Goal: Task Accomplishment & Management: Use online tool/utility

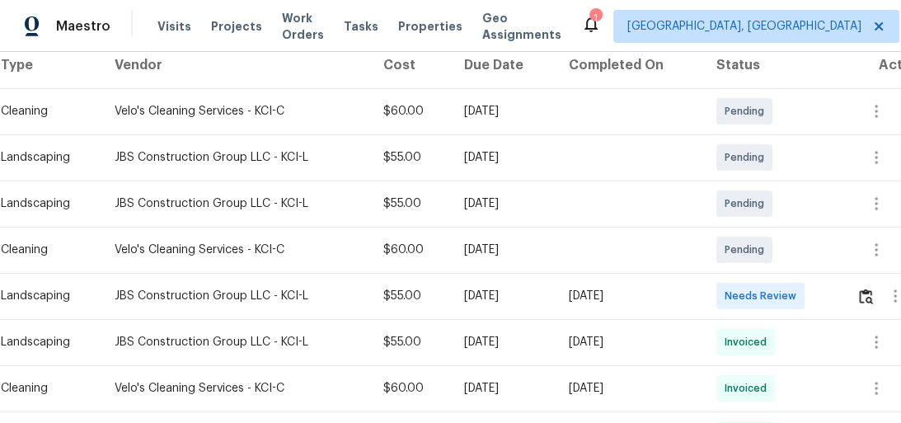
scroll to position [330, 0]
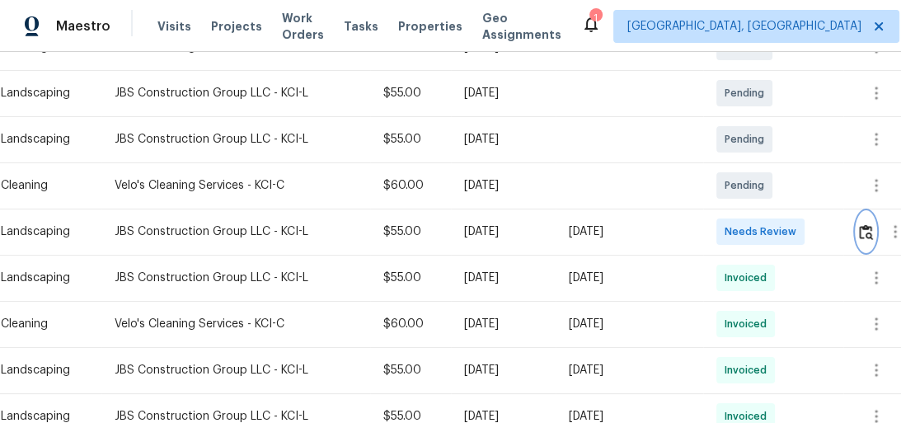
click at [866, 228] on img "button" at bounding box center [866, 232] width 14 height 16
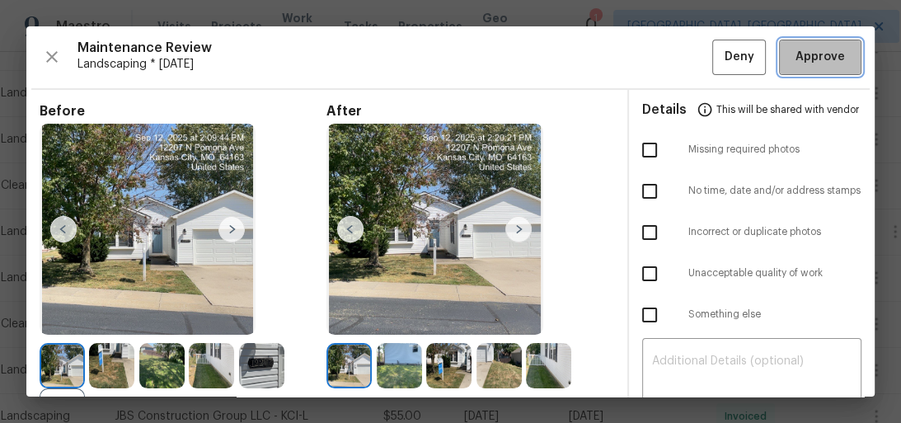
click at [819, 55] on span "Approve" at bounding box center [820, 57] width 49 height 21
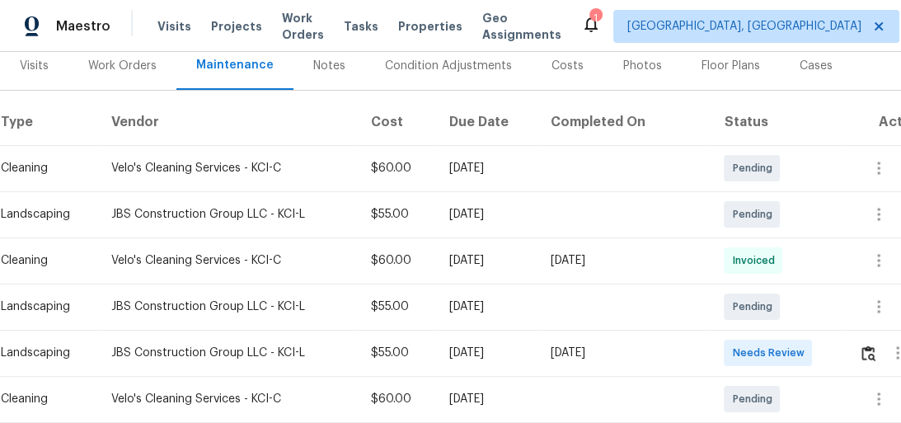
scroll to position [330, 0]
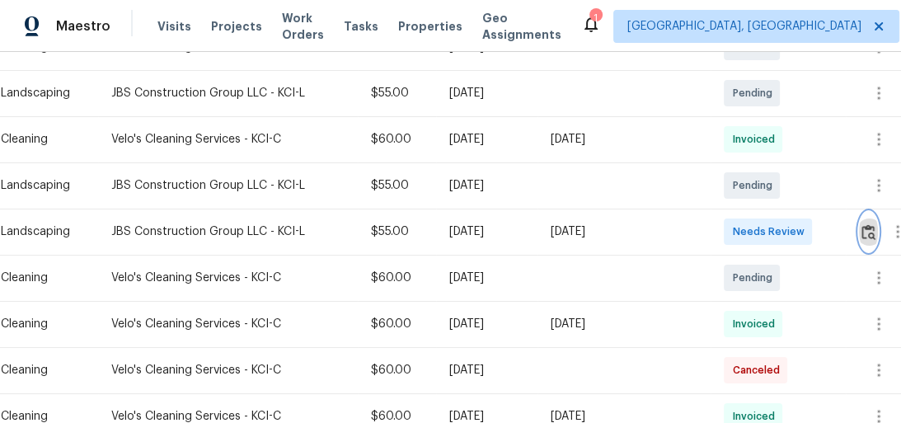
click at [863, 235] on img "button" at bounding box center [869, 232] width 14 height 16
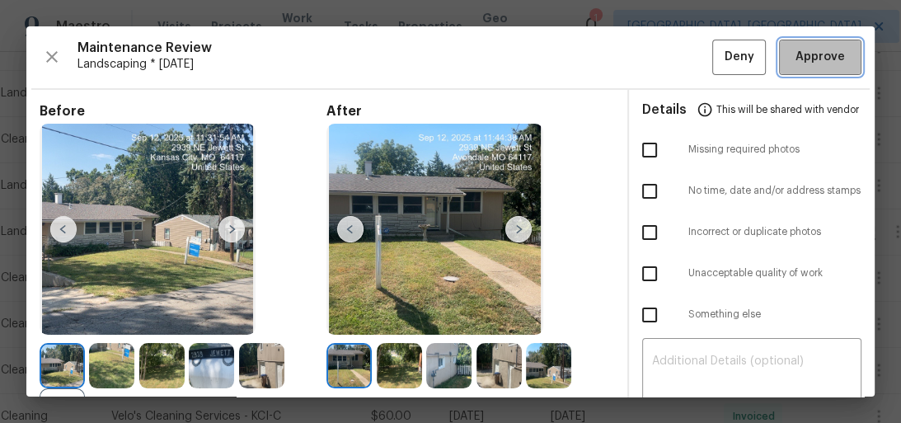
click at [812, 59] on span "Approve" at bounding box center [820, 57] width 49 height 21
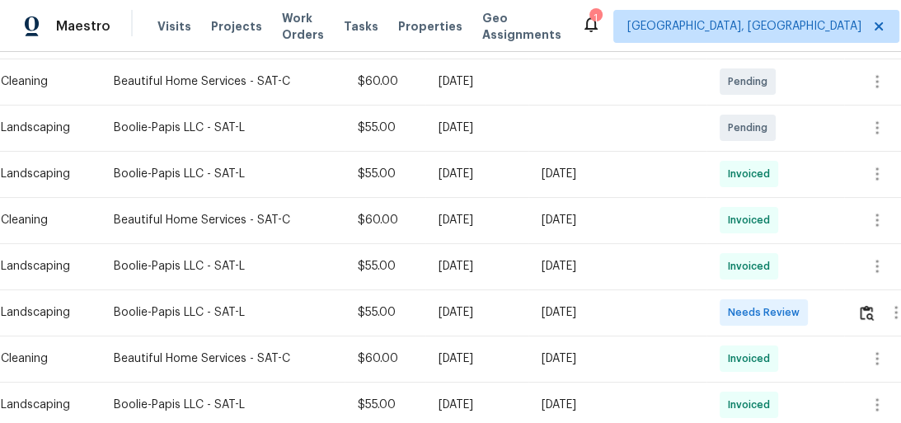
scroll to position [462, 0]
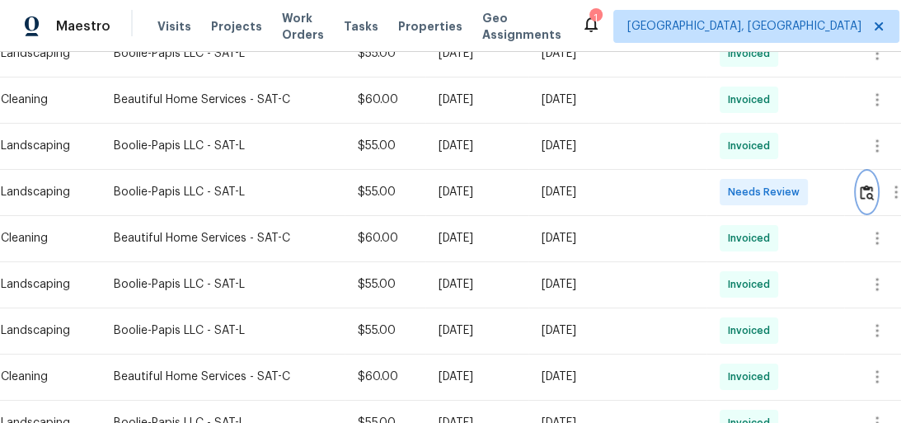
click at [875, 181] on button "button" at bounding box center [867, 192] width 19 height 40
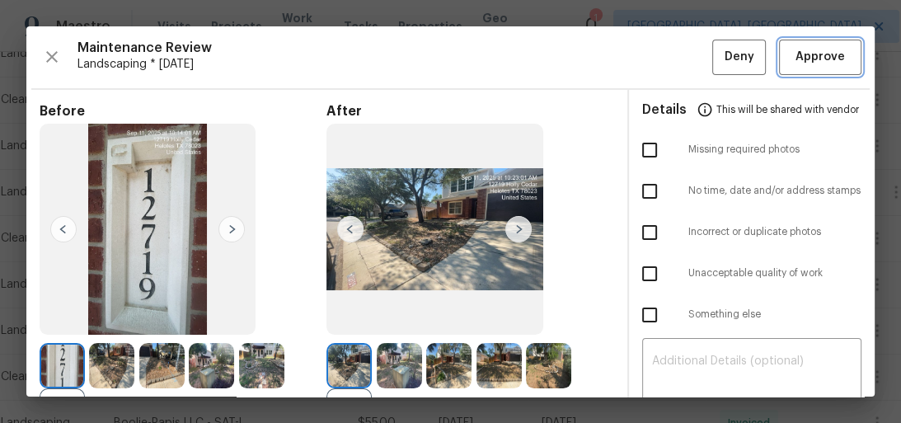
click at [796, 47] on span "Approve" at bounding box center [820, 57] width 49 height 21
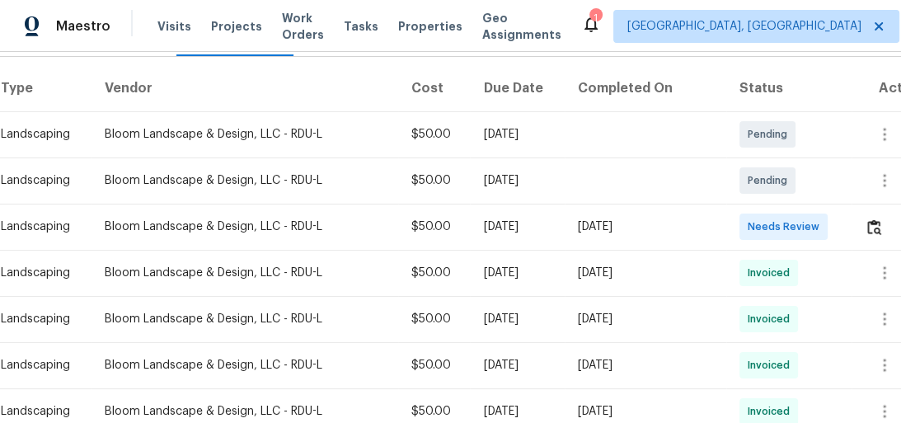
scroll to position [330, 0]
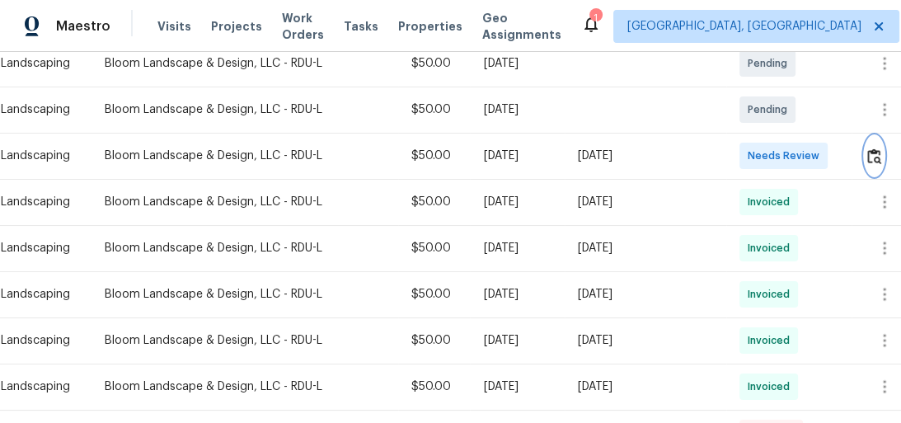
click at [874, 148] on img "button" at bounding box center [875, 156] width 14 height 16
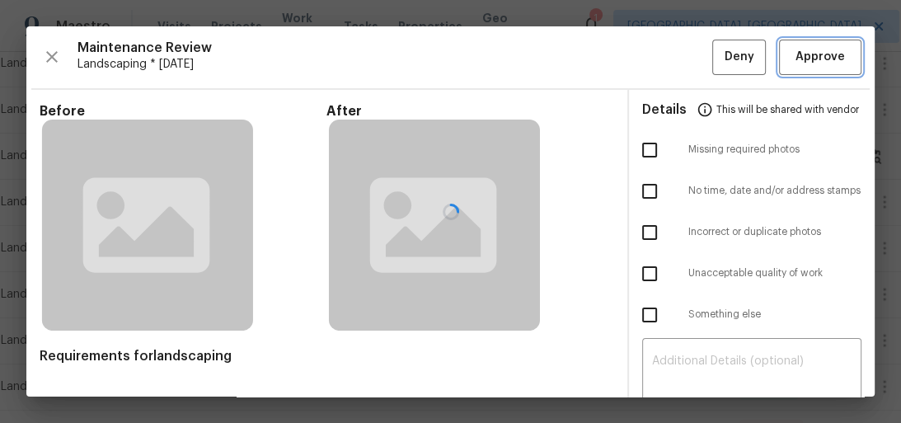
click at [807, 55] on span "Approve" at bounding box center [820, 57] width 49 height 21
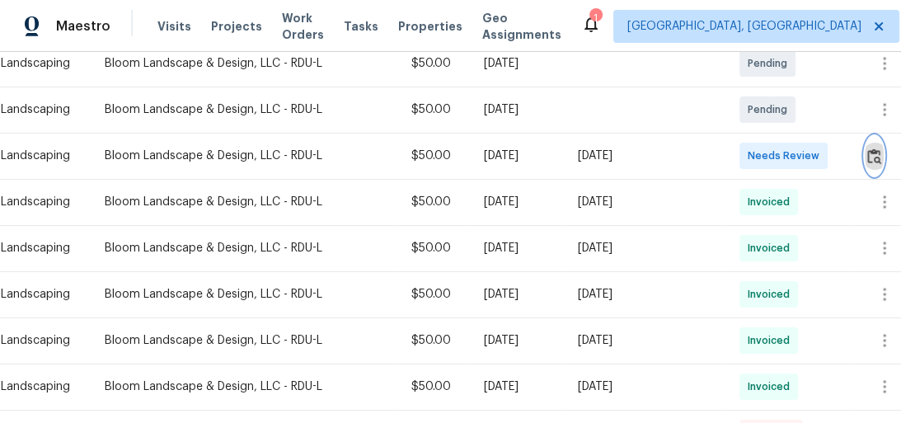
click at [874, 148] on button "button" at bounding box center [874, 156] width 19 height 40
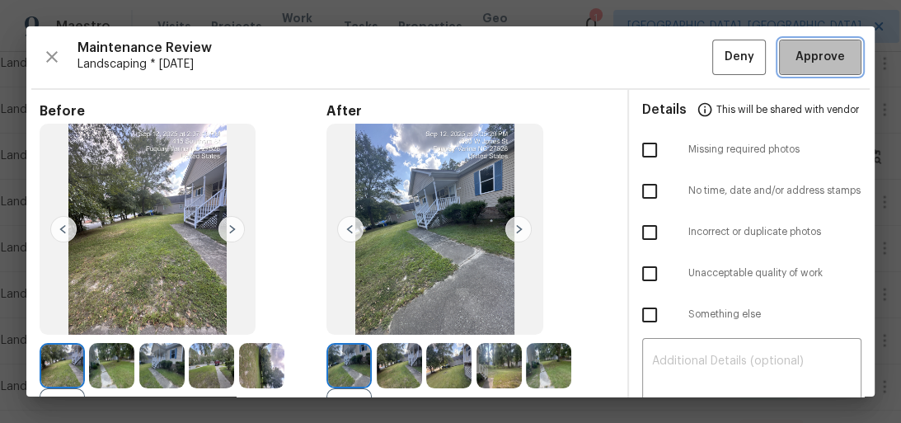
click at [831, 45] on button "Approve" at bounding box center [820, 57] width 82 height 35
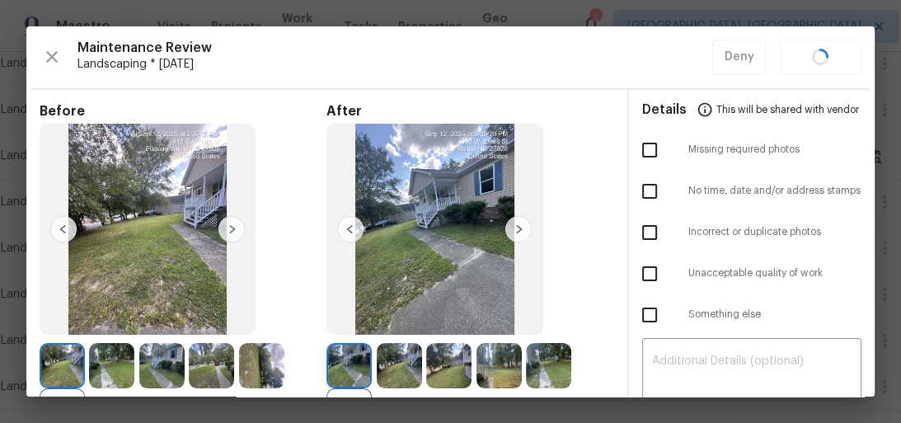
click at [831, 45] on div "Maintenance Review Landscaping * Mon, Sep 08 Deny" at bounding box center [451, 57] width 822 height 35
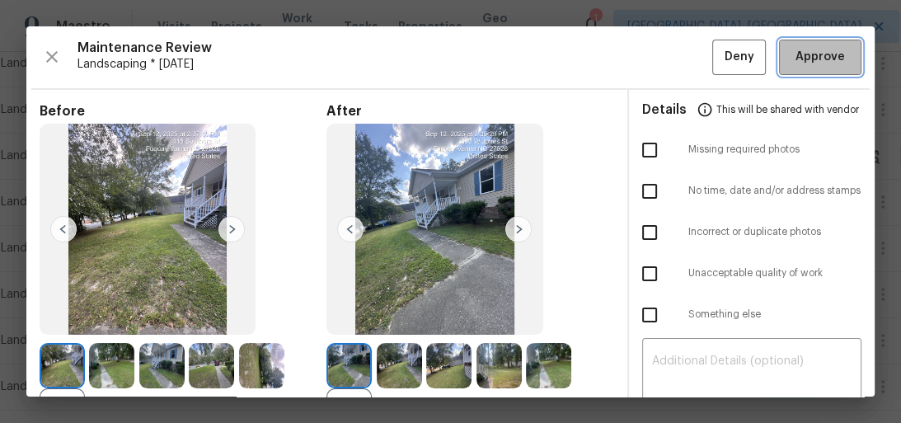
click at [808, 62] on span "Approve" at bounding box center [820, 57] width 49 height 21
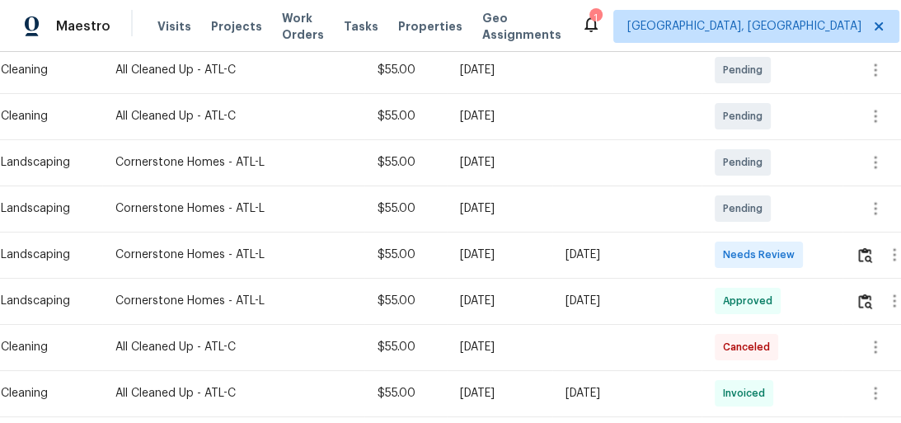
scroll to position [330, 0]
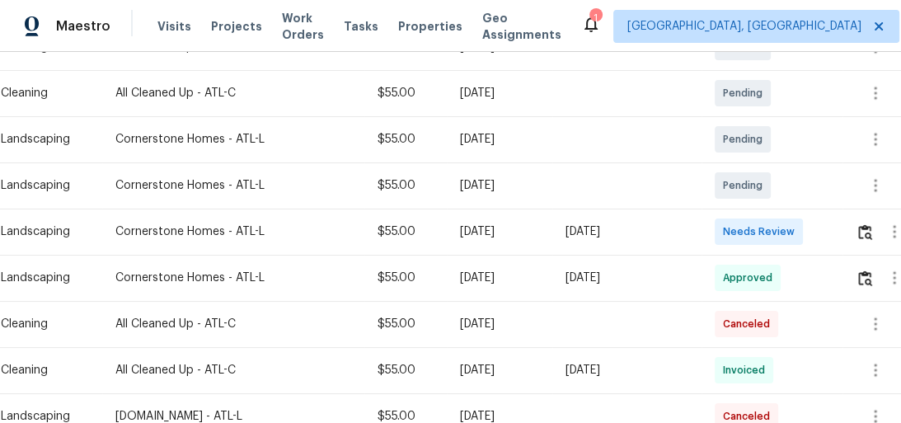
click at [859, 228] on div at bounding box center [893, 232] width 75 height 40
click at [873, 233] on img "button" at bounding box center [866, 232] width 14 height 16
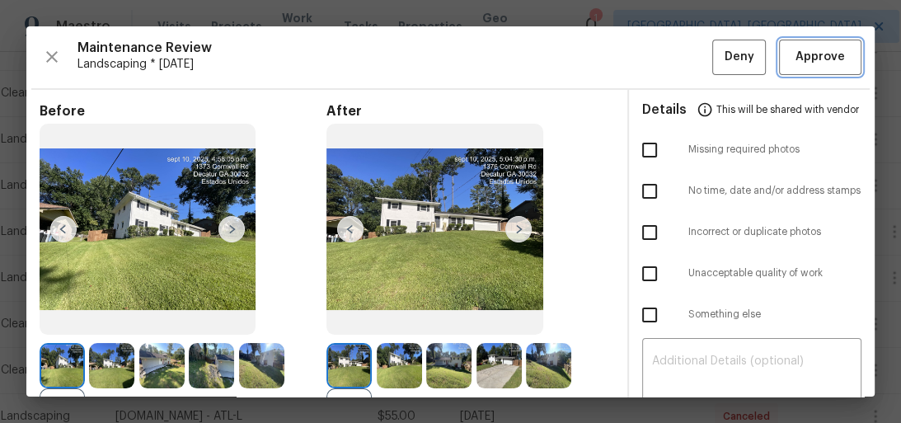
click at [807, 63] on span "Approve" at bounding box center [820, 57] width 49 height 21
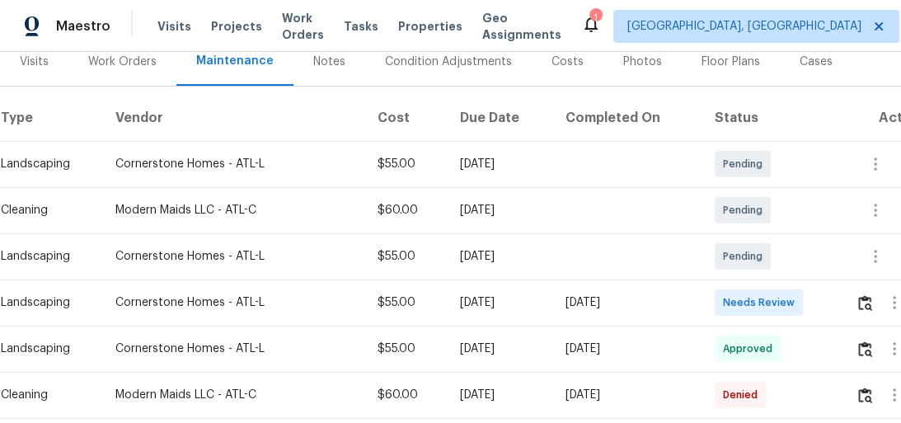
scroll to position [264, 0]
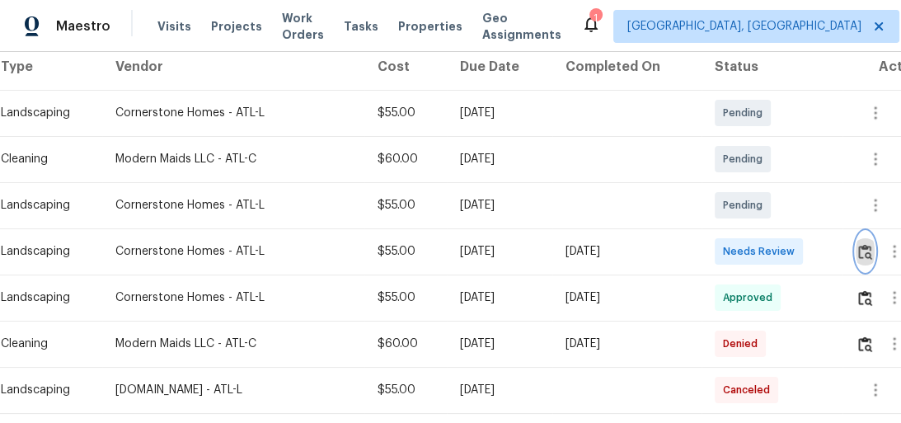
click at [869, 251] on img "button" at bounding box center [866, 252] width 14 height 16
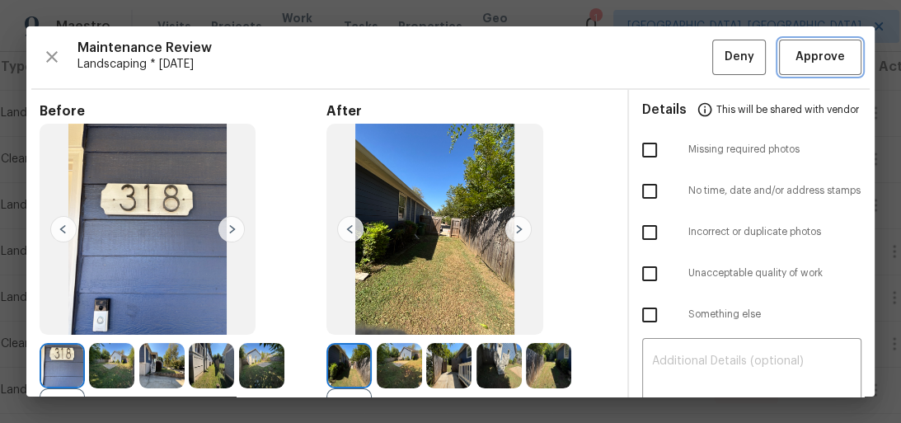
click at [796, 50] on span "Approve" at bounding box center [820, 57] width 49 height 21
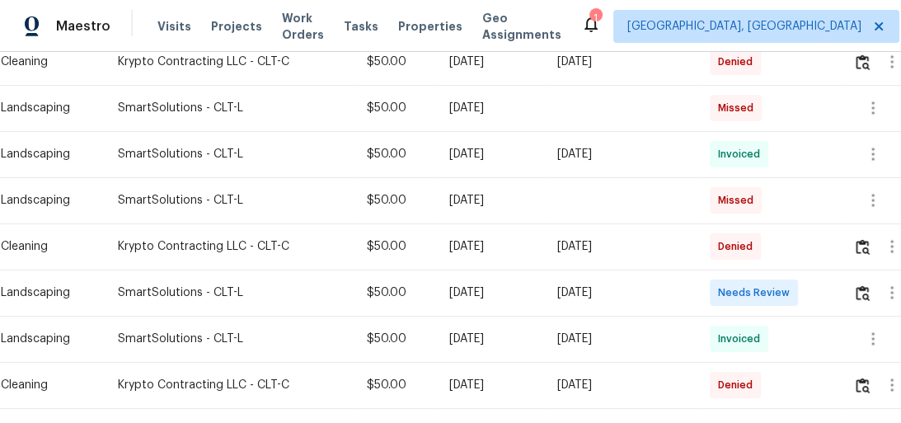
scroll to position [594, 0]
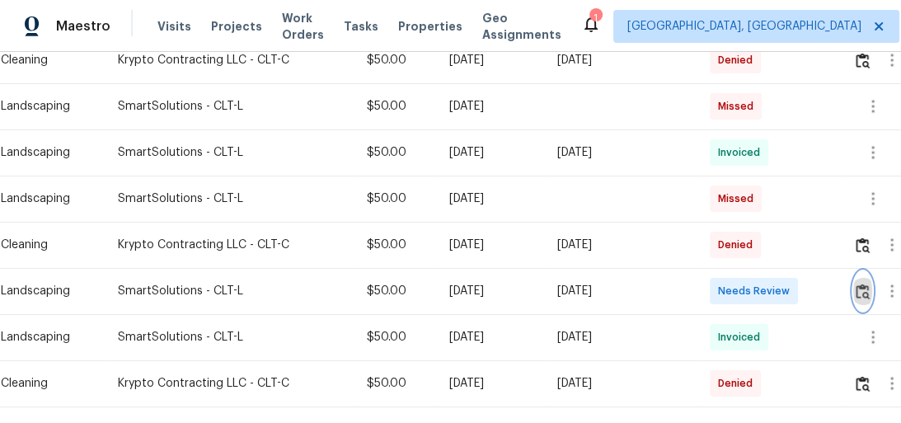
click at [870, 294] on img "button" at bounding box center [863, 292] width 14 height 16
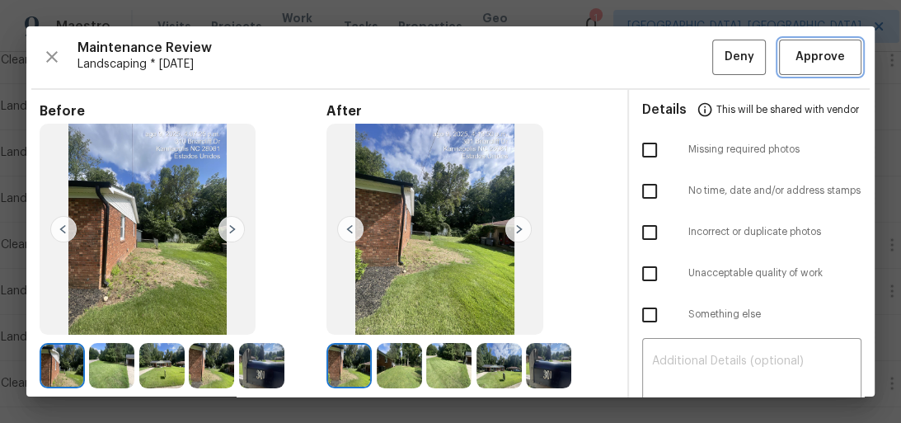
click at [809, 47] on span "Approve" at bounding box center [820, 57] width 49 height 21
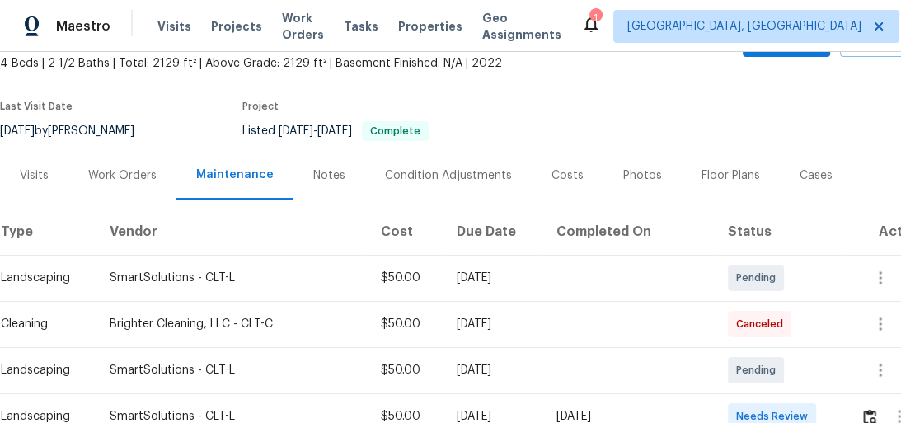
scroll to position [264, 0]
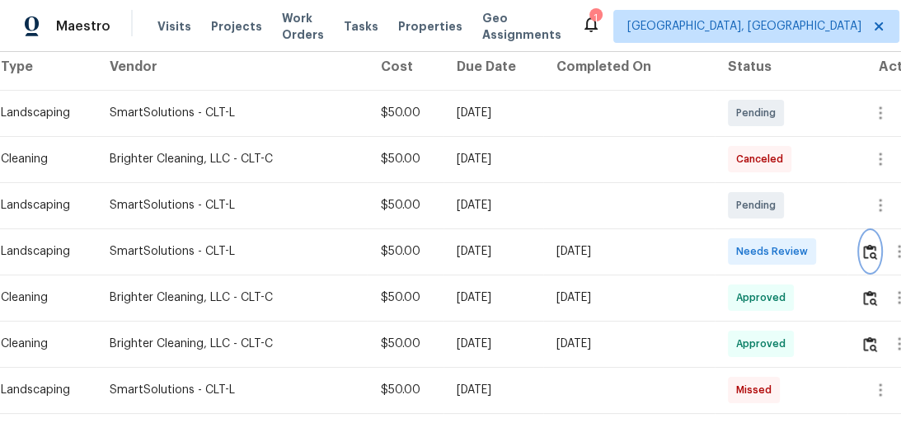
click at [866, 251] on img "button" at bounding box center [870, 252] width 14 height 16
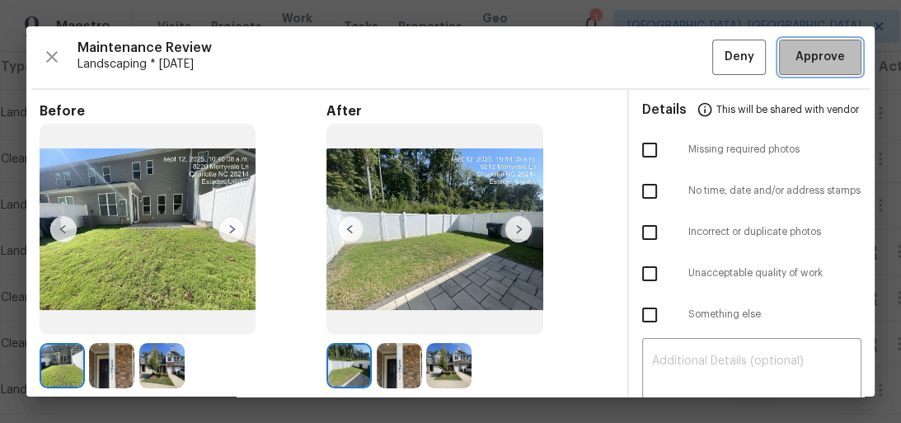
click at [791, 40] on button "Approve" at bounding box center [820, 57] width 82 height 35
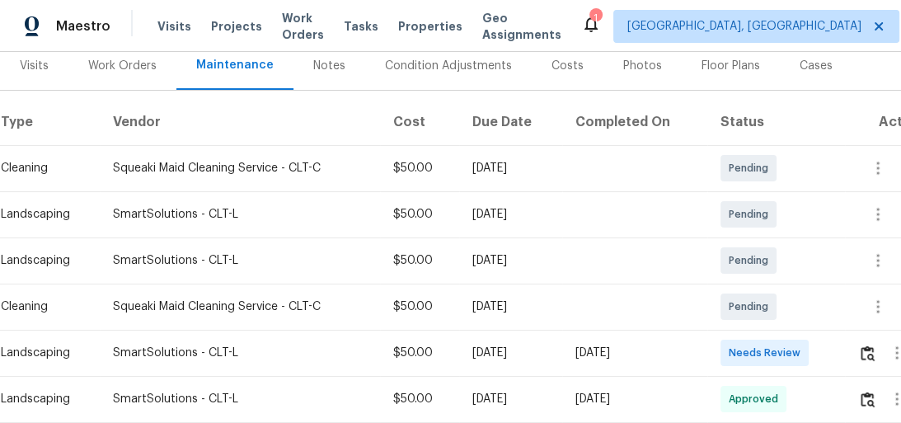
scroll to position [330, 0]
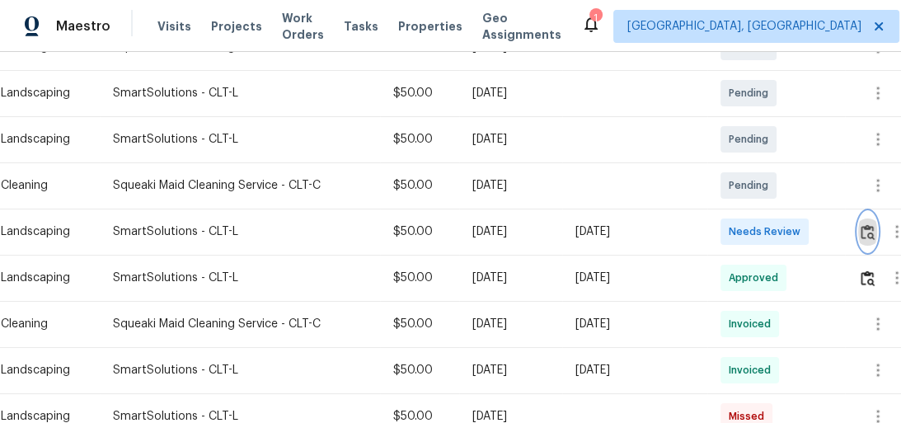
click at [874, 236] on img "button" at bounding box center [868, 232] width 14 height 16
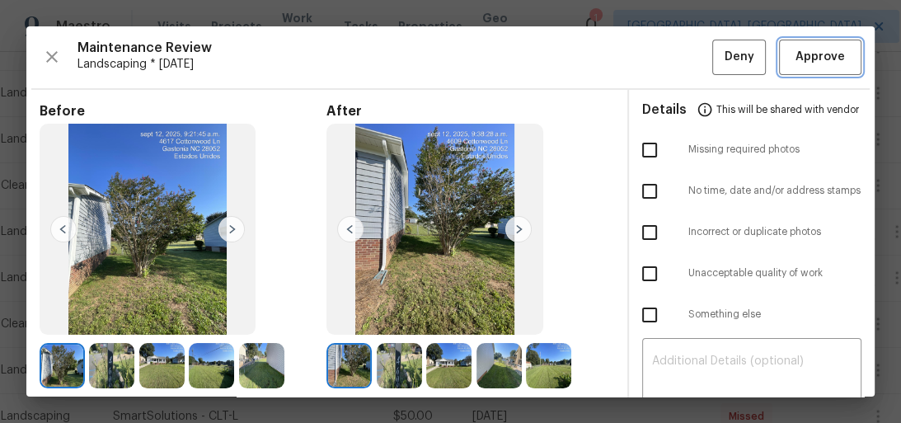
click at [811, 56] on span "Approve" at bounding box center [820, 57] width 49 height 21
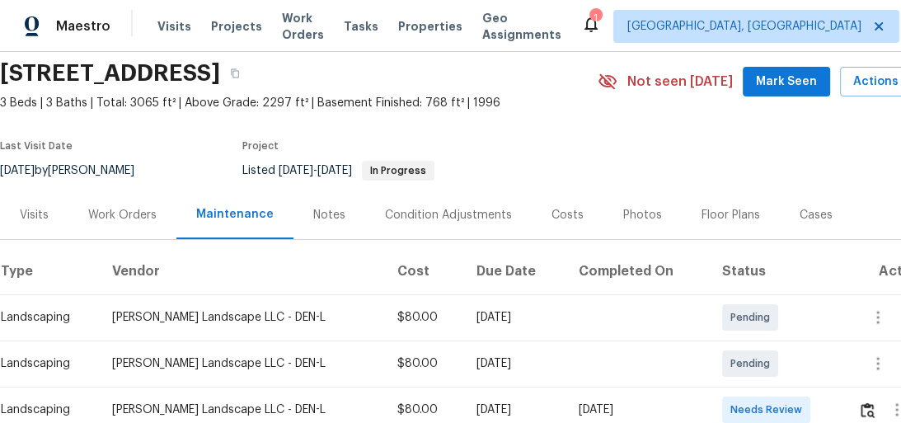
scroll to position [264, 0]
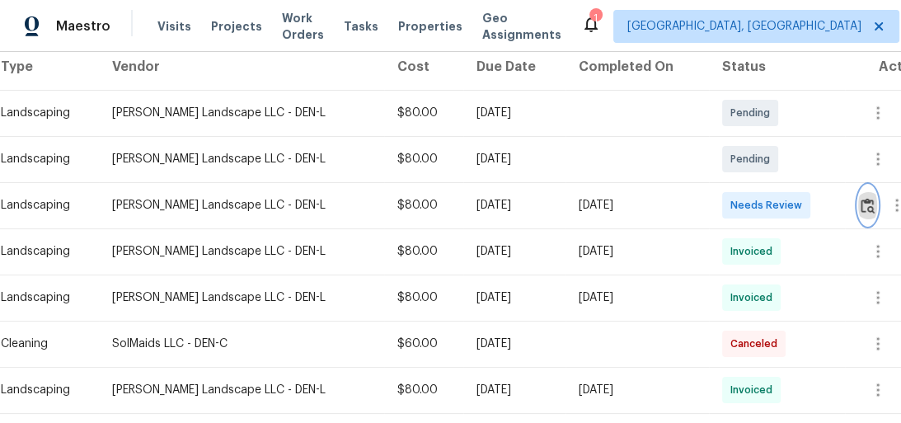
click at [866, 204] on img "button" at bounding box center [868, 206] width 14 height 16
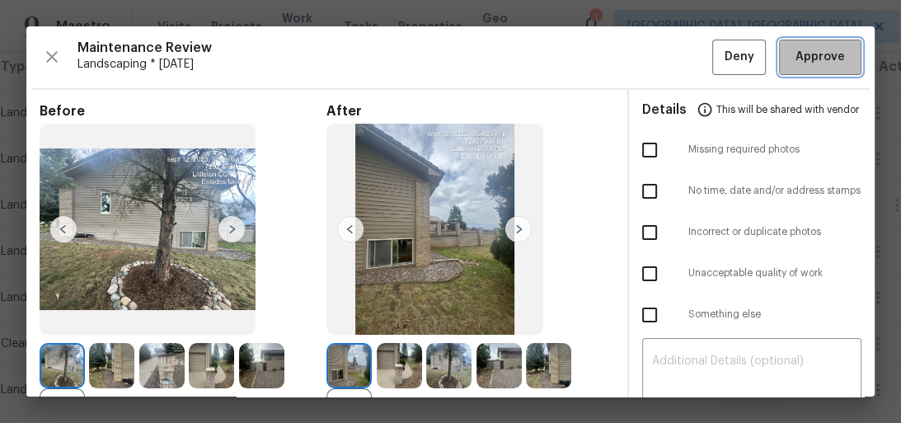
click at [825, 60] on span "Approve" at bounding box center [820, 57] width 49 height 21
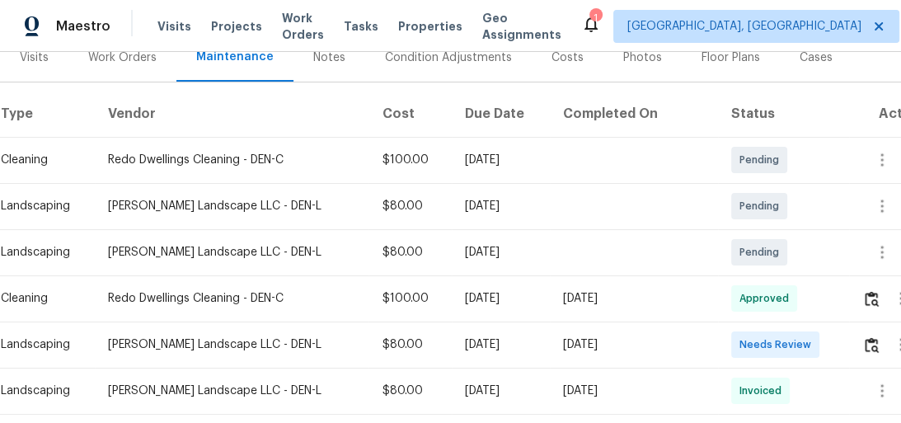
scroll to position [264, 0]
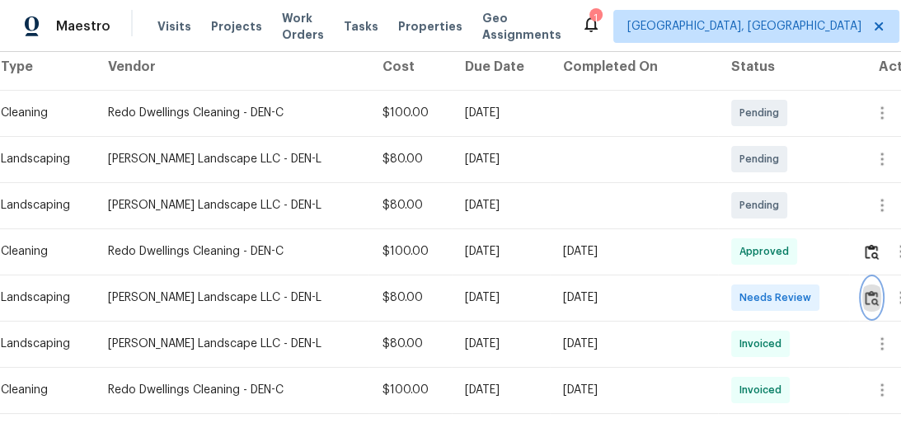
click at [863, 291] on button "button" at bounding box center [872, 298] width 19 height 40
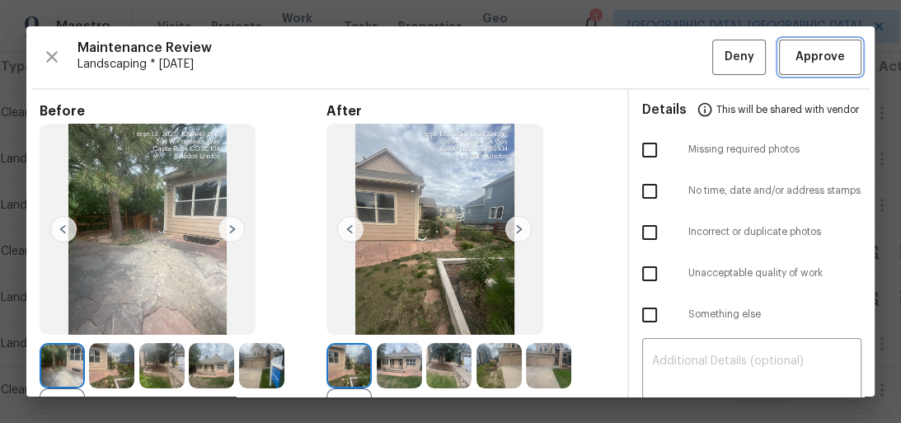
click at [827, 57] on span "Approve" at bounding box center [820, 57] width 49 height 21
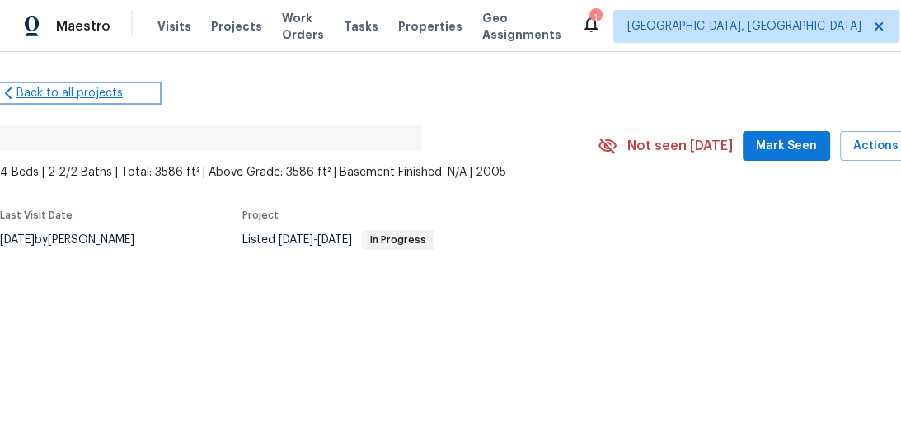
click at [13, 86] on icon at bounding box center [8, 93] width 16 height 16
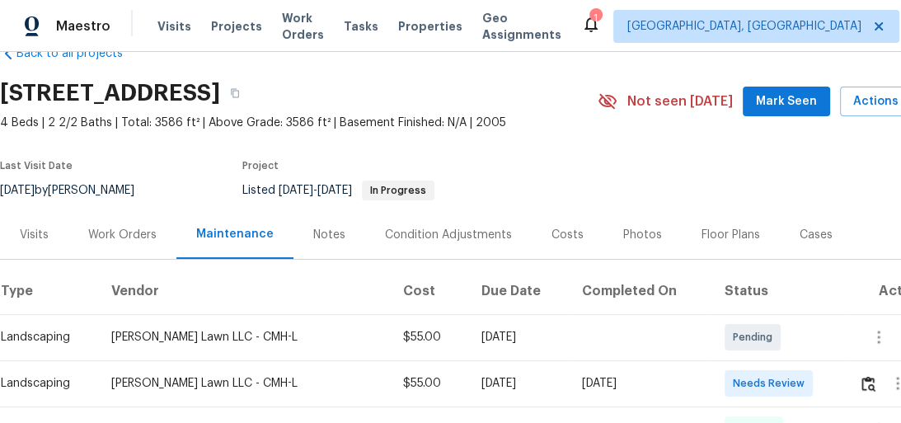
scroll to position [172, 0]
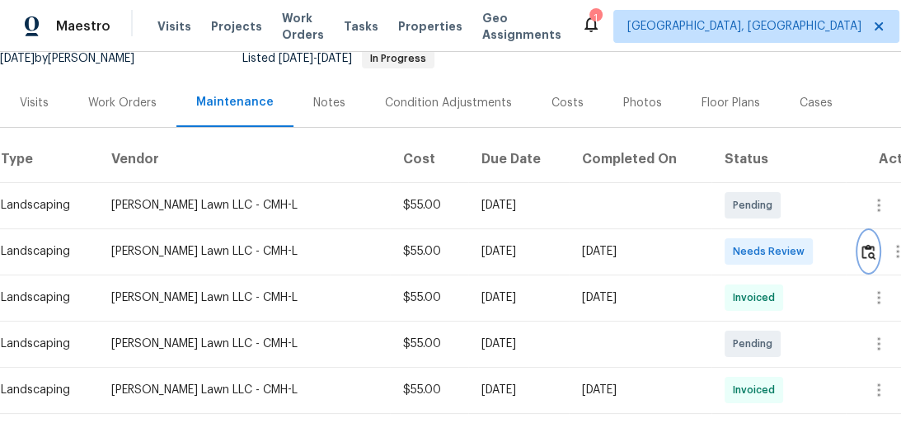
click at [871, 254] on img "button" at bounding box center [869, 252] width 14 height 16
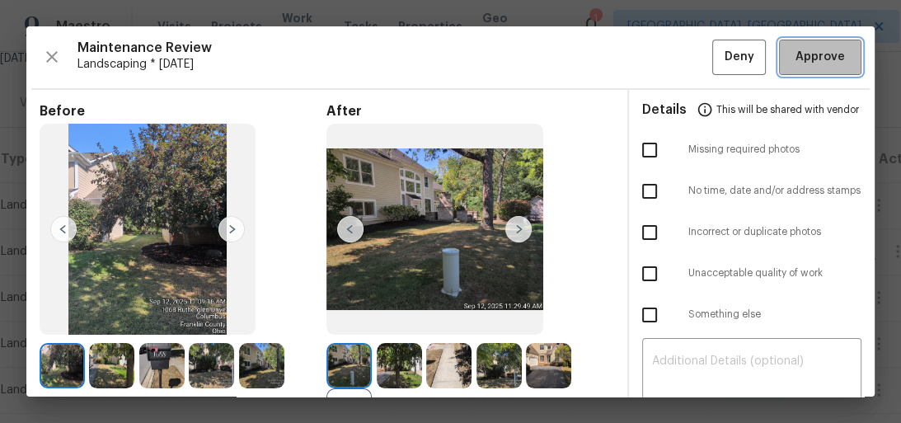
click at [807, 66] on span "Approve" at bounding box center [820, 57] width 49 height 21
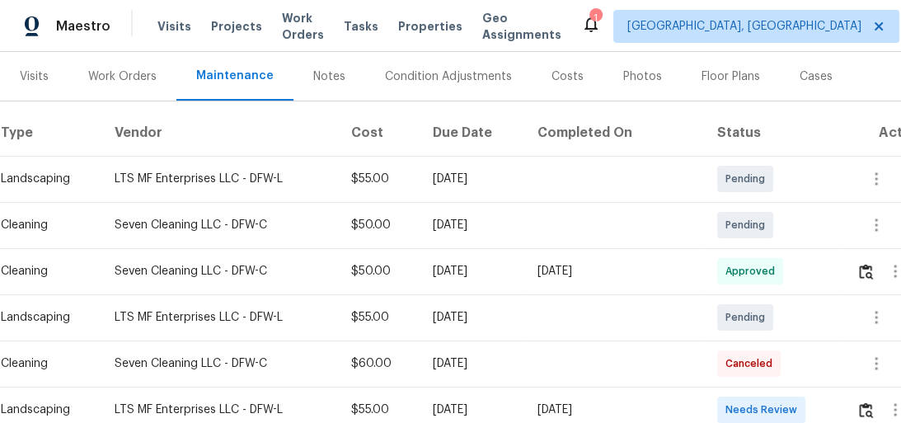
scroll to position [330, 0]
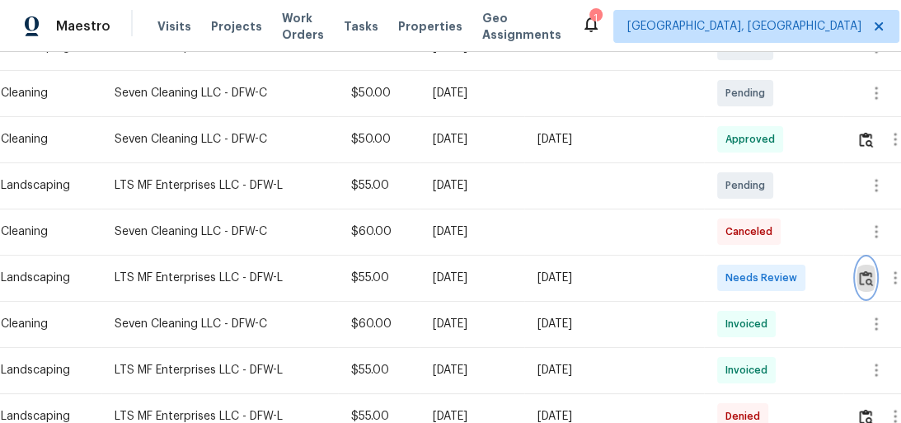
click at [869, 279] on img "button" at bounding box center [866, 278] width 14 height 16
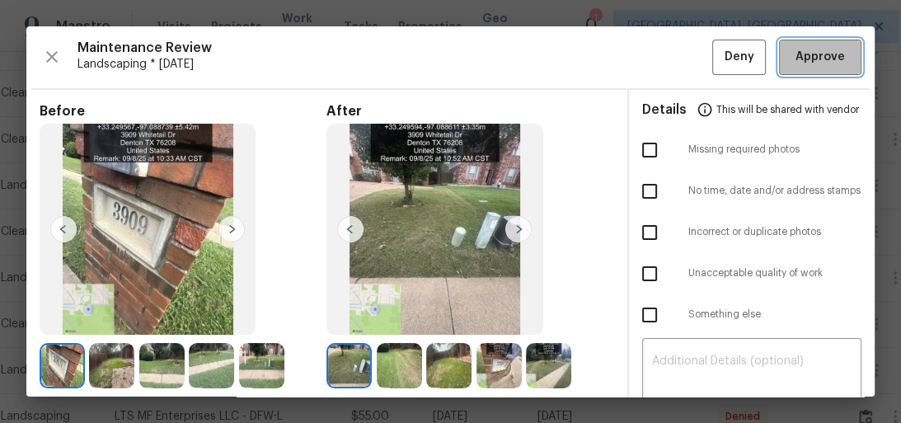
click at [816, 49] on span "Approve" at bounding box center [820, 57] width 49 height 21
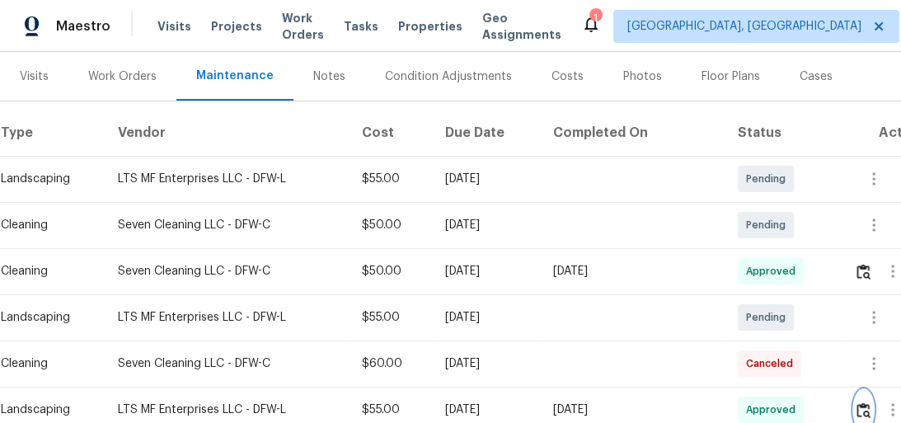
scroll to position [0, 0]
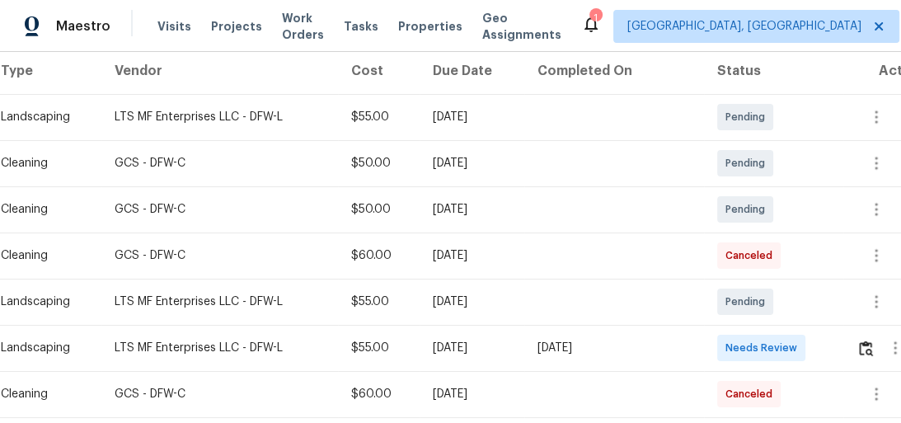
scroll to position [264, 0]
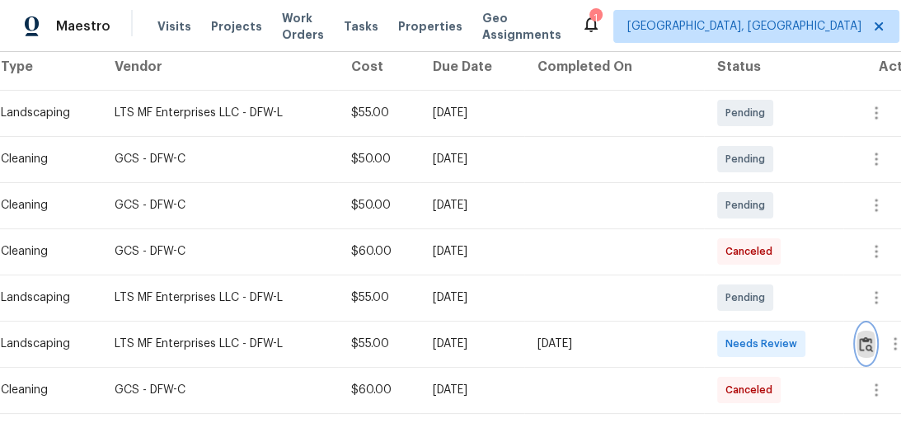
click at [866, 343] on img "button" at bounding box center [866, 344] width 14 height 16
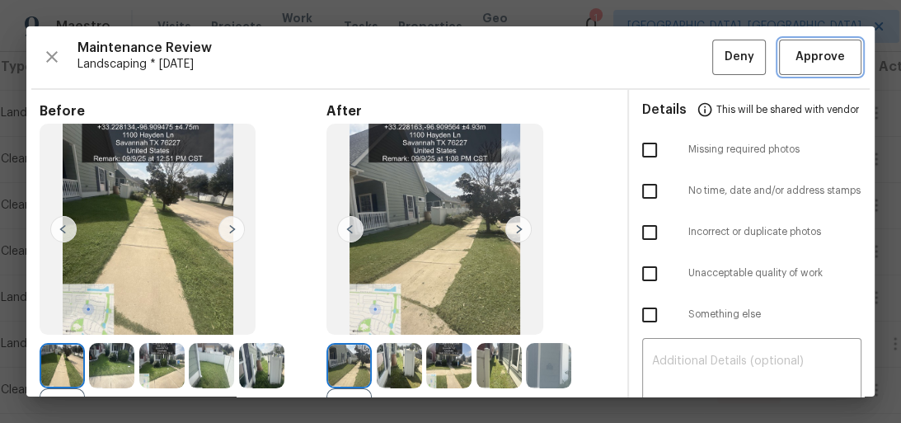
click at [801, 53] on span "Approve" at bounding box center [820, 57] width 49 height 21
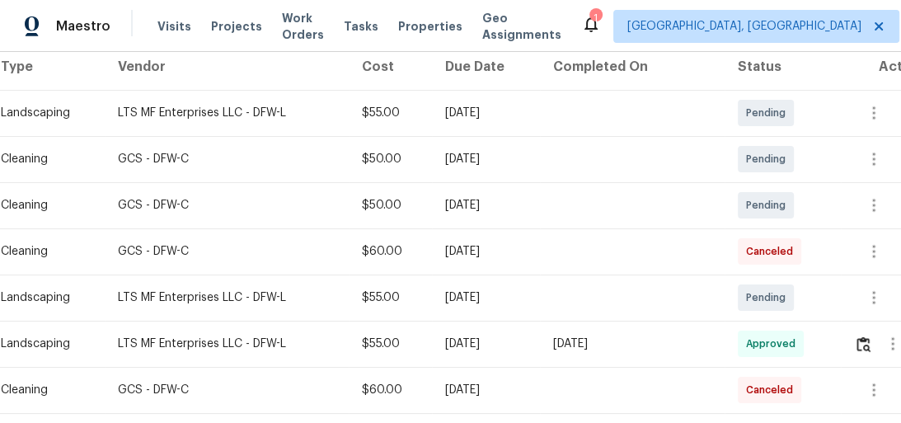
scroll to position [330, 0]
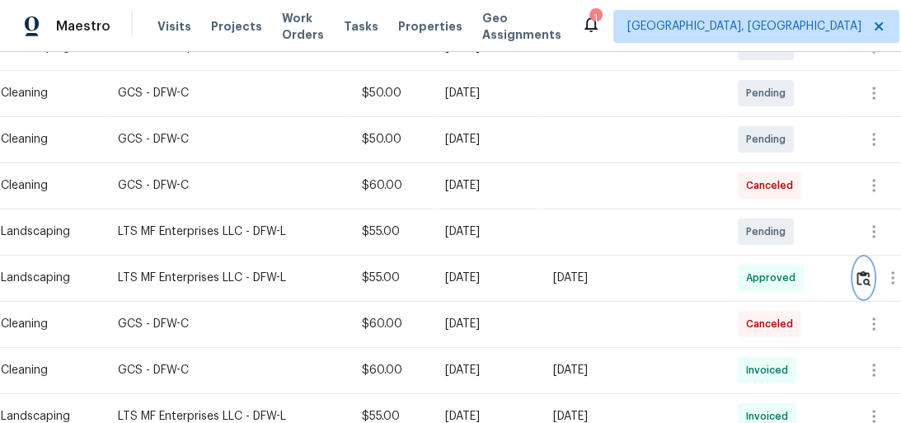
click at [868, 276] on img "button" at bounding box center [864, 278] width 14 height 16
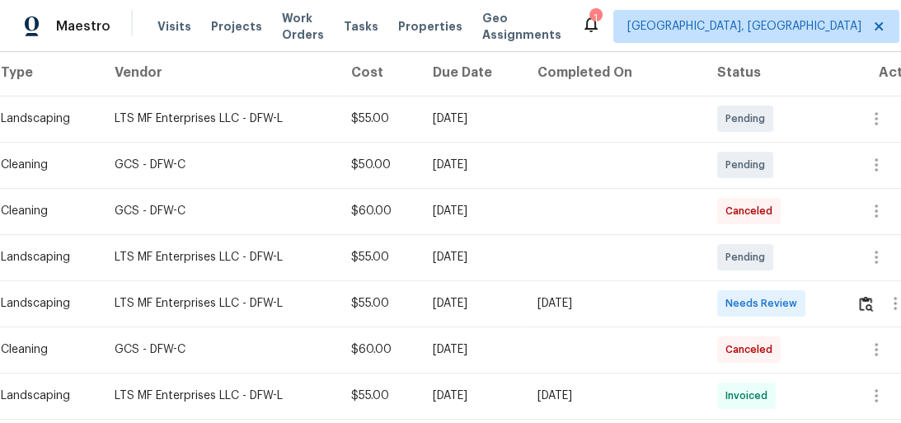
scroll to position [330, 0]
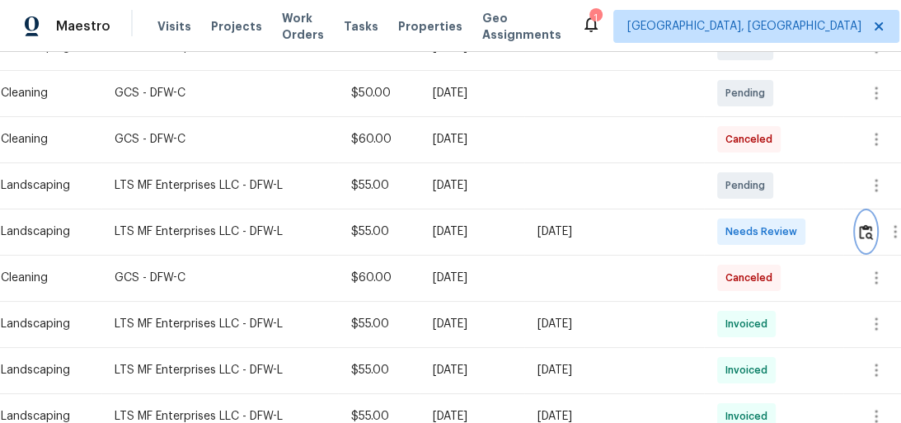
click at [873, 230] on img "button" at bounding box center [866, 232] width 14 height 16
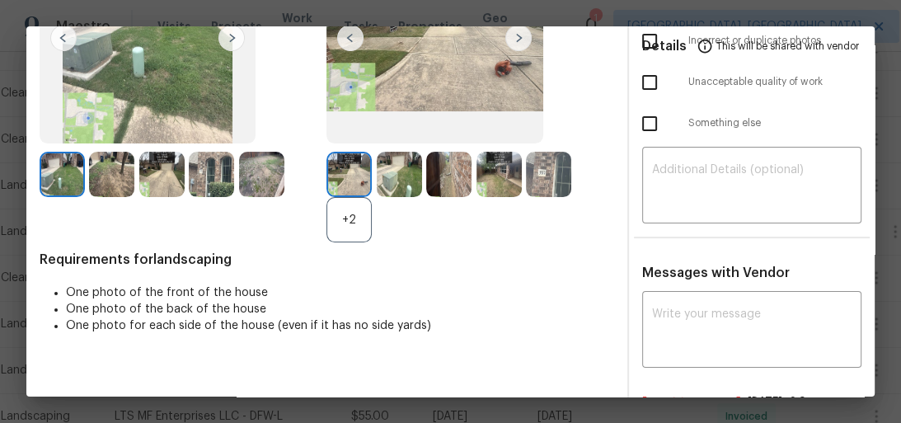
scroll to position [0, 0]
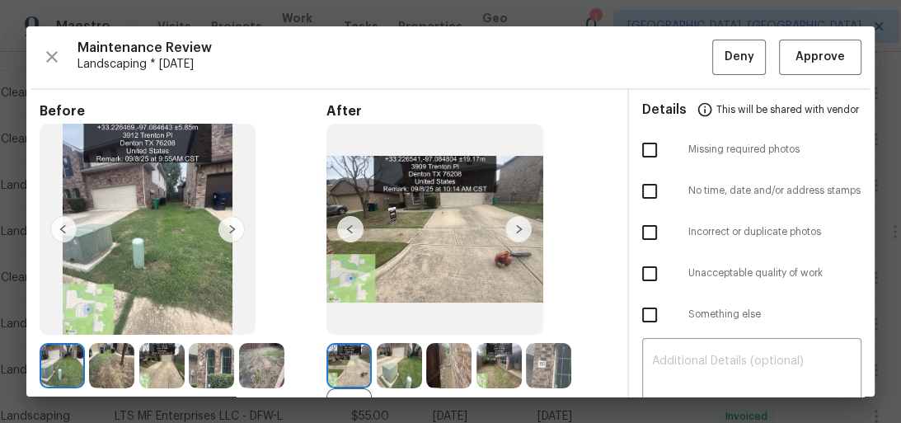
click at [515, 228] on img at bounding box center [519, 229] width 26 height 26
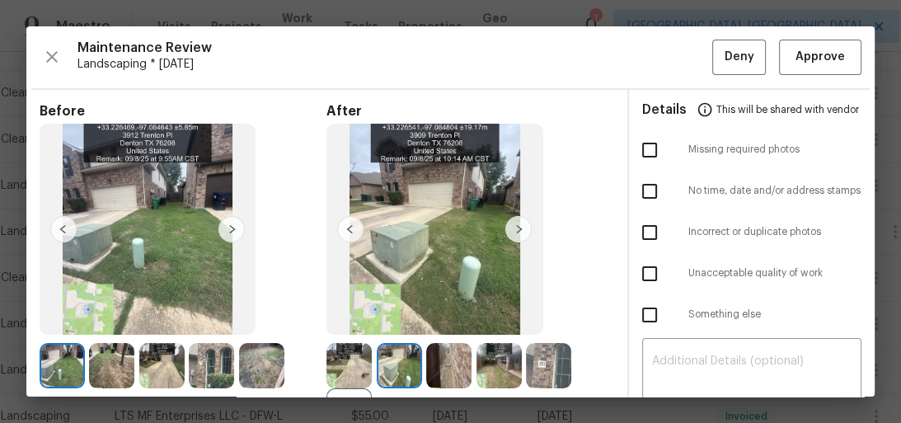
click at [515, 228] on img at bounding box center [519, 229] width 26 height 26
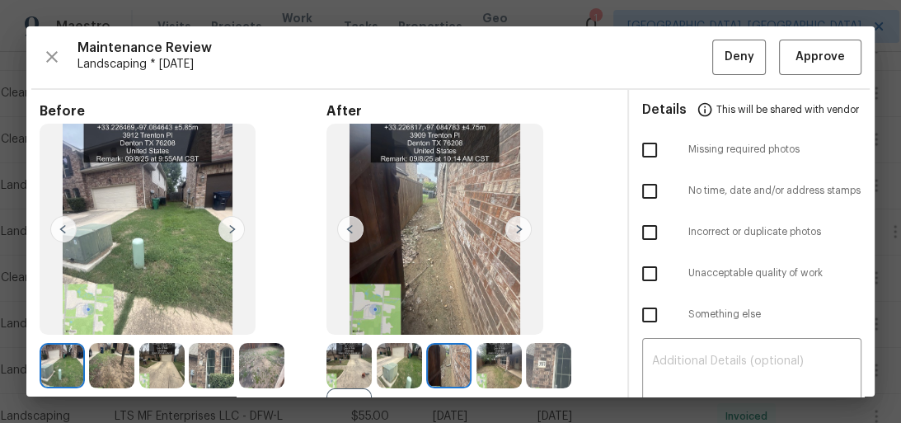
click at [515, 228] on img at bounding box center [519, 229] width 26 height 26
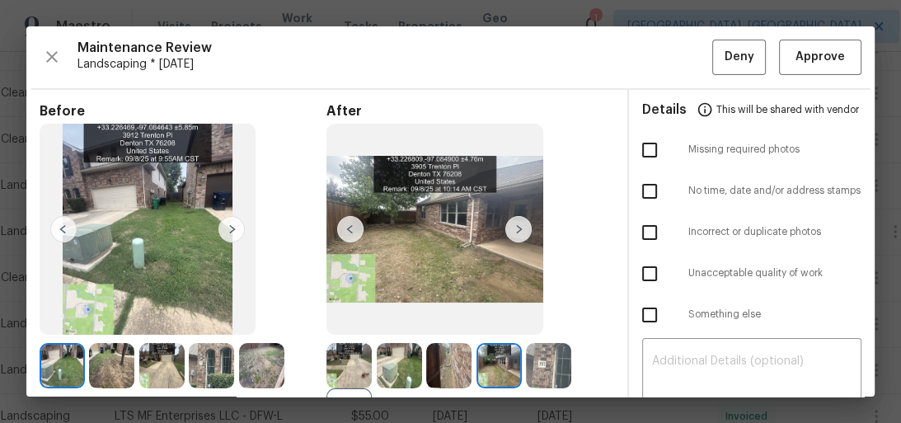
click at [515, 228] on img at bounding box center [519, 229] width 26 height 26
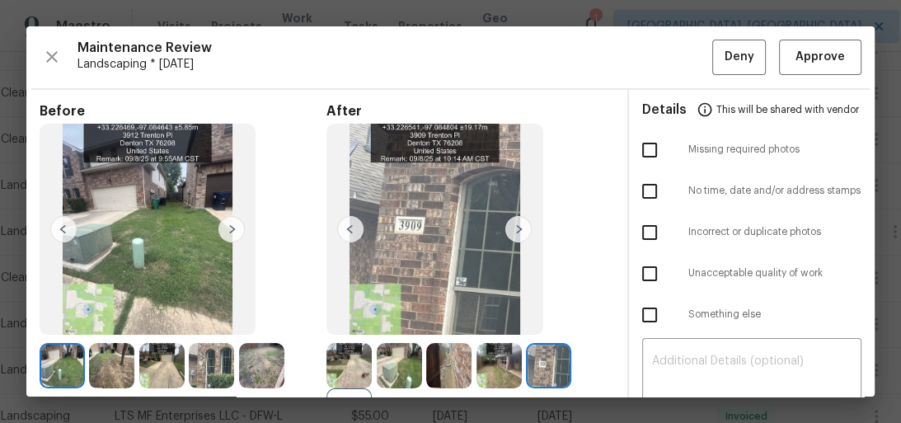
click at [515, 228] on img at bounding box center [519, 229] width 26 height 26
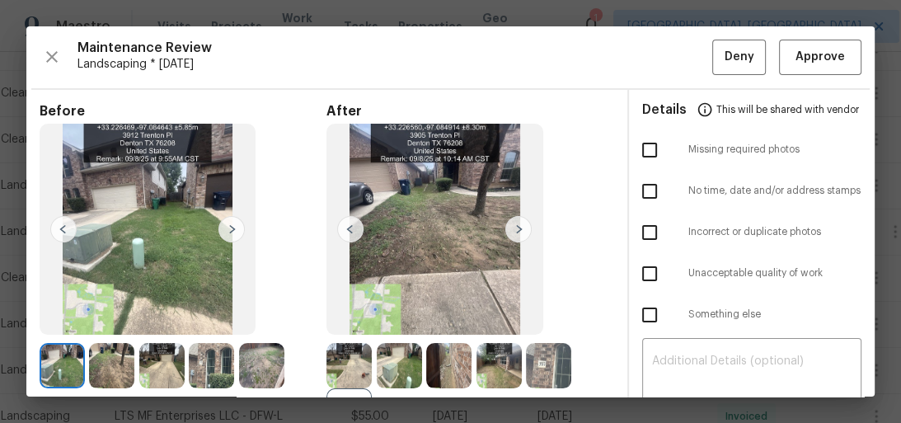
click at [350, 228] on img at bounding box center [350, 229] width 26 height 26
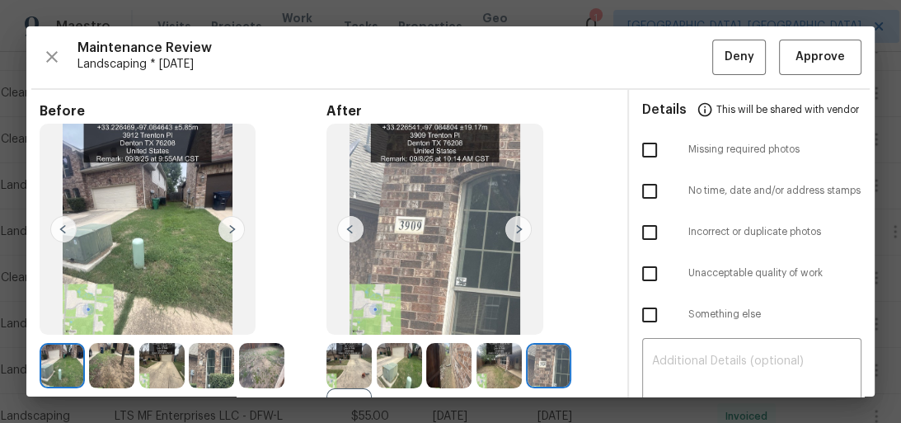
click at [350, 228] on img at bounding box center [350, 229] width 26 height 26
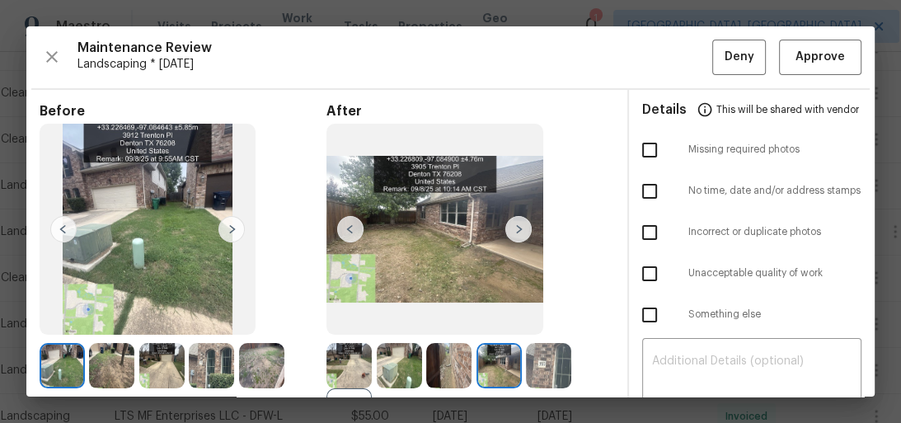
click at [350, 228] on img at bounding box center [350, 229] width 26 height 26
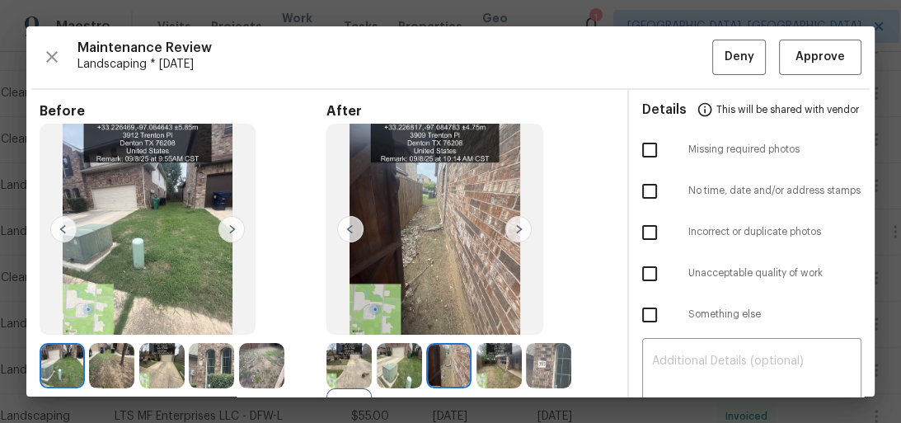
click at [350, 228] on img at bounding box center [350, 229] width 26 height 26
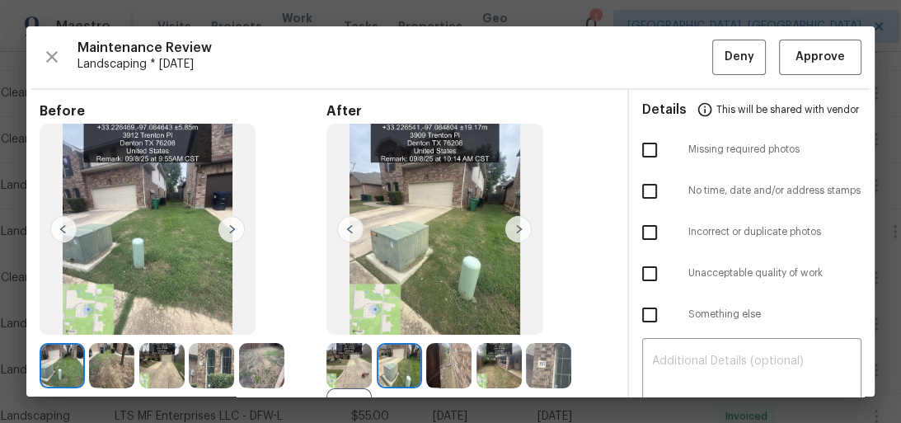
click at [350, 228] on img at bounding box center [350, 229] width 26 height 26
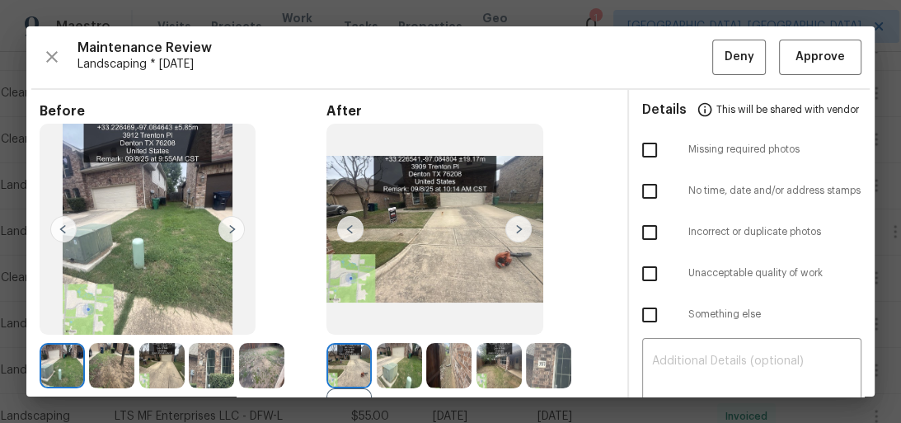
click at [350, 228] on img at bounding box center [350, 229] width 26 height 26
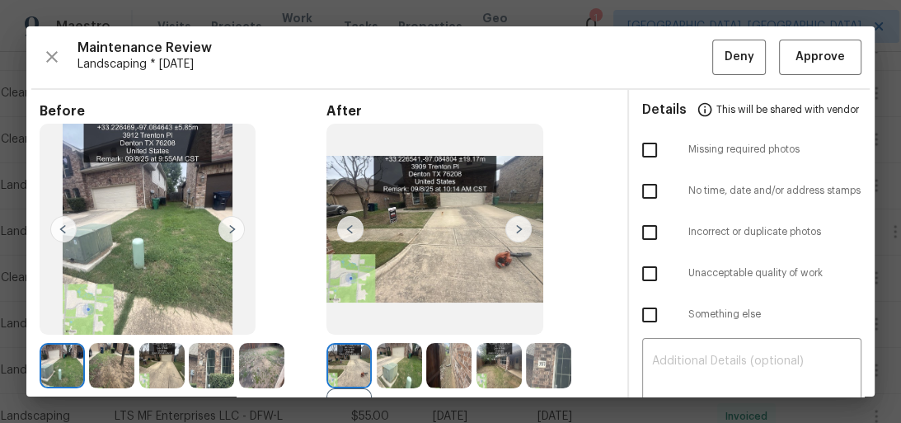
click at [350, 228] on img at bounding box center [350, 229] width 26 height 26
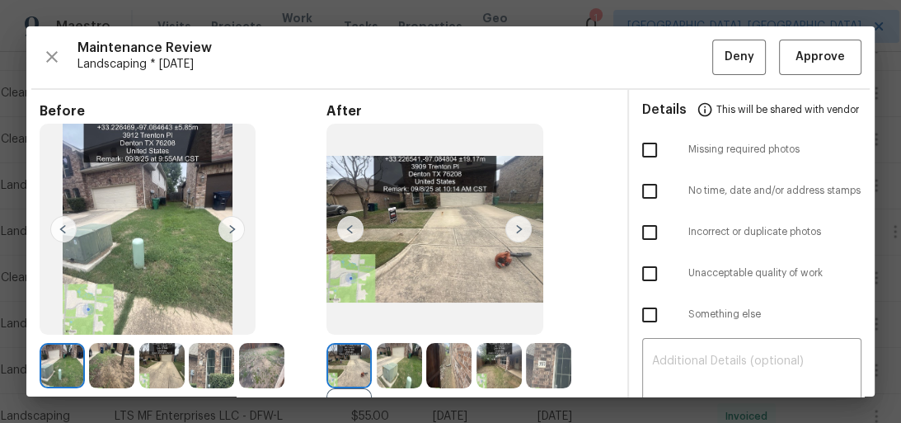
click at [350, 228] on img at bounding box center [350, 229] width 26 height 26
click at [402, 360] on img at bounding box center [399, 365] width 45 height 45
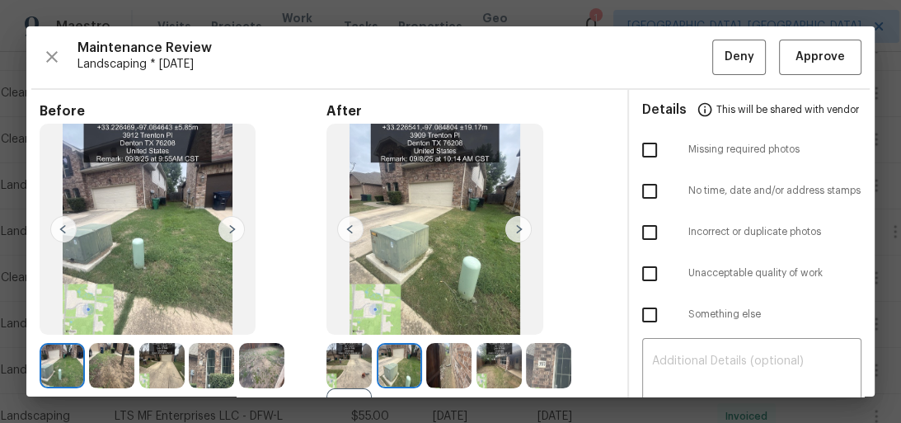
click at [404, 360] on img at bounding box center [399, 365] width 45 height 45
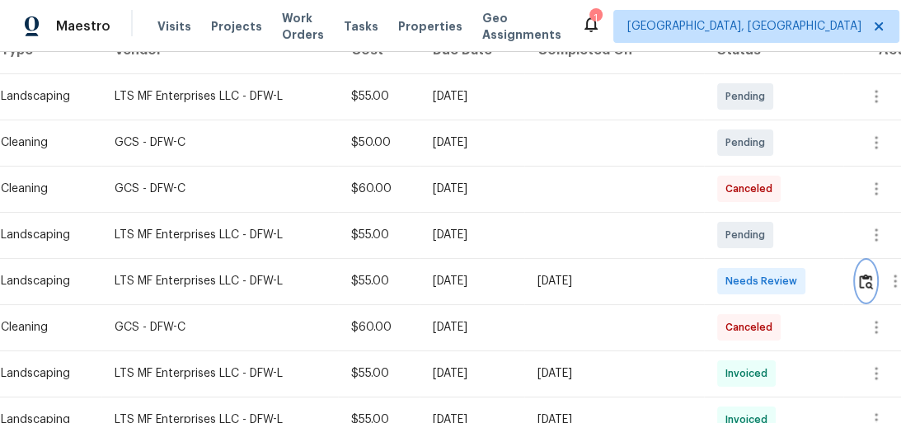
scroll to position [330, 0]
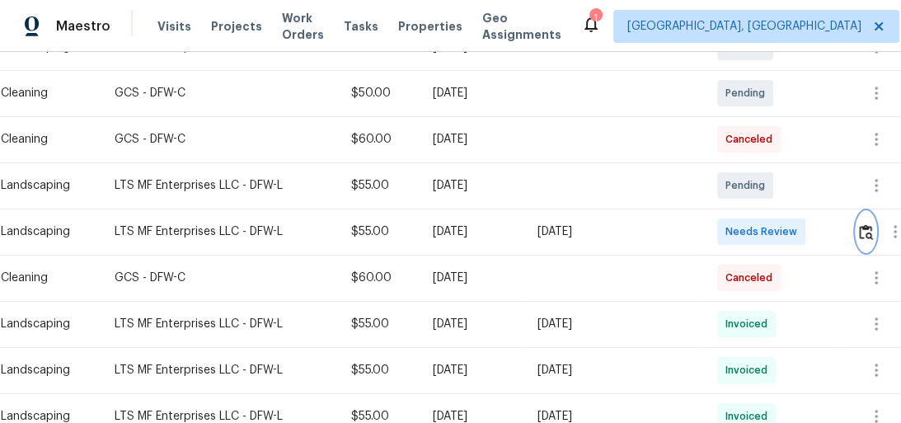
click at [868, 228] on img "button" at bounding box center [866, 232] width 14 height 16
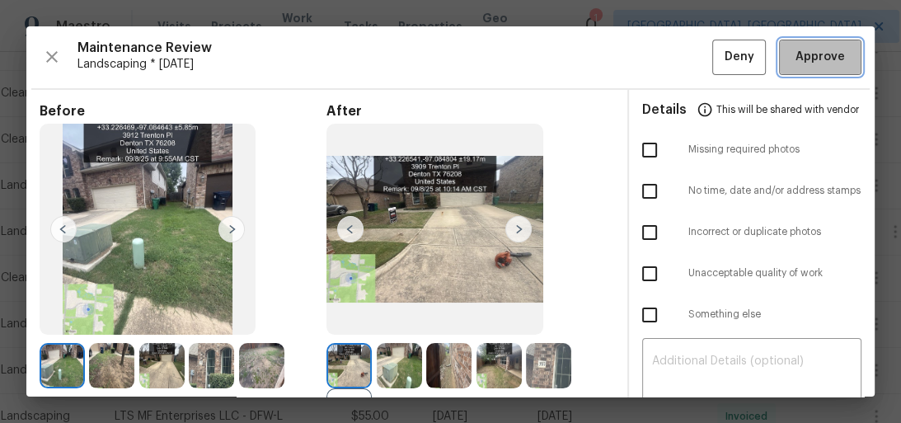
click at [820, 59] on span "Approve" at bounding box center [820, 57] width 49 height 21
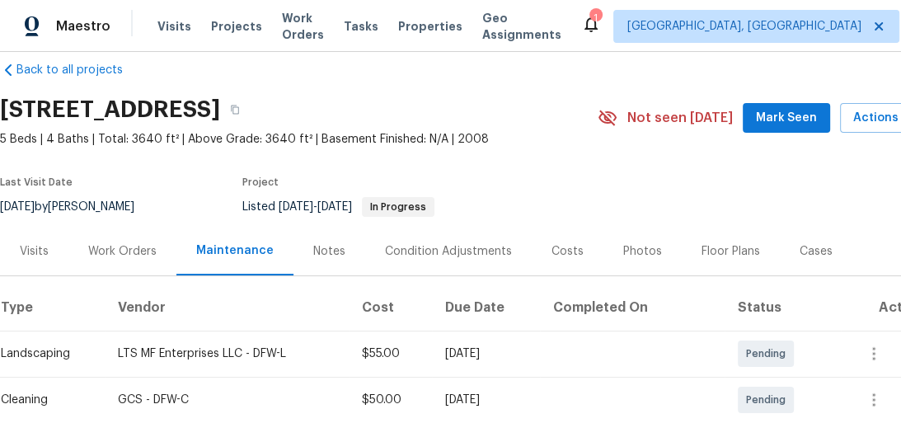
scroll to position [0, 0]
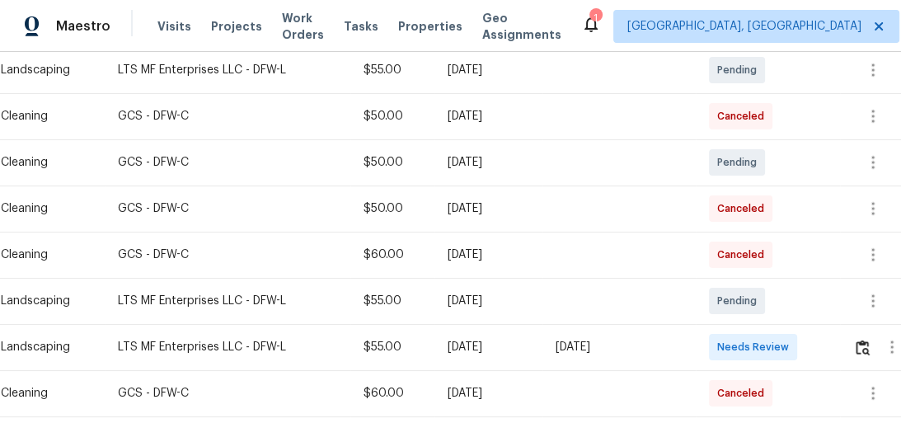
scroll to position [330, 0]
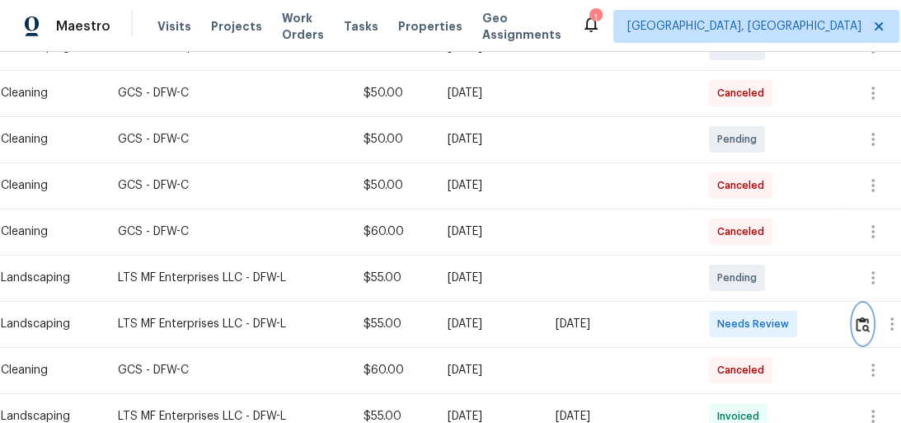
click at [870, 330] on img "button" at bounding box center [863, 325] width 14 height 16
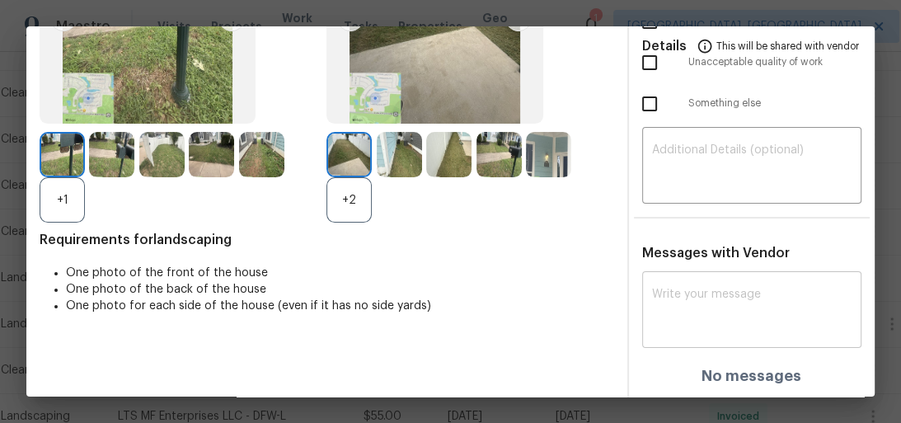
click at [727, 308] on textarea at bounding box center [752, 312] width 200 height 46
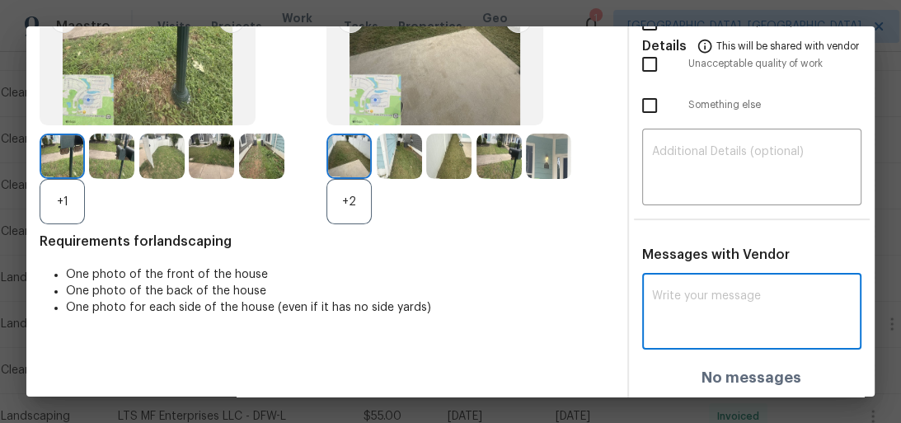
scroll to position [211, 0]
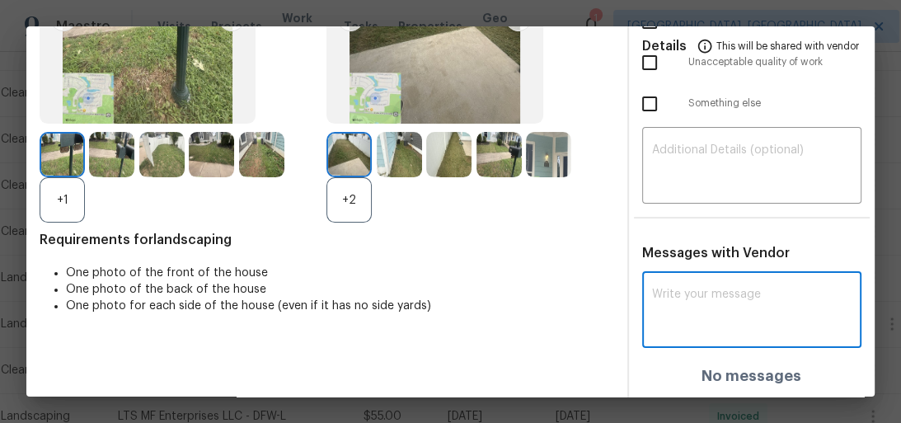
paste textarea "Maintenance Audit Team: Hello! After further review, the visit on [DATE] has be…"
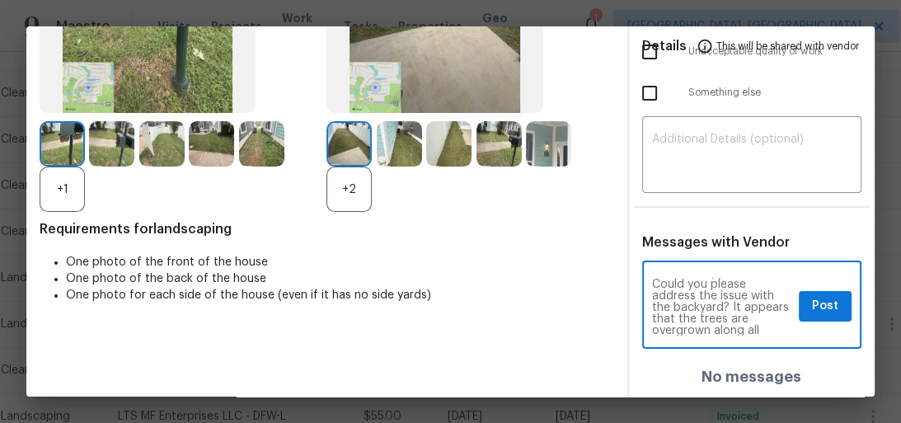
scroll to position [0, 0]
click at [693, 313] on textarea "Maintenance Audit Team: Hello! After further review, the visit on 09/06/2025 ha…" at bounding box center [722, 307] width 141 height 58
type textarea "Maintenance Audit Team: Hello! After further review, the visit on 09/12/2025 ha…"
click at [809, 320] on button "Post" at bounding box center [825, 306] width 53 height 31
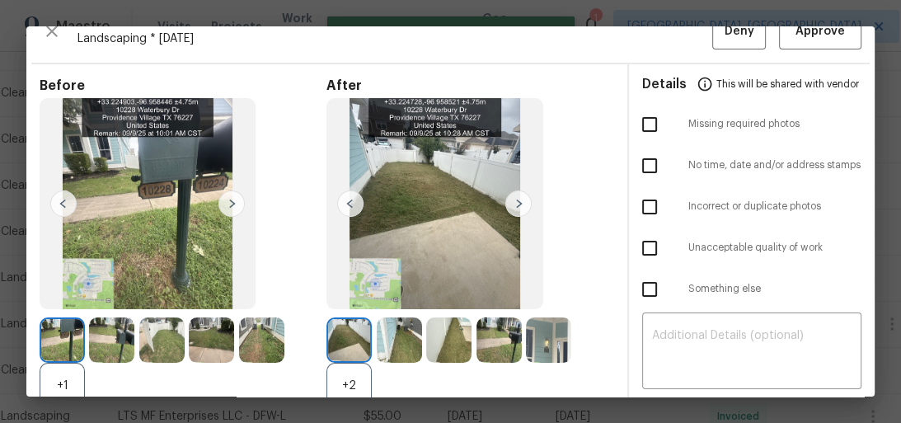
scroll to position [0, 0]
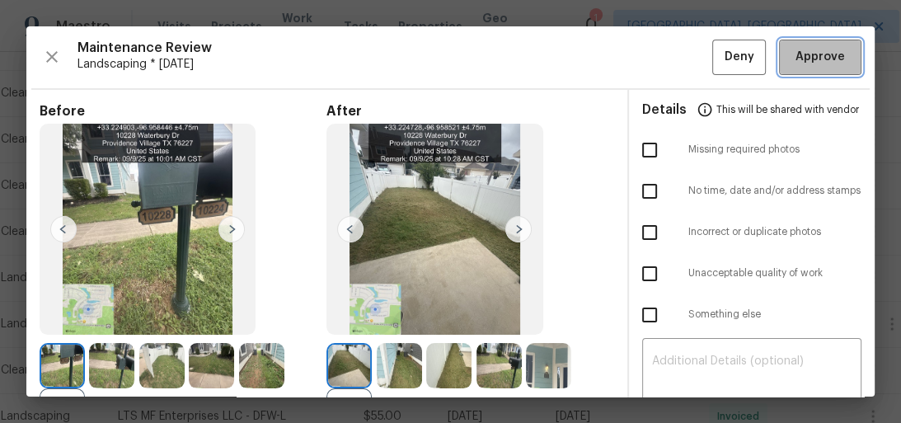
click at [797, 53] on span "Approve" at bounding box center [820, 57] width 49 height 21
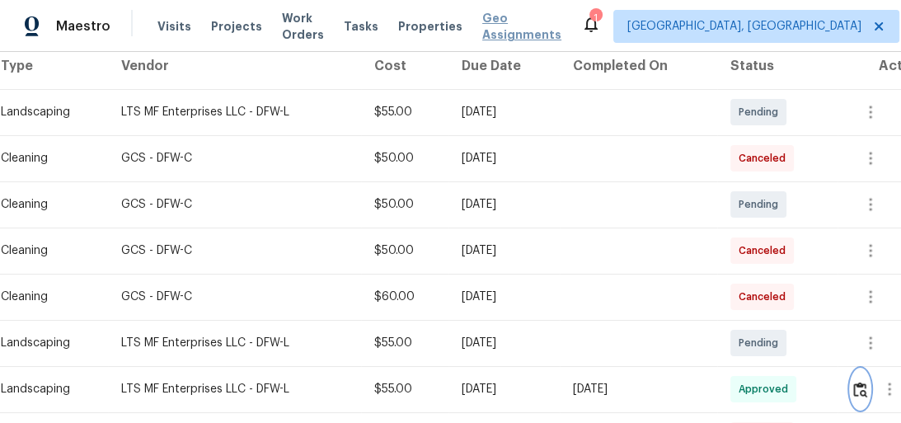
scroll to position [264, 0]
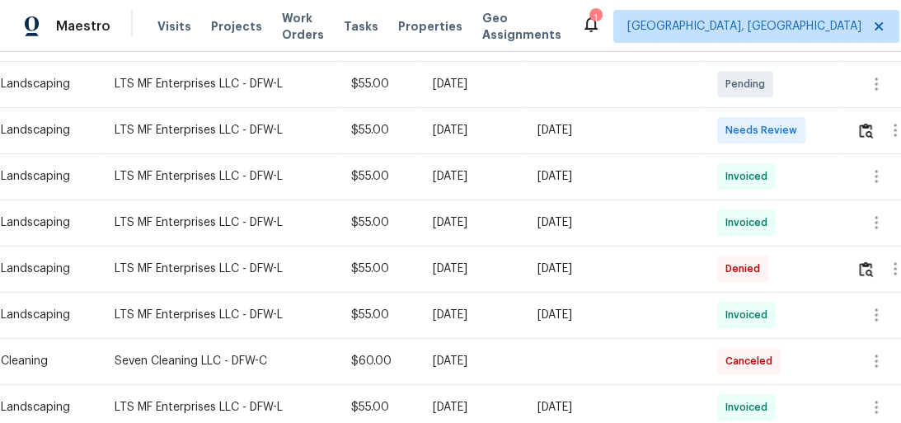
scroll to position [264, 0]
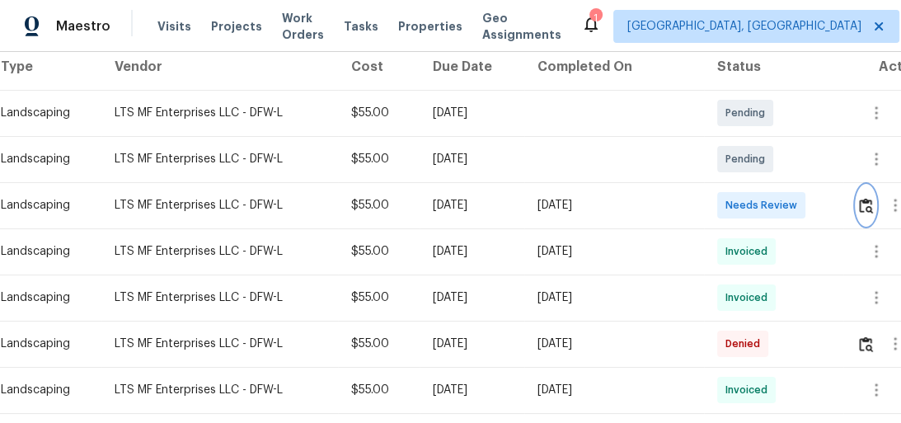
click at [861, 205] on img "button" at bounding box center [866, 206] width 14 height 16
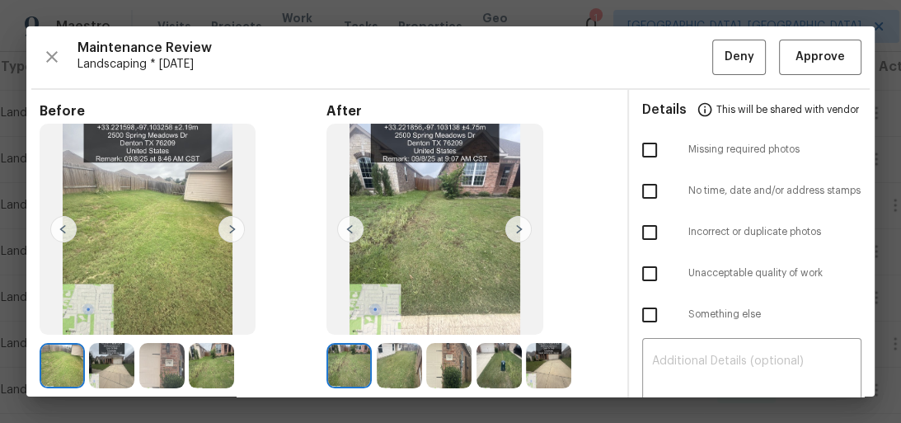
click at [510, 224] on img at bounding box center [519, 229] width 26 height 26
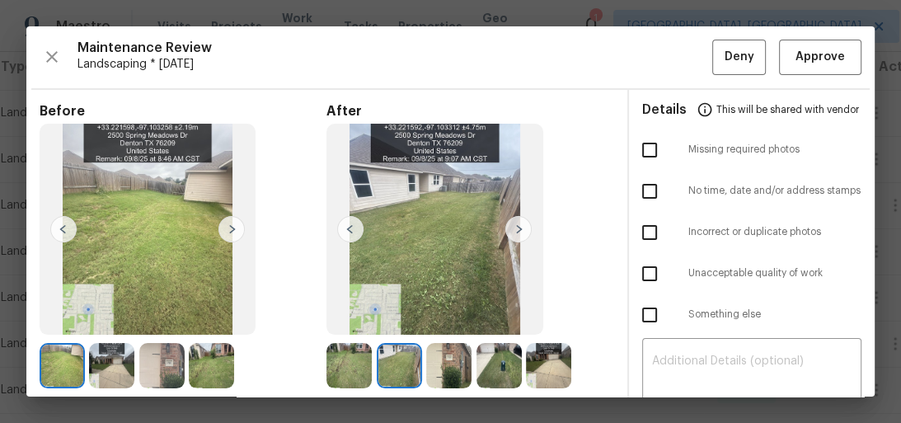
click at [510, 224] on img at bounding box center [519, 229] width 26 height 26
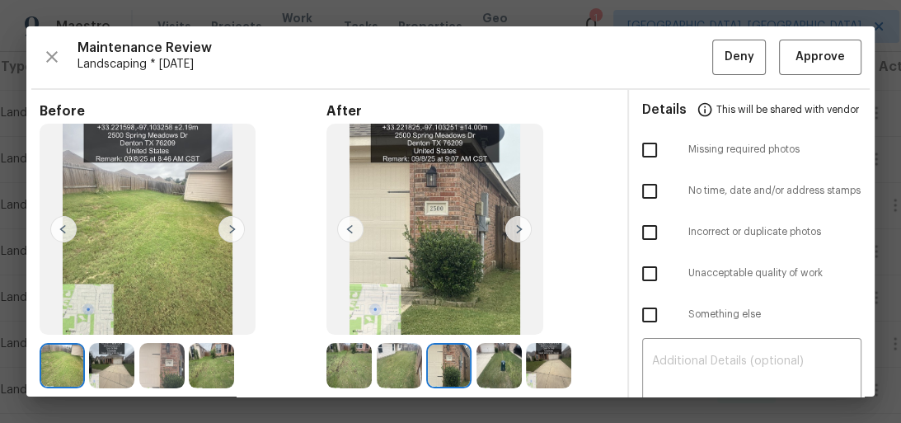
click at [510, 224] on img at bounding box center [519, 229] width 26 height 26
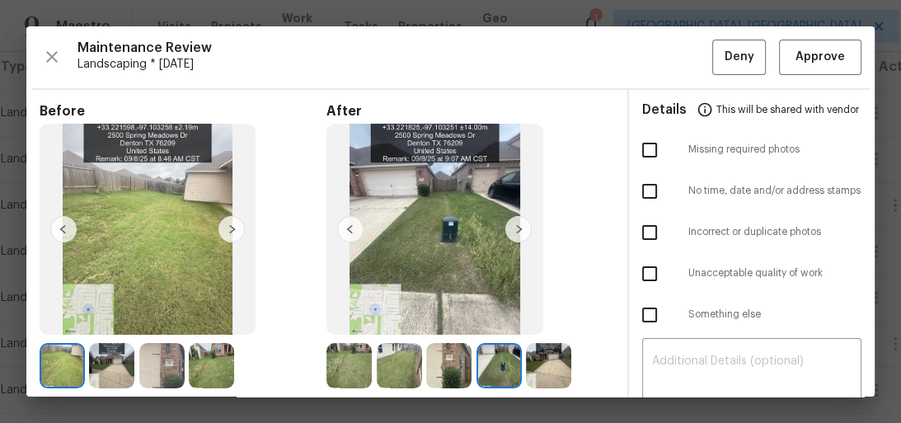
click at [510, 224] on img at bounding box center [519, 229] width 26 height 26
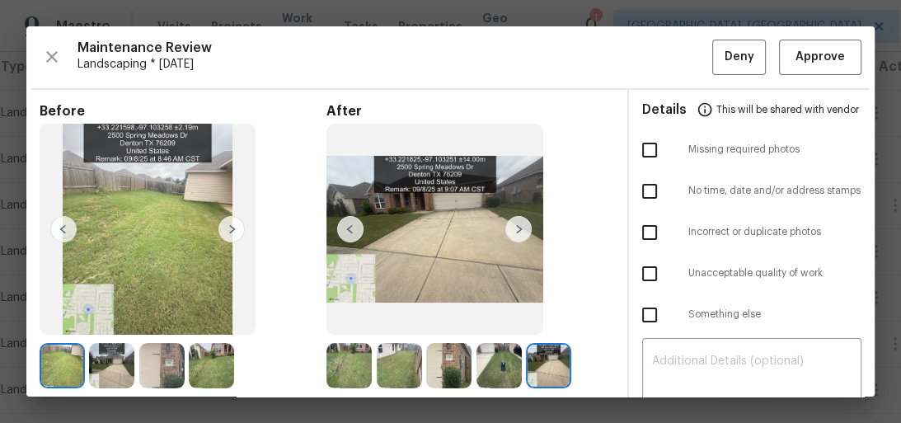
click at [510, 224] on img at bounding box center [519, 229] width 26 height 26
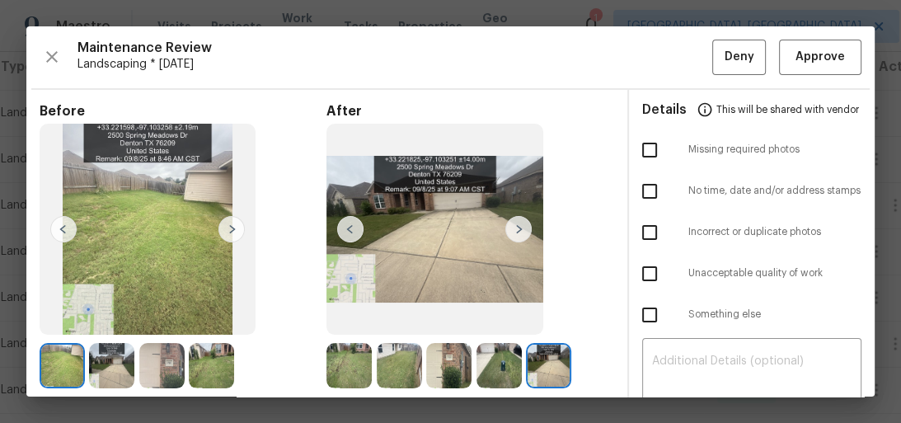
click at [510, 224] on img at bounding box center [519, 229] width 26 height 26
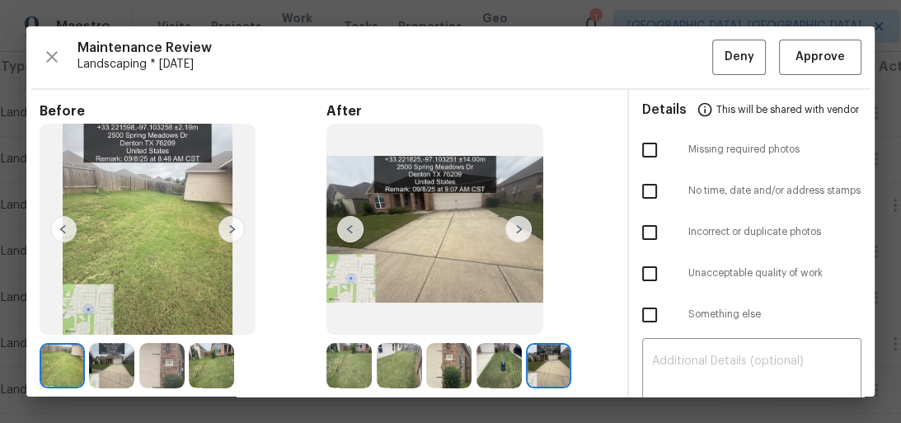
click at [510, 224] on img at bounding box center [519, 229] width 26 height 26
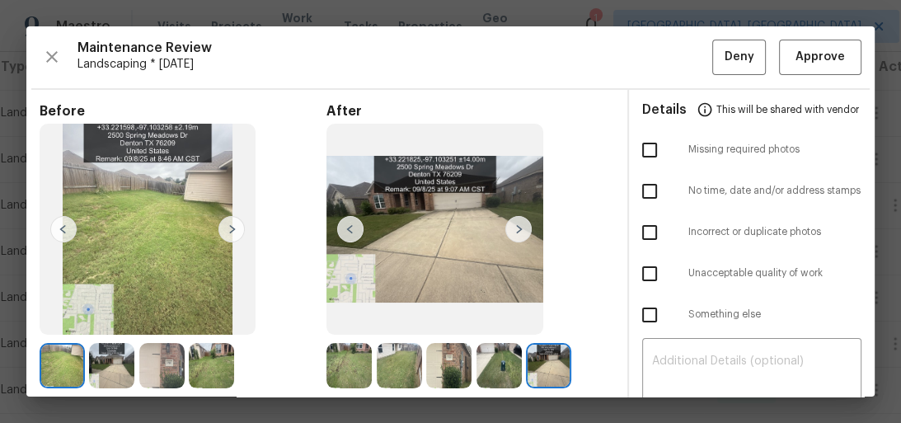
click at [356, 229] on img at bounding box center [350, 229] width 26 height 26
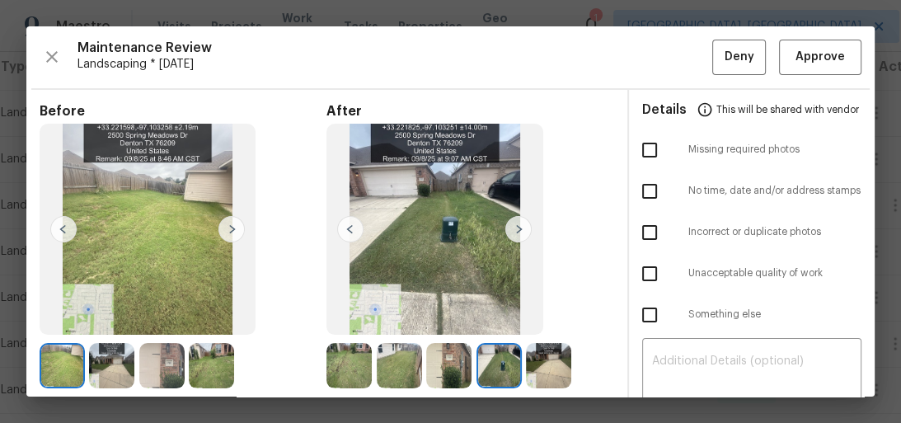
click at [356, 229] on img at bounding box center [350, 229] width 26 height 26
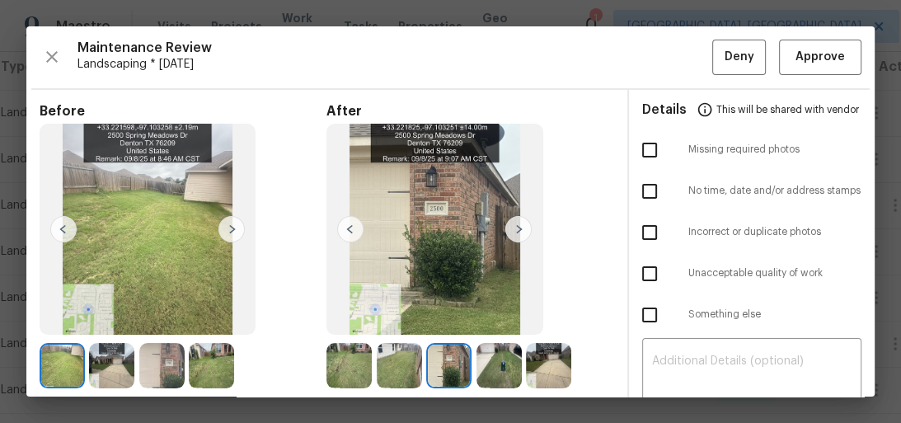
click at [356, 229] on img at bounding box center [350, 229] width 26 height 26
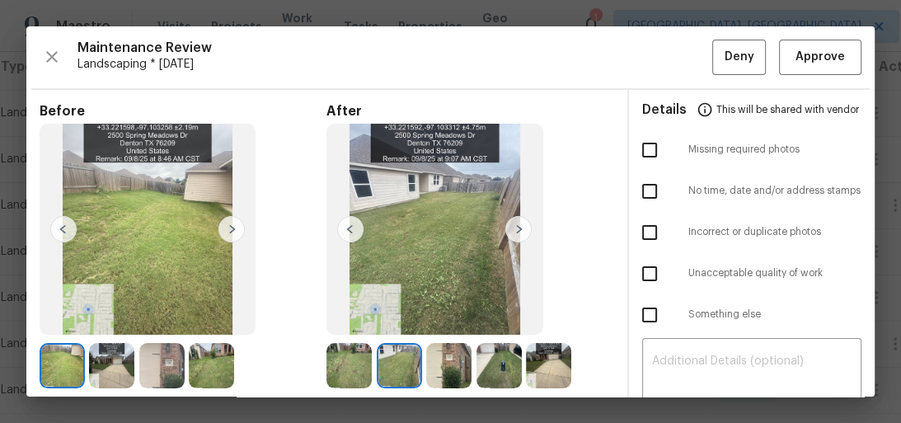
click at [356, 229] on img at bounding box center [350, 229] width 26 height 26
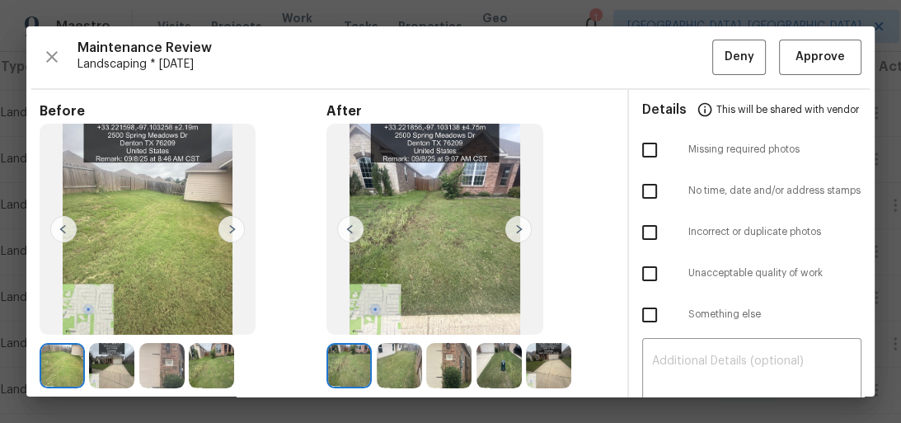
click at [356, 229] on img at bounding box center [350, 229] width 26 height 26
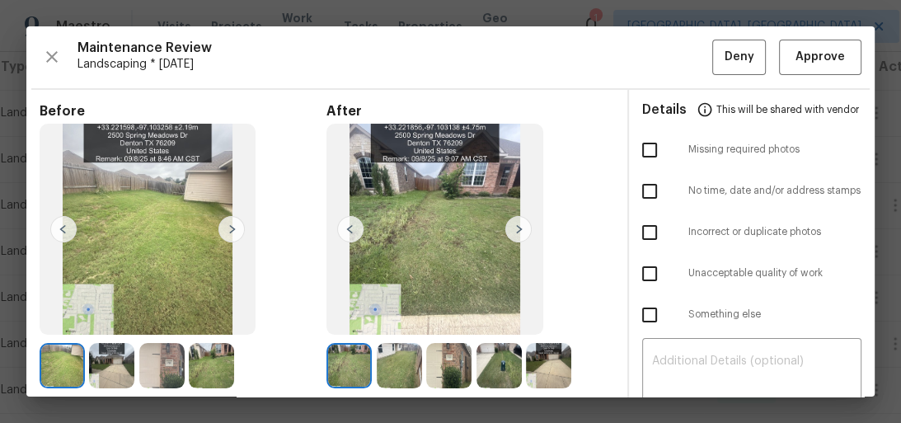
click at [522, 231] on img at bounding box center [519, 229] width 26 height 26
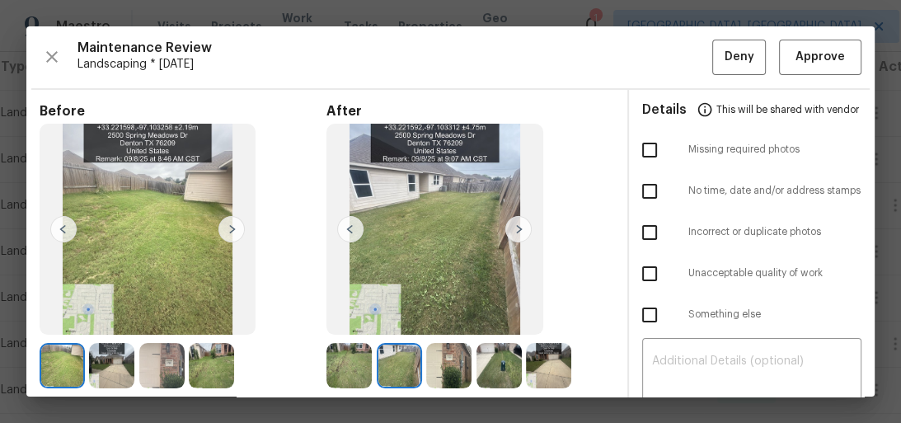
click at [522, 231] on img at bounding box center [519, 229] width 26 height 26
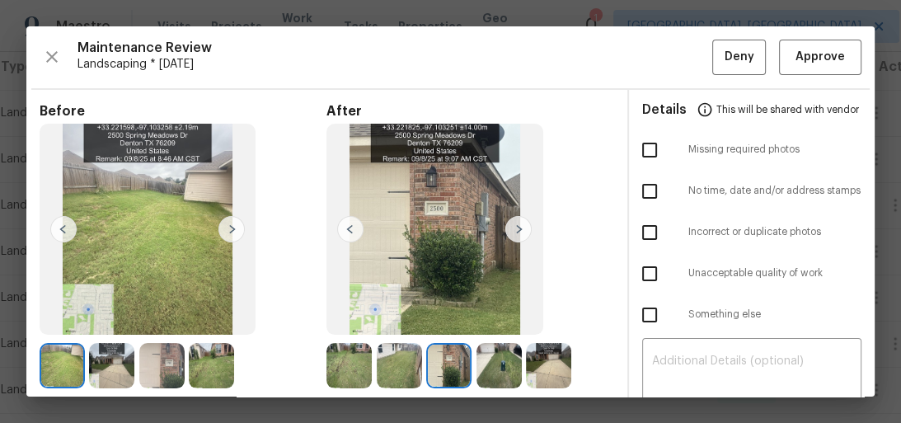
click at [522, 231] on img at bounding box center [519, 229] width 26 height 26
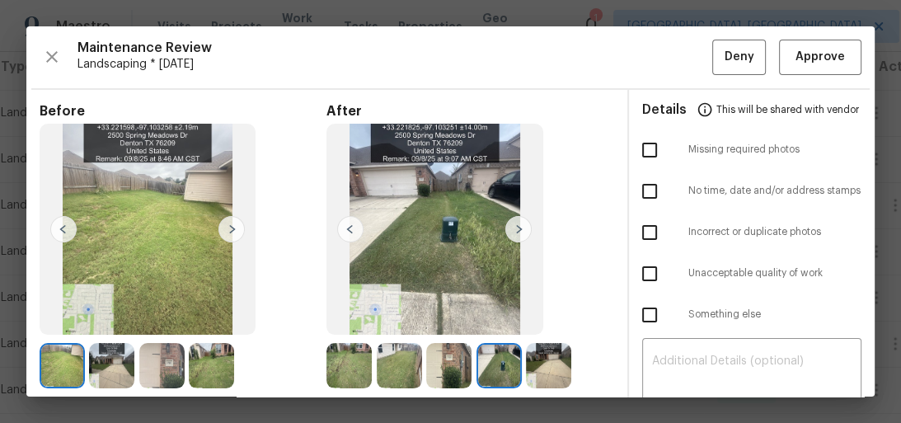
click at [522, 231] on img at bounding box center [519, 229] width 26 height 26
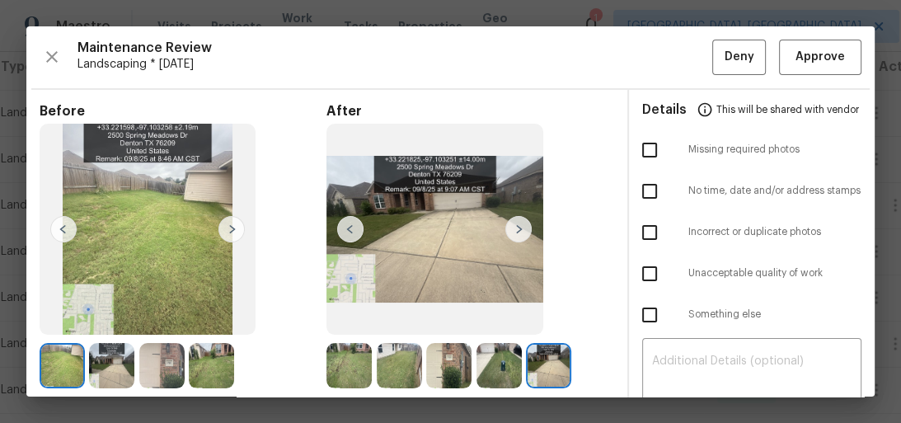
click at [522, 231] on img at bounding box center [519, 229] width 26 height 26
click at [519, 233] on img at bounding box center [519, 229] width 26 height 26
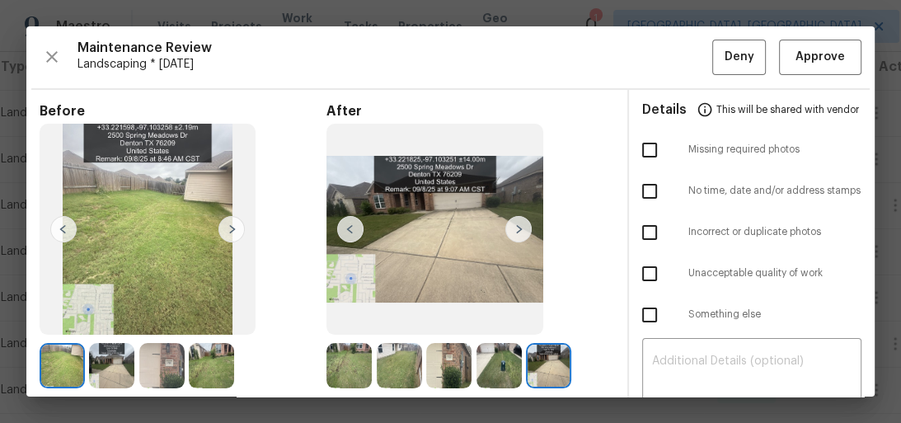
click at [514, 230] on img at bounding box center [519, 229] width 26 height 26
click at [514, 229] on img at bounding box center [519, 229] width 26 height 26
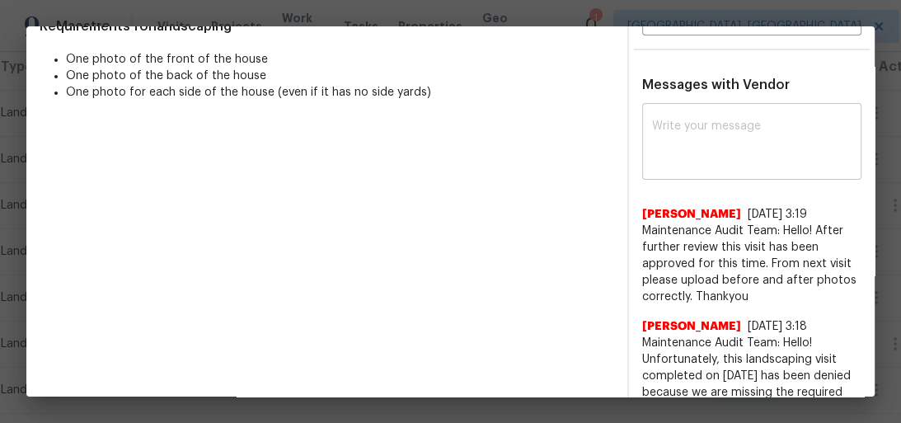
scroll to position [330, 0]
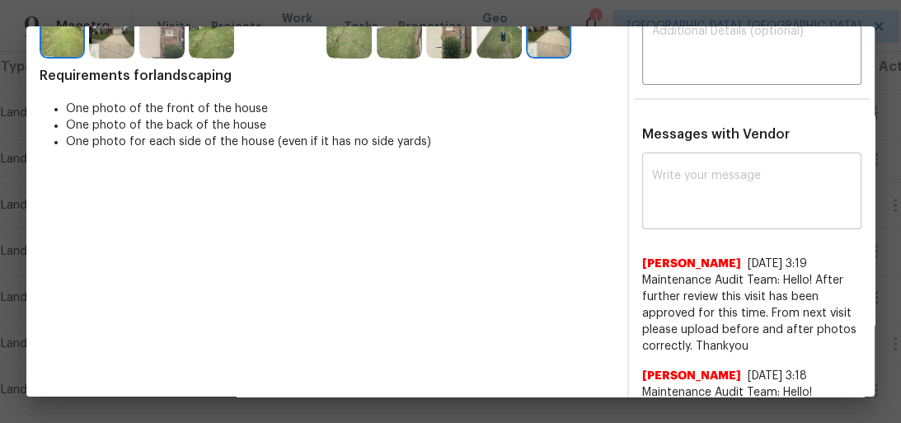
click at [689, 188] on textarea at bounding box center [752, 193] width 200 height 46
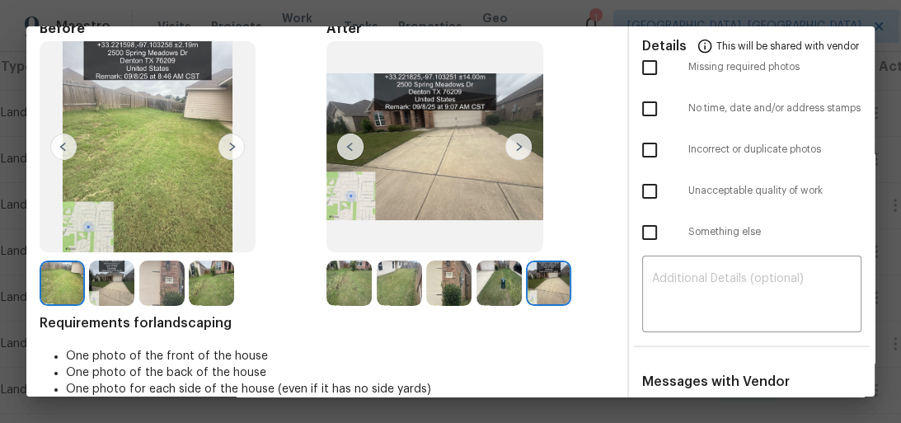
scroll to position [198, 0]
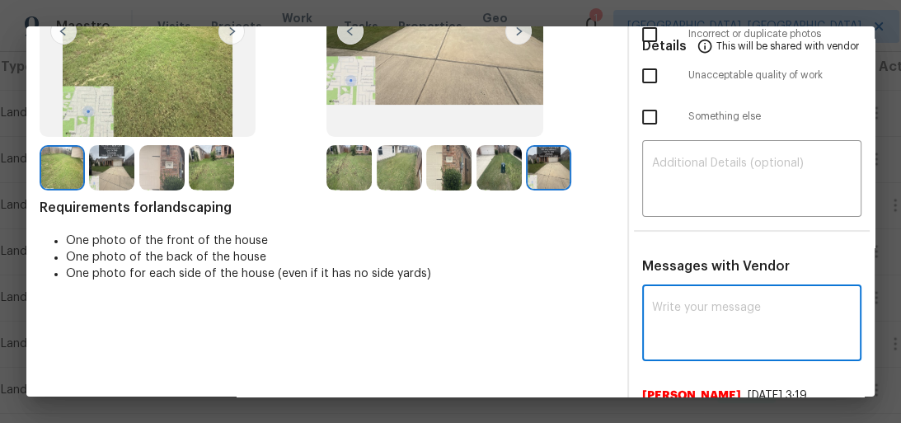
click at [685, 318] on textarea at bounding box center [752, 325] width 200 height 46
paste textarea "Maintenance Audit Team: Hello! Unfortunately, this landscaping visit completed …"
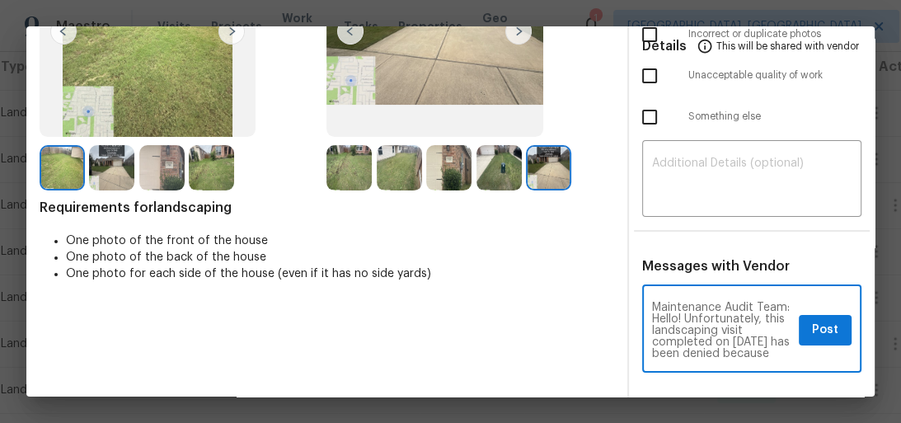
scroll to position [311, 0]
type textarea "Maintenance Audit Team: Hello! Unfortunately, this landscaping visit completed …"
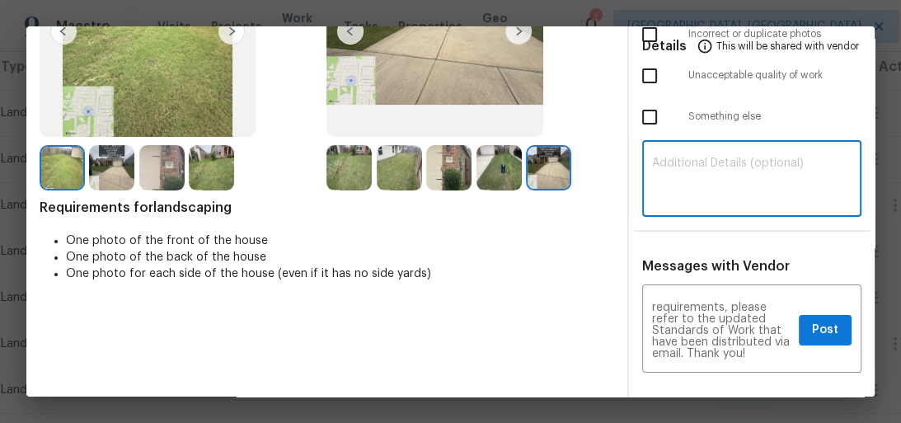
click at [720, 169] on textarea at bounding box center [752, 181] width 200 height 46
paste textarea "Maintenance Audit Team: Hello! Unfortunately, this landscaping visit completed …"
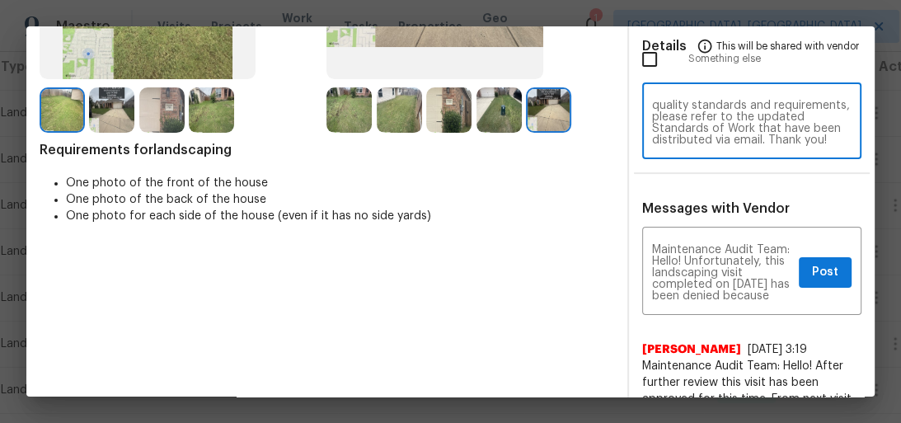
scroll to position [264, 0]
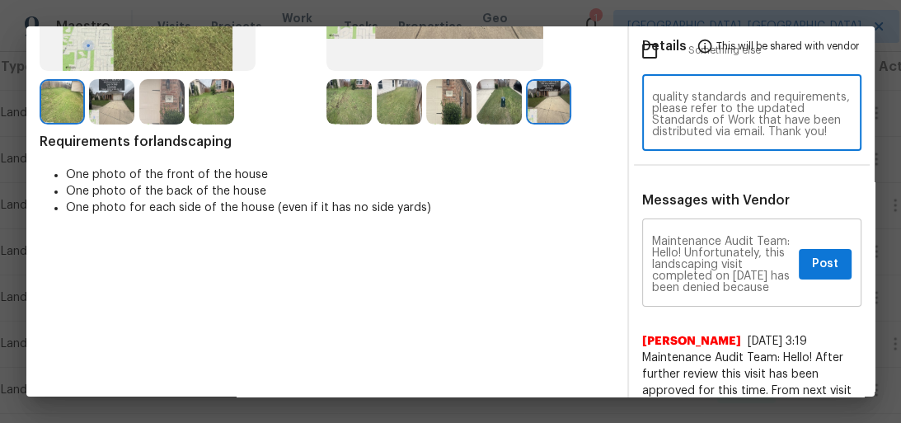
type textarea "Maintenance Audit Team: Hello! Unfortunately, this landscaping visit completed …"
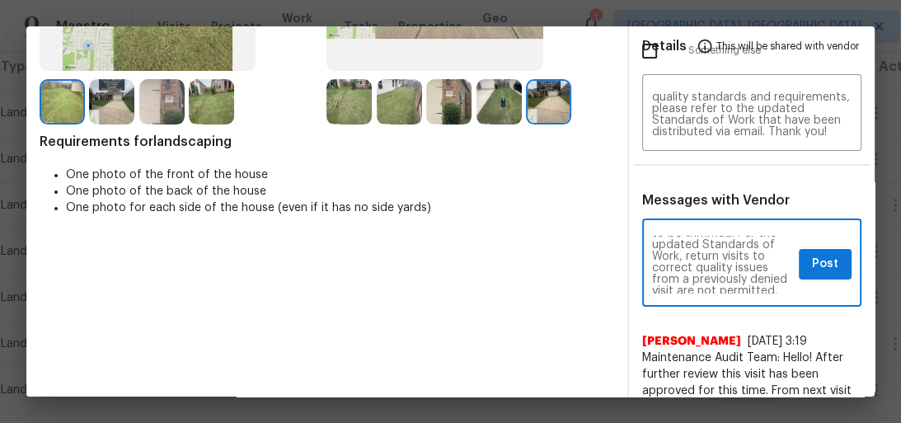
scroll to position [79, 0]
click at [812, 266] on span "Post" at bounding box center [825, 264] width 26 height 21
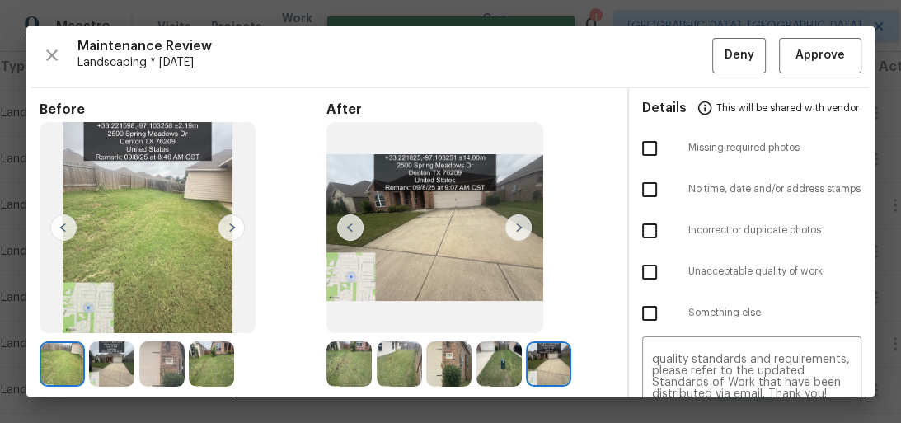
scroll to position [0, 0]
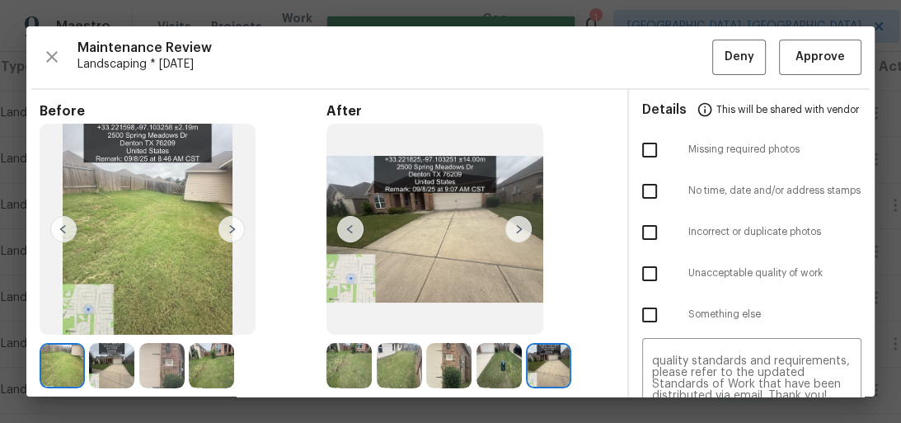
click at [646, 266] on input "checkbox" at bounding box center [650, 273] width 35 height 35
checkbox input "true"
click at [733, 52] on span "Deny" at bounding box center [740, 57] width 30 height 21
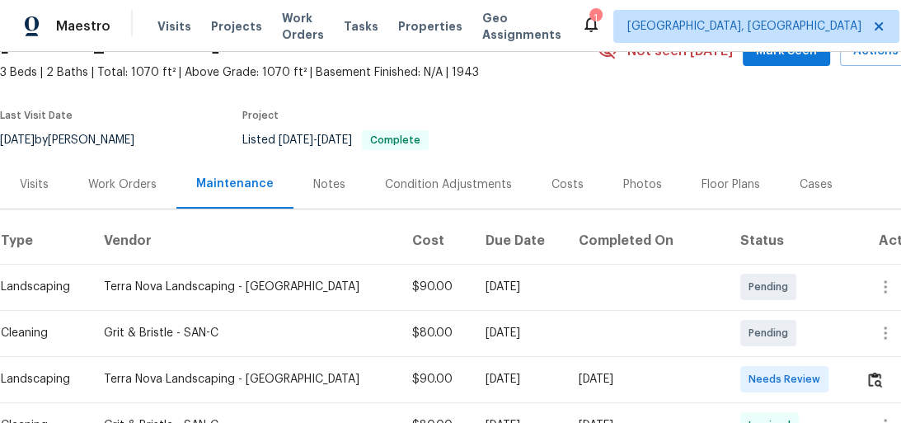
scroll to position [172, 0]
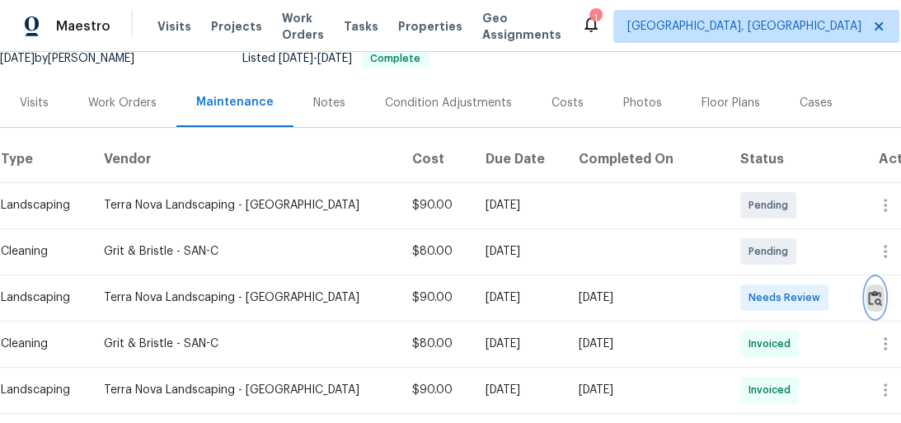
click at [868, 293] on img "button" at bounding box center [875, 298] width 14 height 16
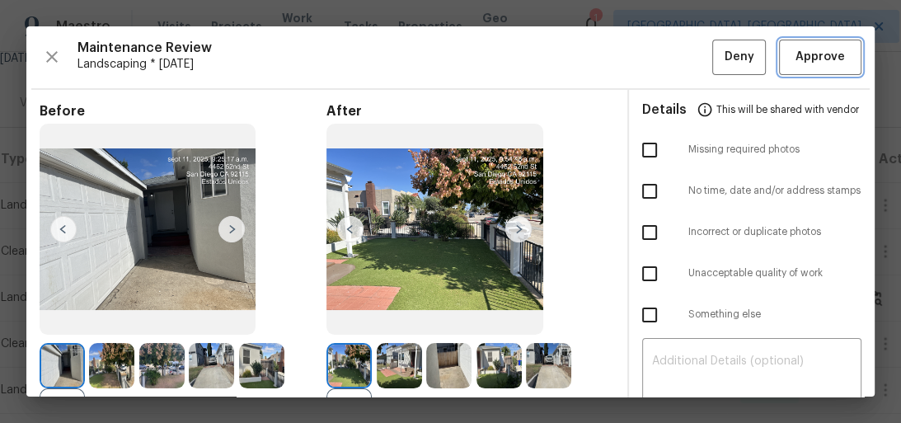
click at [817, 56] on span "Approve" at bounding box center [820, 57] width 49 height 21
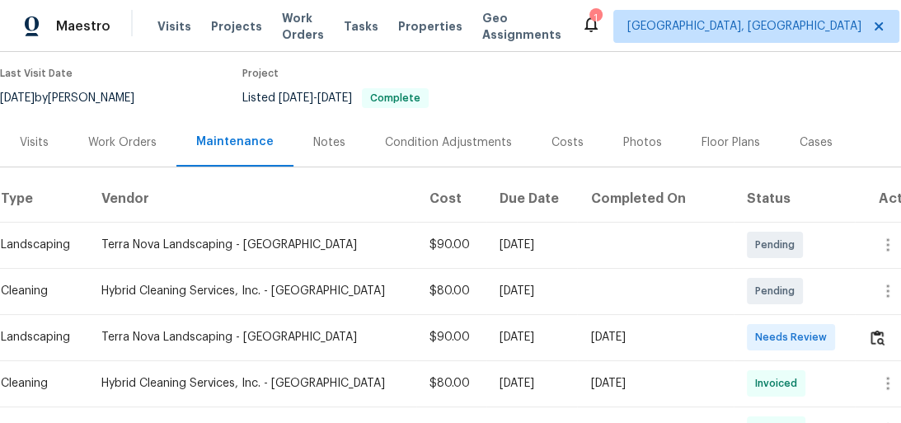
scroll to position [198, 0]
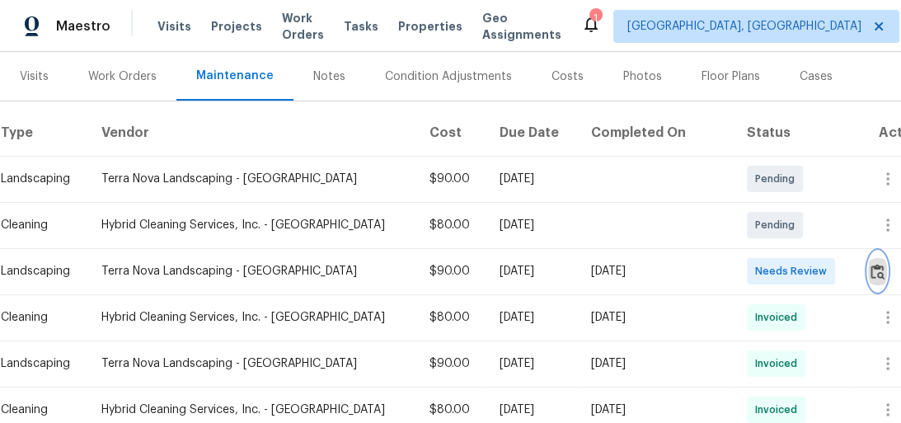
click at [871, 268] on img "button" at bounding box center [878, 272] width 14 height 16
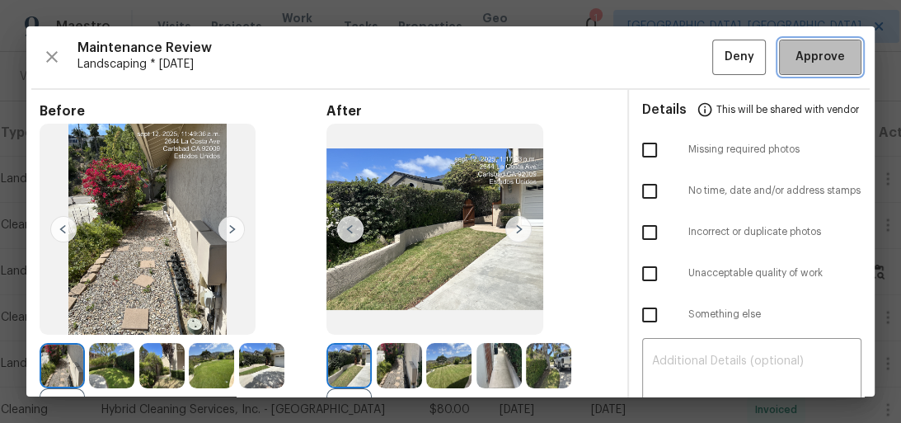
click at [796, 61] on span "Approve" at bounding box center [820, 57] width 49 height 21
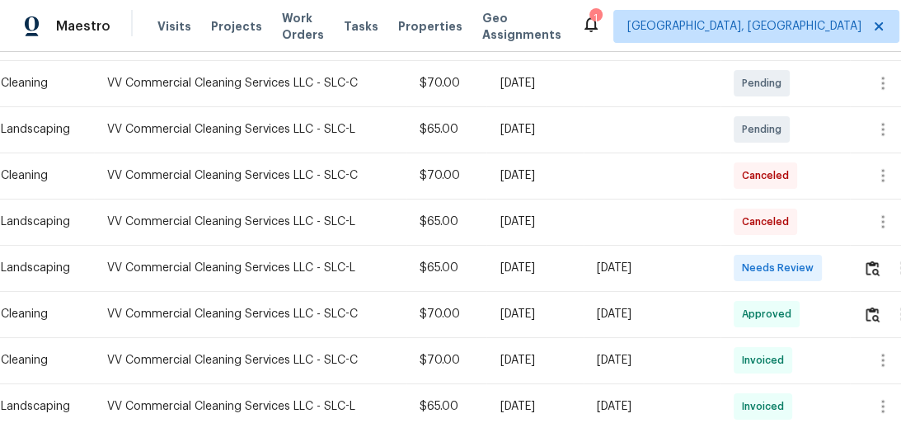
scroll to position [330, 0]
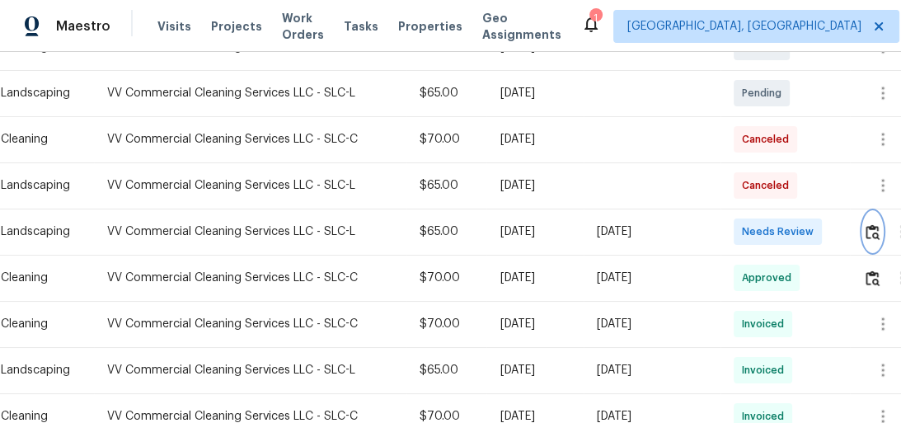
click at [870, 229] on img "button" at bounding box center [873, 232] width 14 height 16
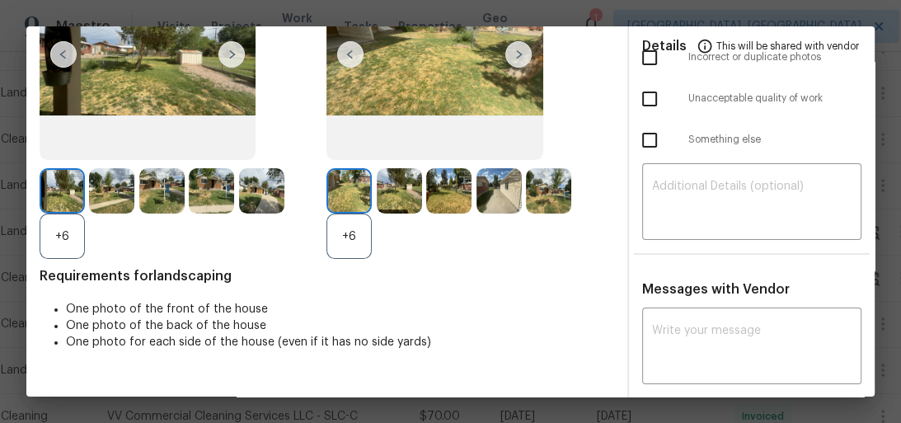
scroll to position [198, 0]
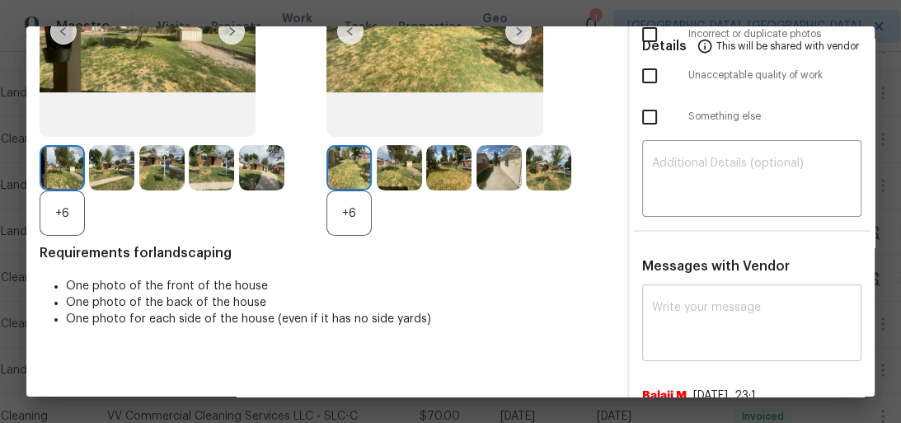
click at [723, 312] on textarea at bounding box center [752, 325] width 200 height 46
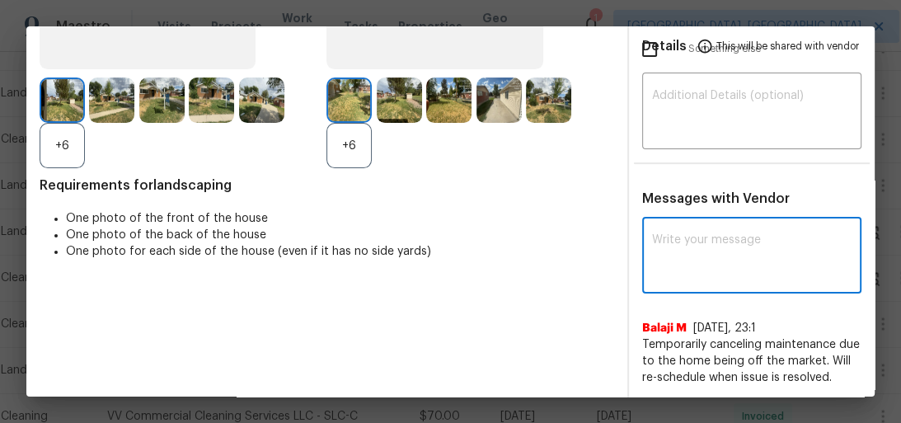
scroll to position [267, 0]
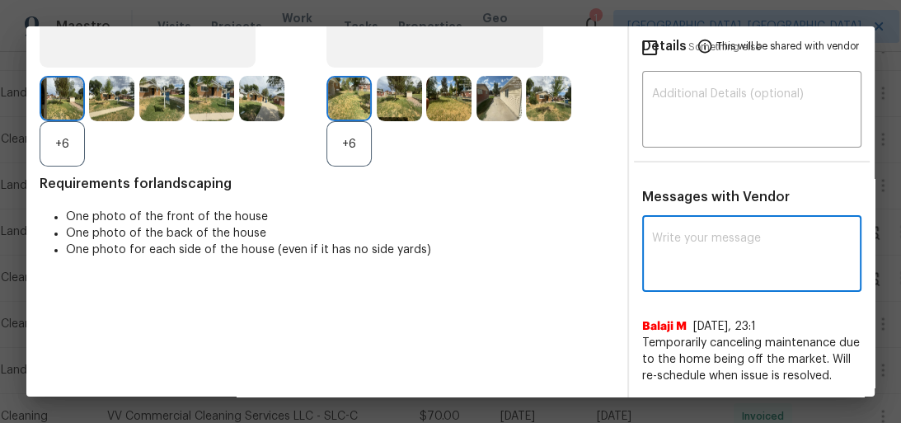
click at [680, 247] on textarea at bounding box center [752, 256] width 200 height 46
paste textarea "Maintenance Audit Team: Hello! Unfortunately, this landscaping visit completed …"
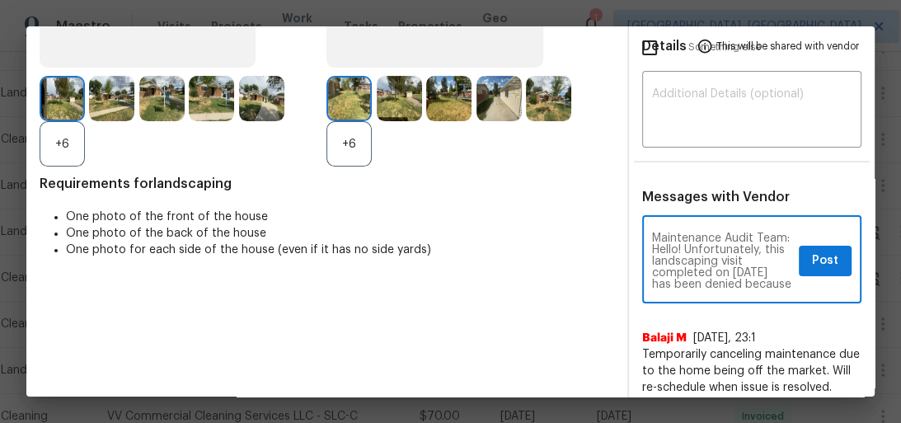
scroll to position [311, 0]
type textarea "Maintenance Audit Team: Hello! Unfortunately, this landscaping visit completed …"
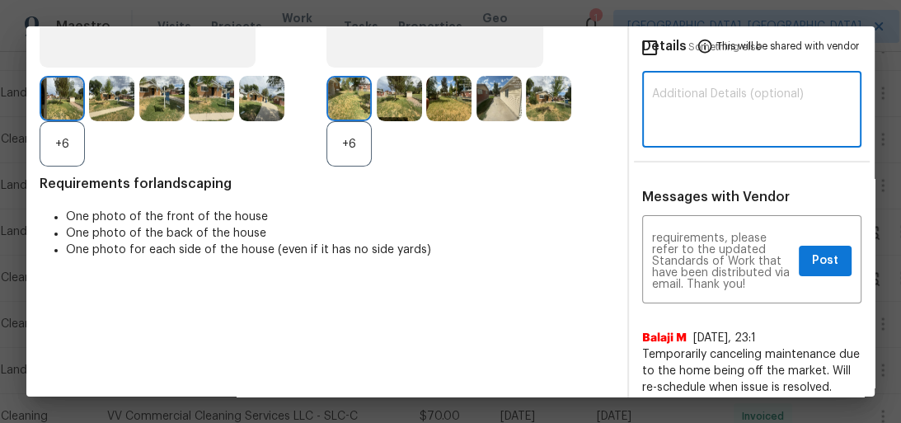
click at [716, 118] on textarea at bounding box center [752, 111] width 200 height 46
paste textarea "Maintenance Audit Team: Hello! Unfortunately, this landscaping visit completed …"
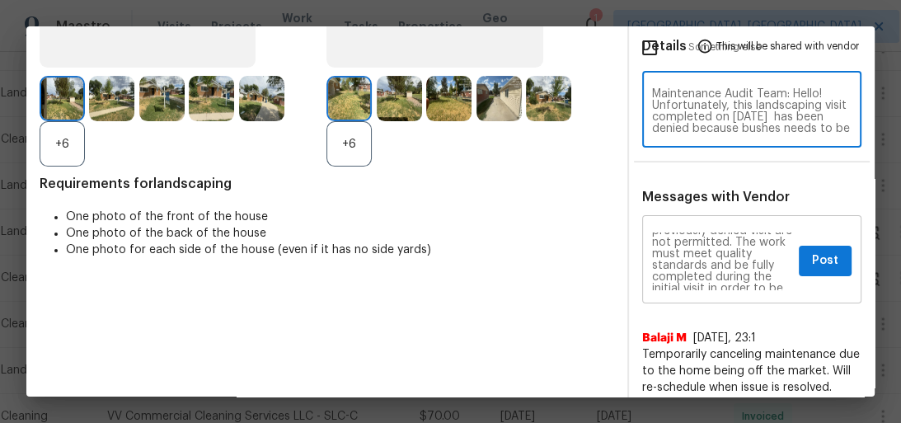
scroll to position [47, 0]
type textarea "Maintenance Audit Team: Hello! Unfortunately, this landscaping visit completed …"
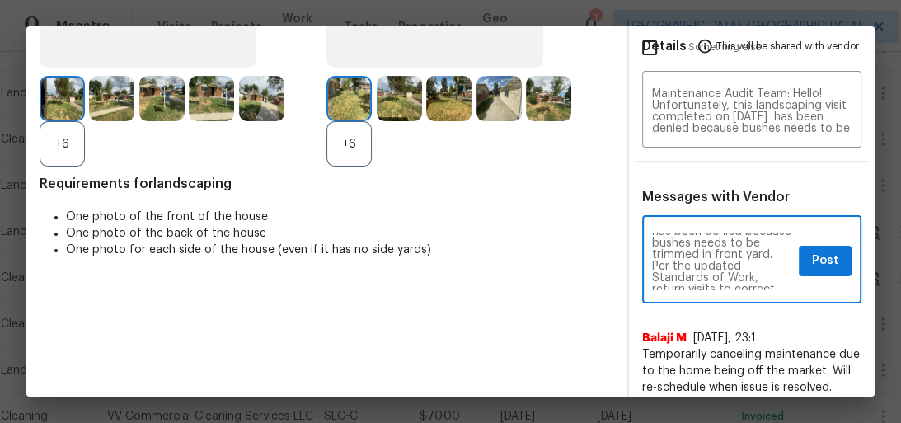
scroll to position [79, 0]
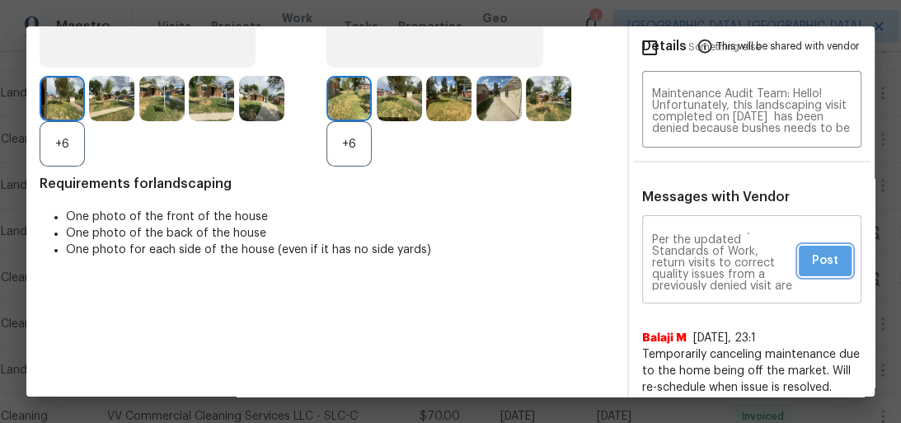
click at [812, 266] on span "Post" at bounding box center [825, 261] width 26 height 21
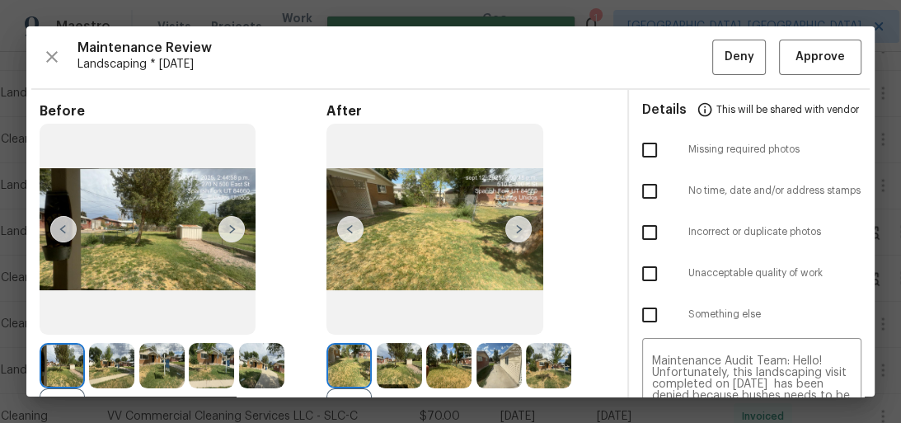
scroll to position [0, 0]
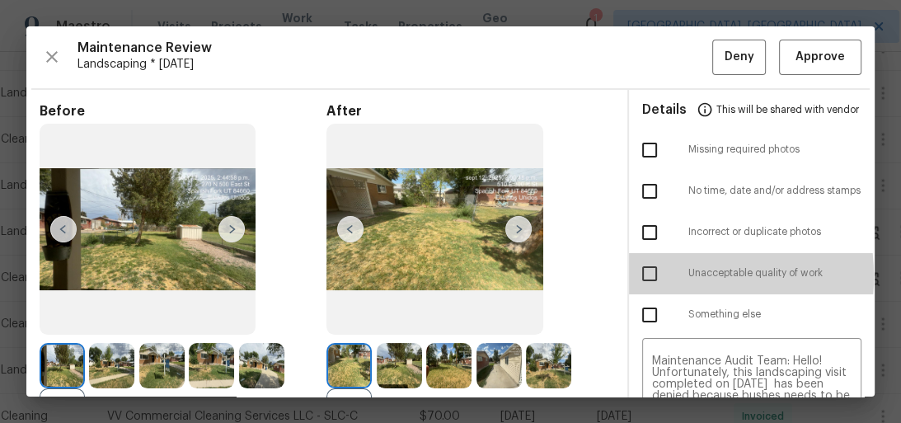
click at [643, 276] on input "checkbox" at bounding box center [650, 273] width 35 height 35
checkbox input "true"
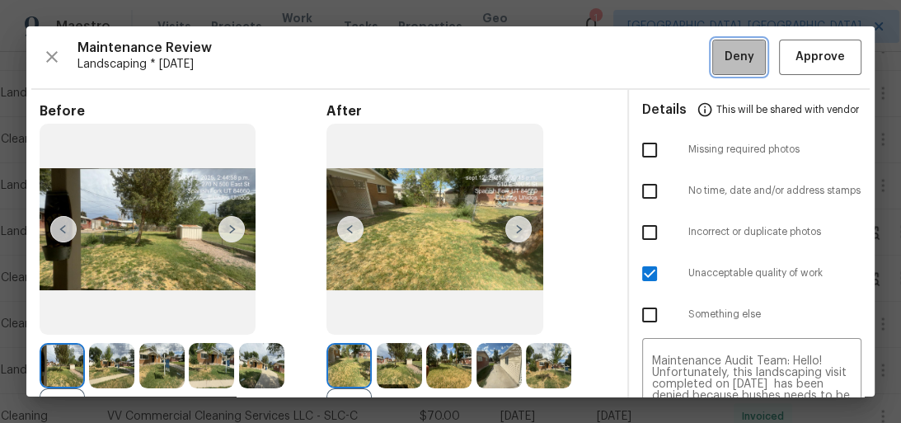
click at [727, 56] on span "Deny" at bounding box center [740, 57] width 30 height 21
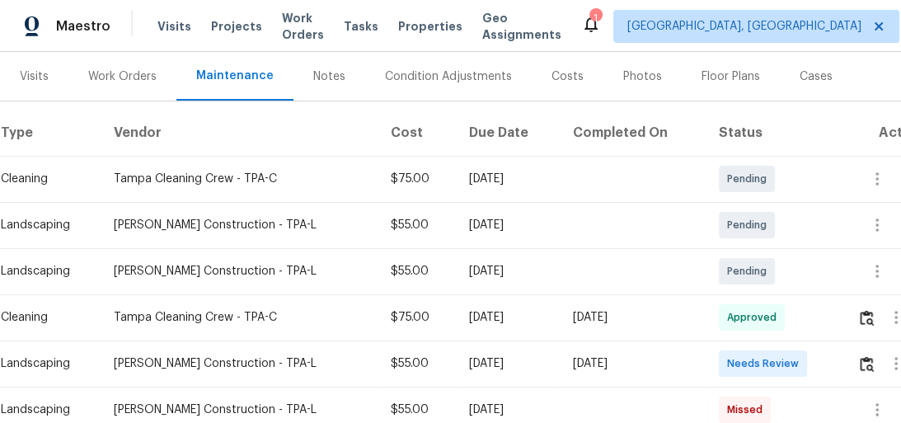
scroll to position [264, 0]
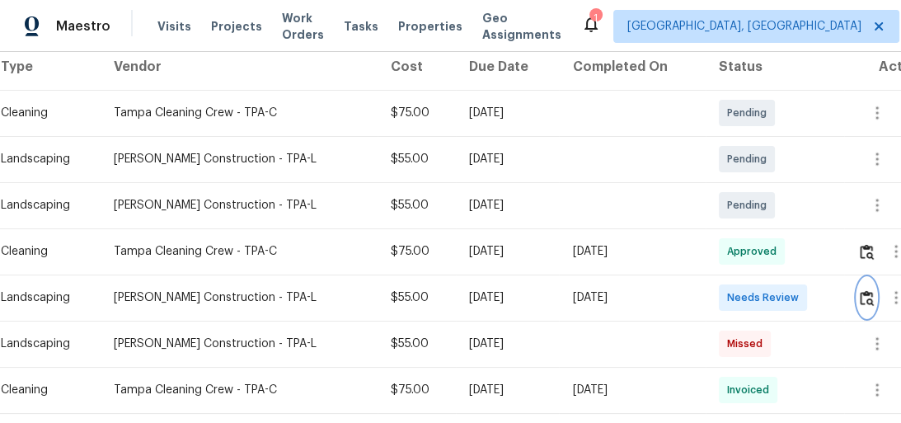
click at [867, 299] on img "button" at bounding box center [867, 298] width 14 height 16
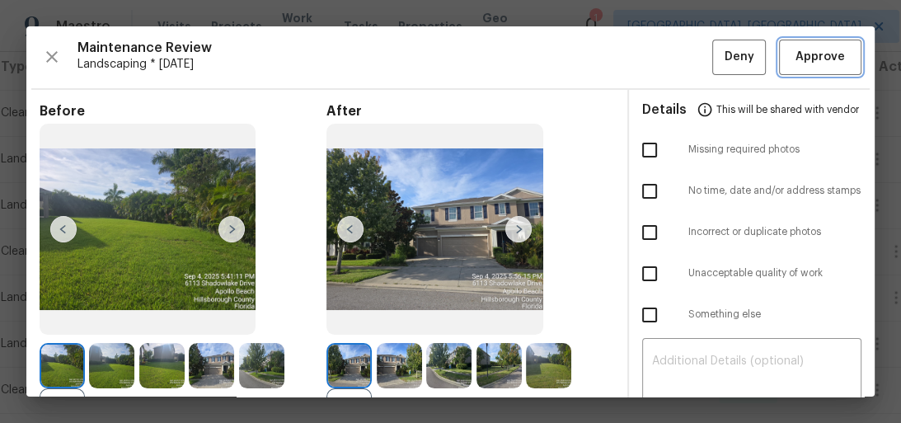
click at [822, 45] on button "Approve" at bounding box center [820, 57] width 82 height 35
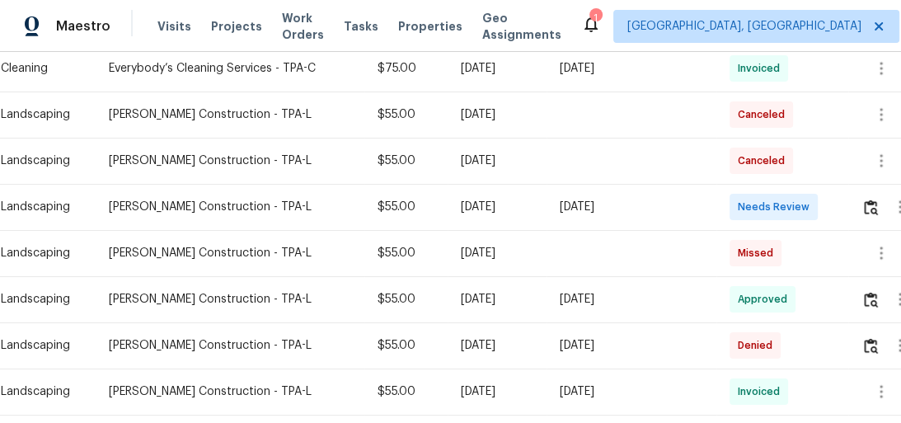
scroll to position [330, 0]
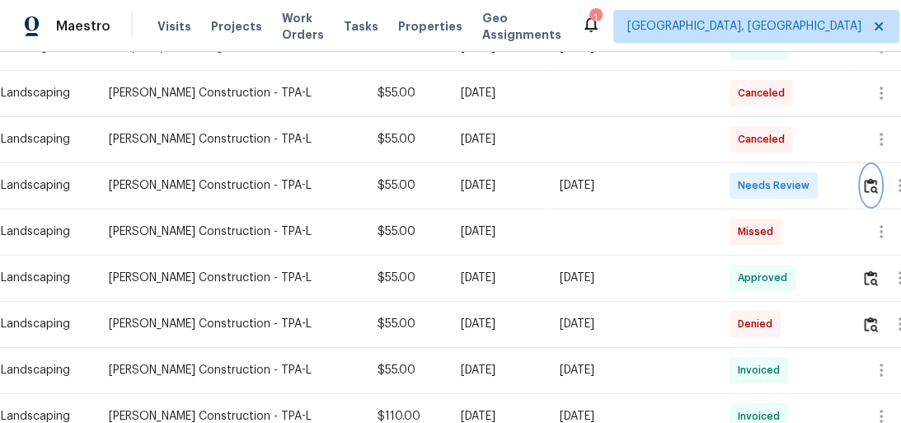
click at [870, 188] on img "button" at bounding box center [871, 186] width 14 height 16
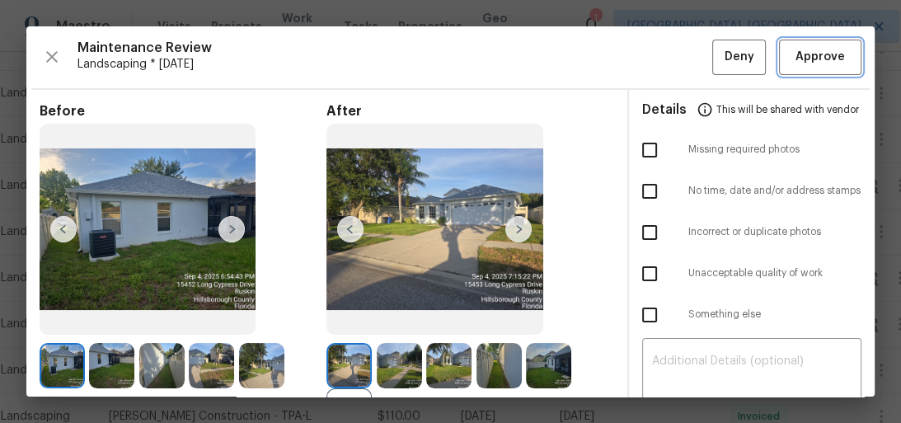
click at [821, 60] on span "Approve" at bounding box center [820, 57] width 49 height 21
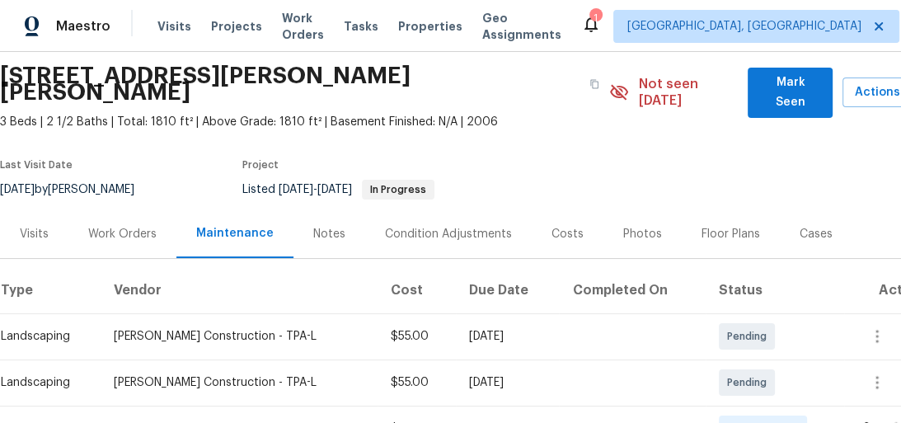
scroll to position [198, 0]
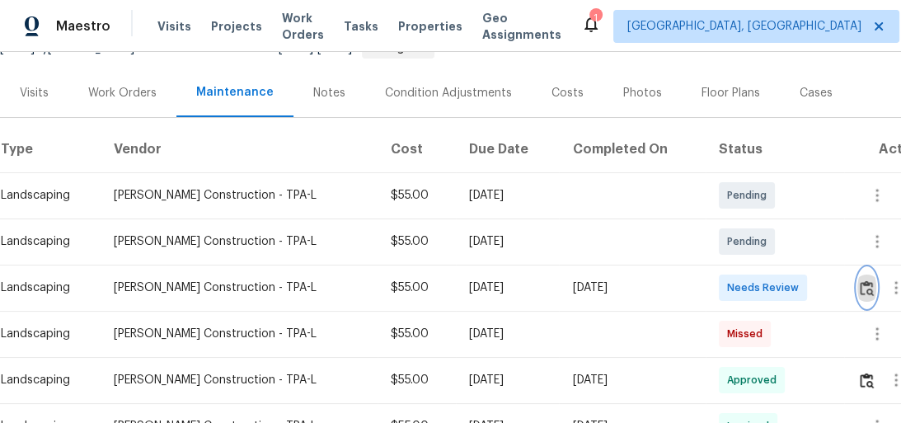
click at [864, 280] on img "button" at bounding box center [867, 288] width 14 height 16
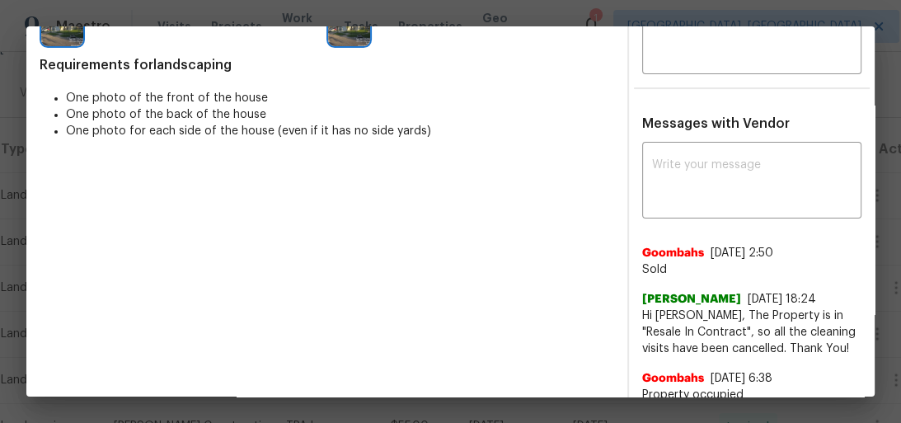
scroll to position [360, 0]
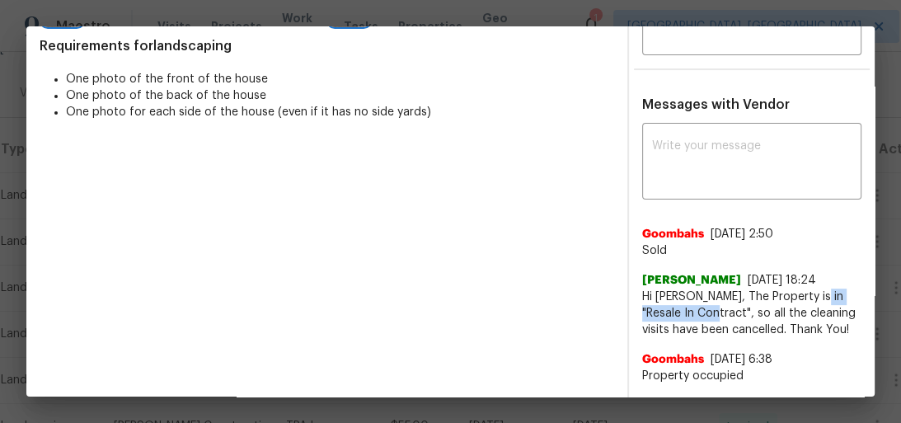
drag, startPoint x: 817, startPoint y: 294, endPoint x: 696, endPoint y: 312, distance: 122.6
click at [696, 312] on span "Hi [PERSON_NAME], The Property is in "Resale In Contract", so all the cleaning …" at bounding box center [752, 313] width 220 height 49
copy span "Resale In Contract"
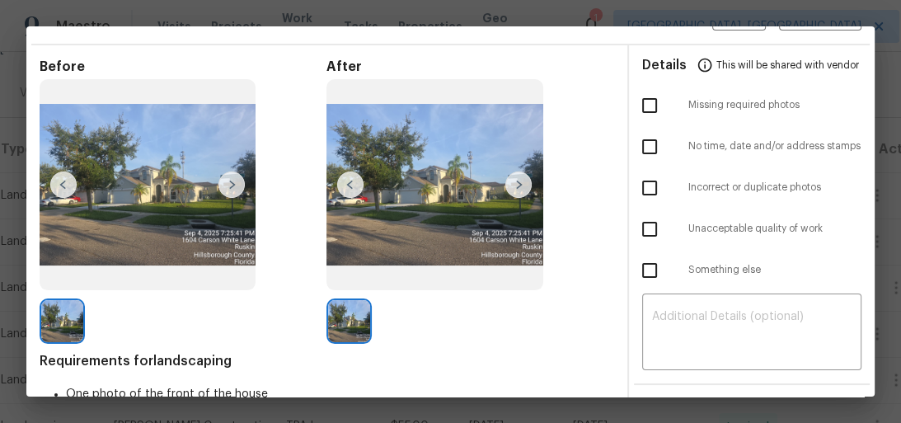
scroll to position [30, 0]
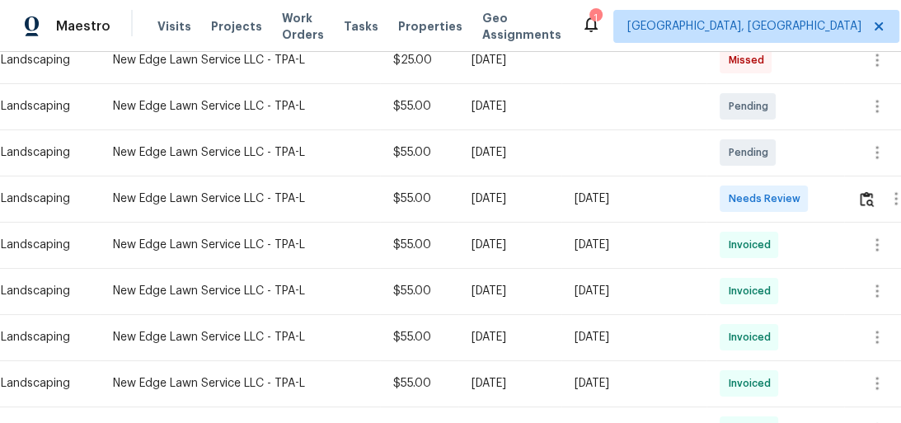
scroll to position [264, 0]
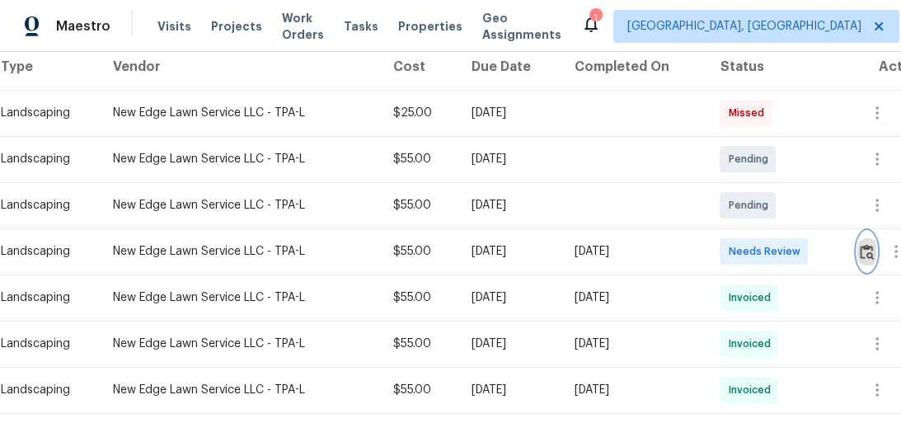
click at [863, 251] on button "button" at bounding box center [867, 252] width 19 height 40
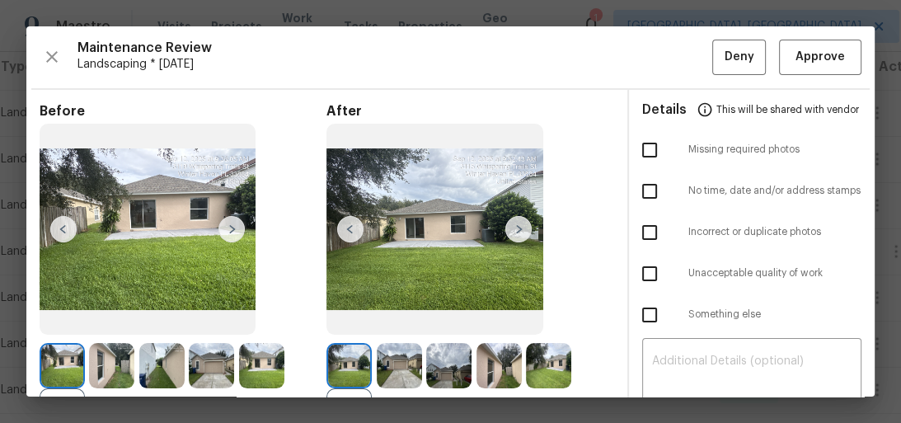
click at [522, 240] on img at bounding box center [519, 229] width 26 height 26
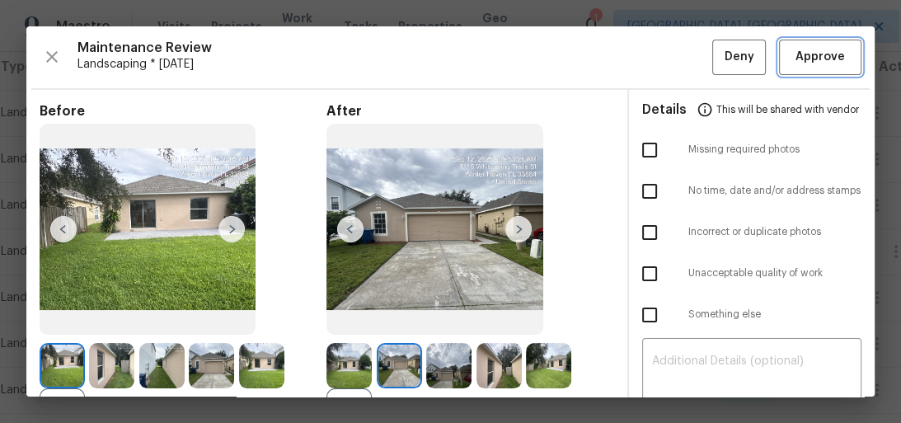
click at [815, 60] on span "Approve" at bounding box center [820, 57] width 49 height 21
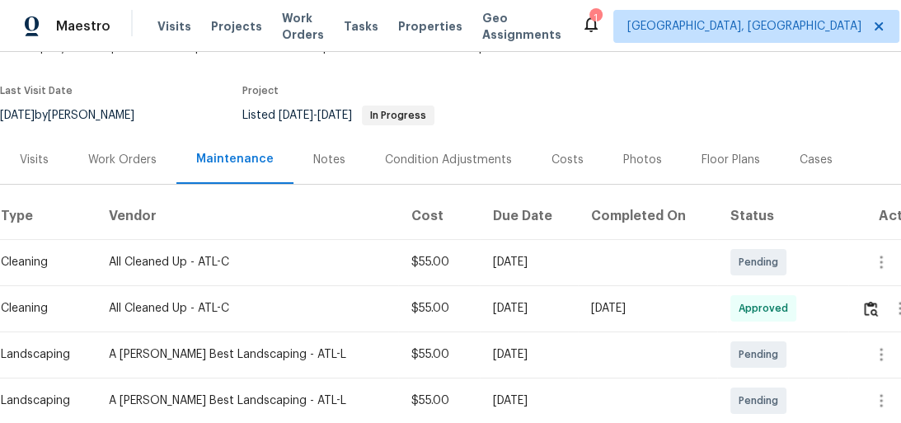
scroll to position [330, 0]
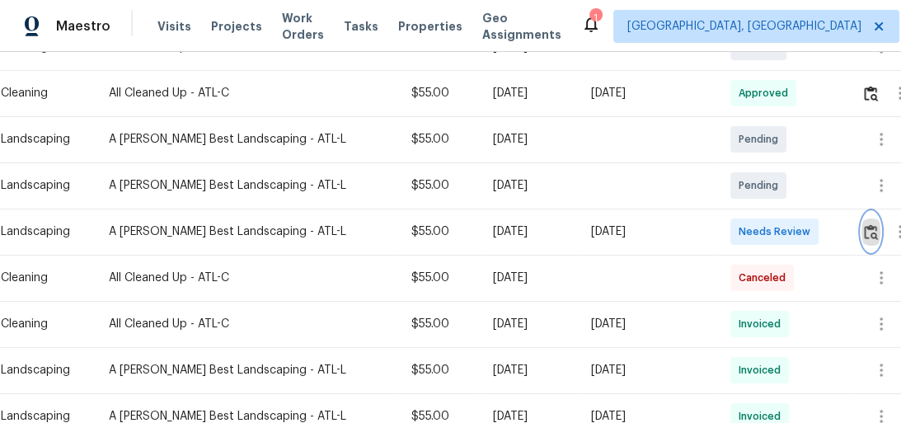
click at [864, 234] on img "button" at bounding box center [871, 232] width 14 height 16
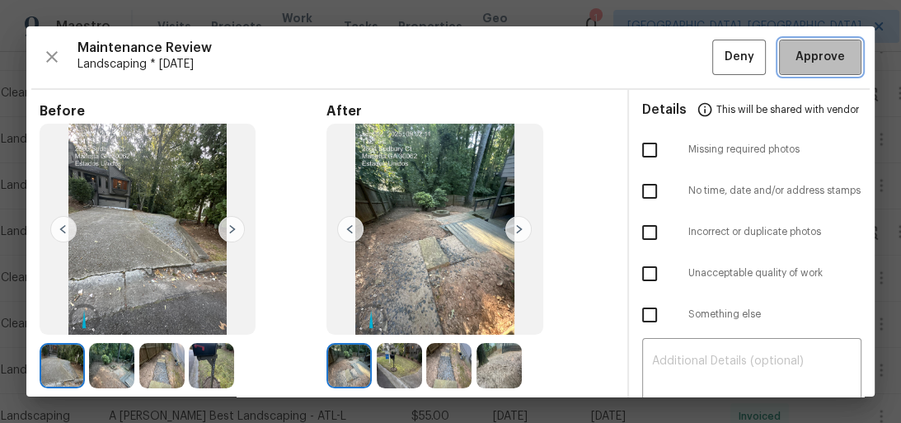
click at [830, 56] on span "Approve" at bounding box center [820, 57] width 49 height 21
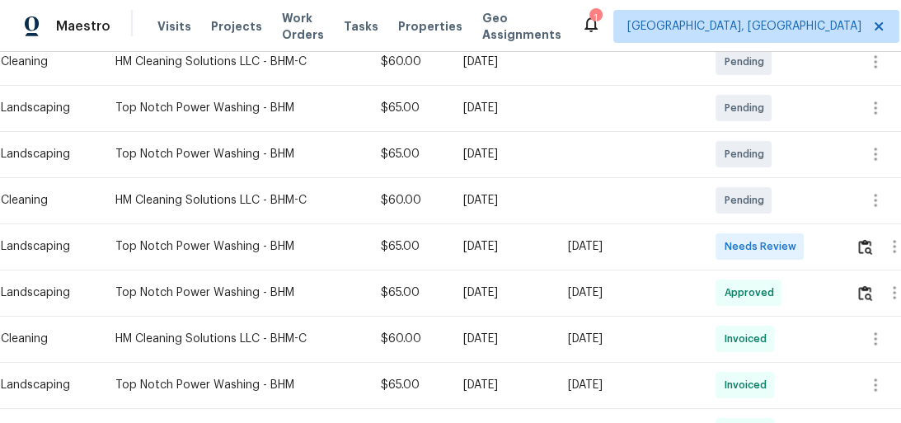
scroll to position [330, 0]
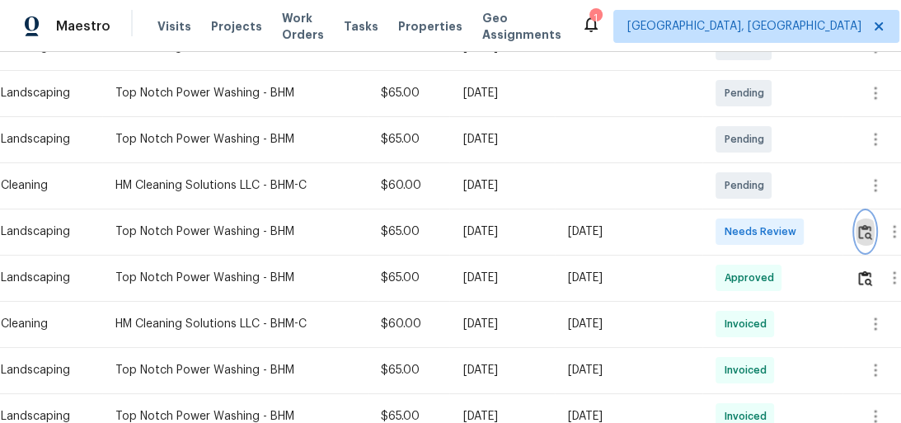
click at [868, 224] on img "button" at bounding box center [866, 232] width 14 height 16
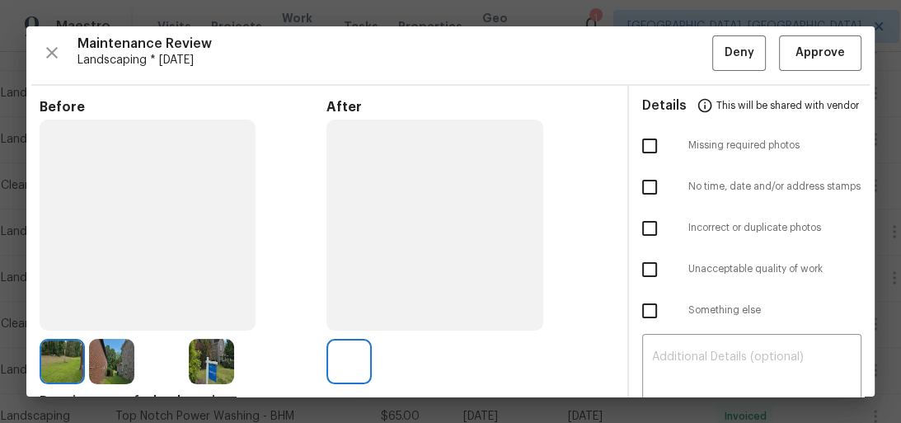
scroll to position [0, 0]
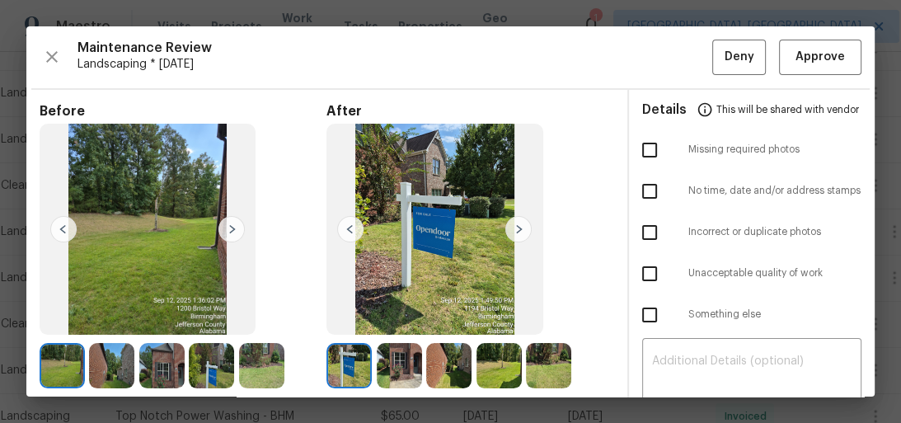
click at [511, 230] on img at bounding box center [519, 229] width 26 height 26
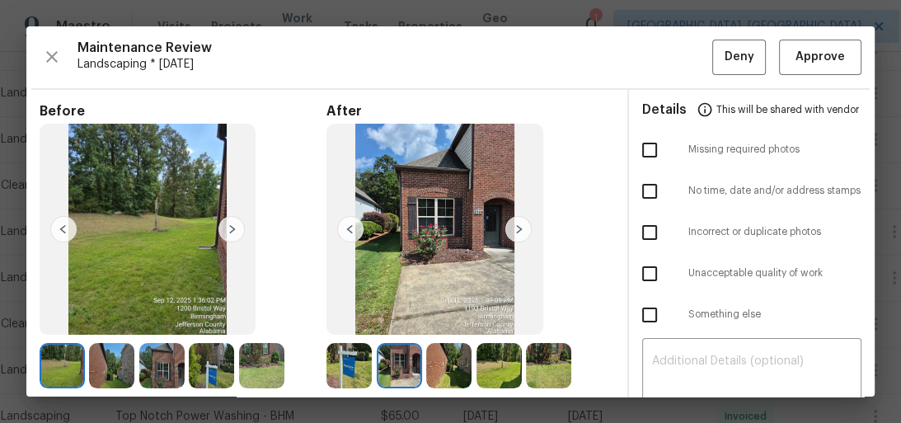
click at [511, 230] on img at bounding box center [519, 229] width 26 height 26
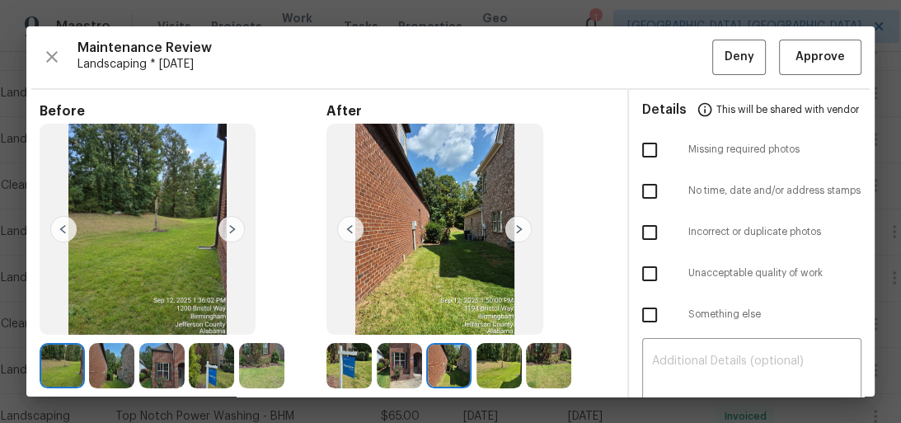
click at [511, 230] on img at bounding box center [519, 229] width 26 height 26
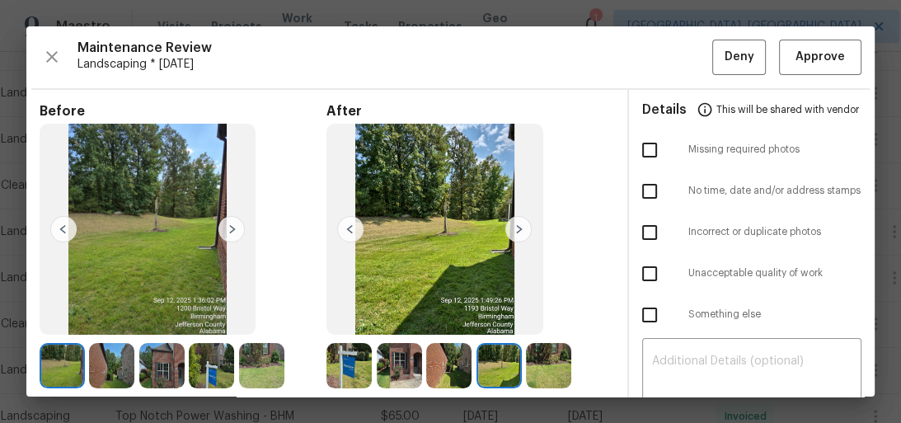
click at [511, 230] on img at bounding box center [519, 229] width 26 height 26
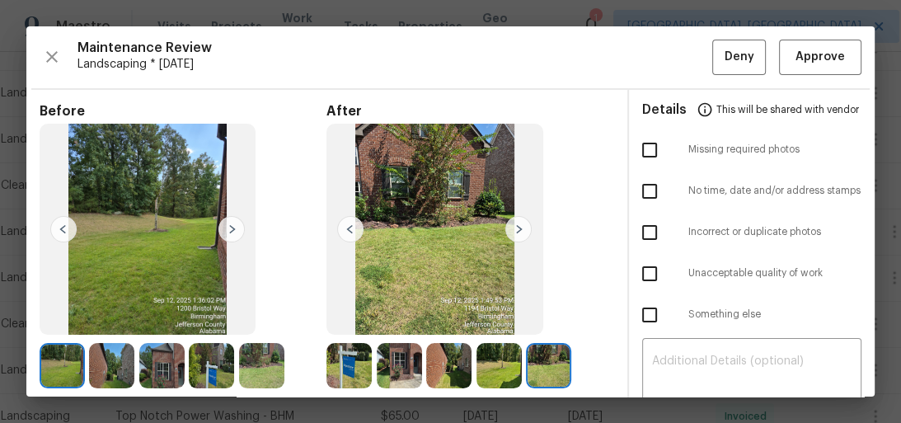
click at [511, 230] on img at bounding box center [519, 229] width 26 height 26
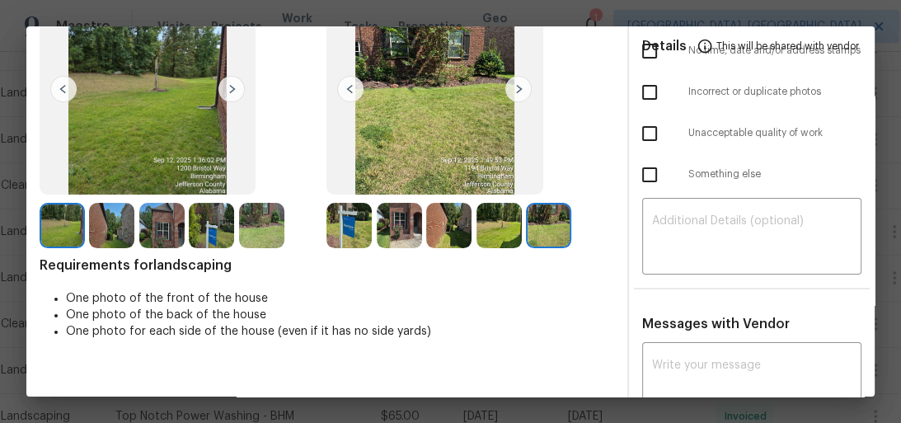
scroll to position [211, 0]
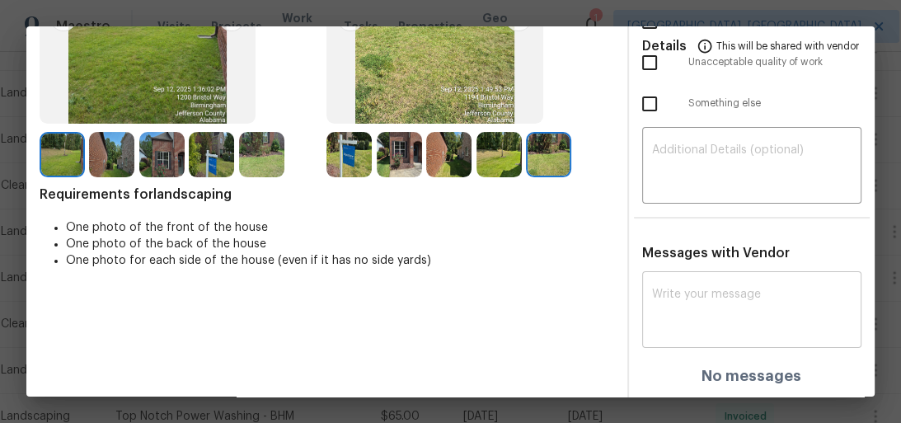
click at [701, 311] on textarea at bounding box center [752, 312] width 200 height 46
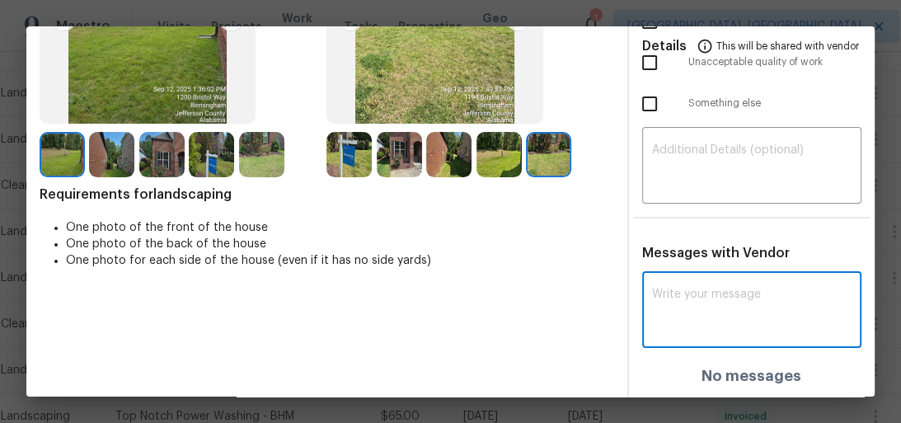
paste textarea "Maintenance Audit Team: Hello! After further review, the visit on 09/12/2025 ha…"
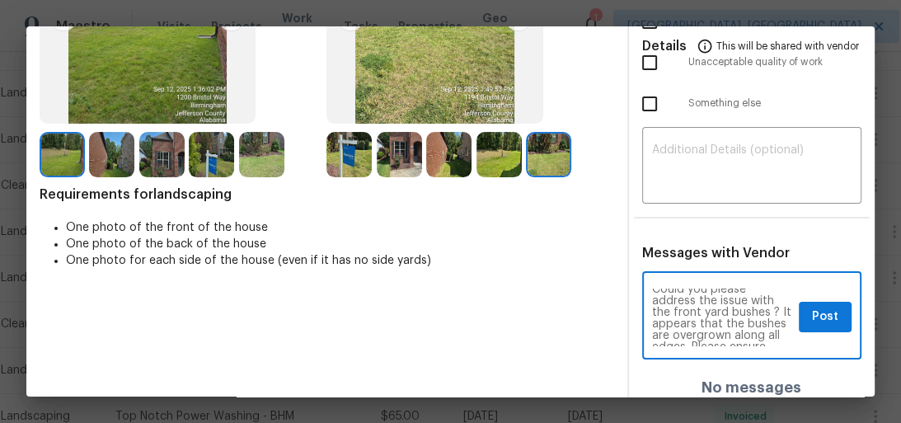
scroll to position [53, 0]
type textarea "Maintenance Audit Team: Hello! After further review, the visit on 09/12/2025 ha…"
click at [812, 316] on span "Post" at bounding box center [825, 317] width 26 height 21
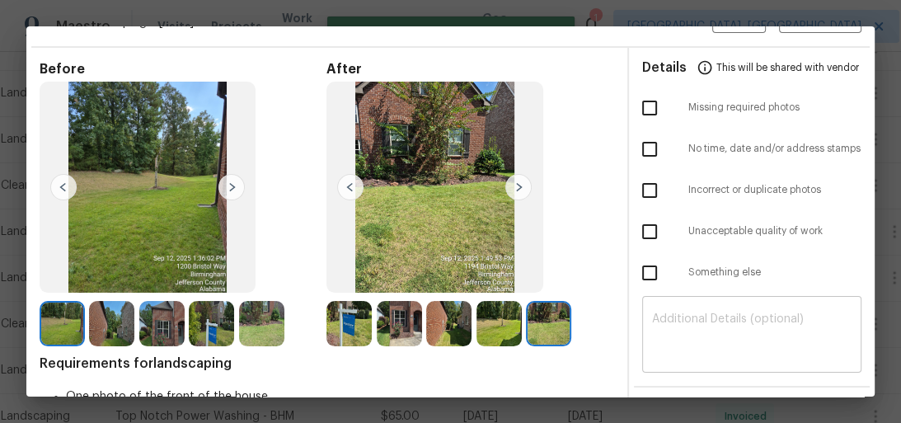
scroll to position [13, 0]
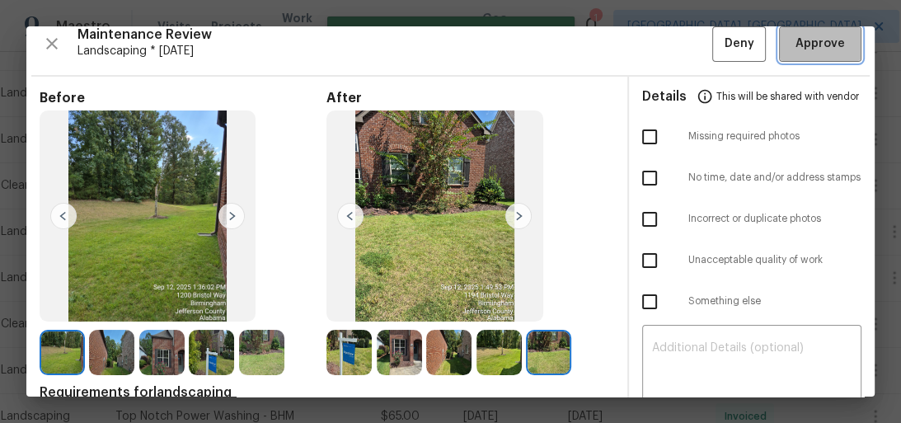
click at [796, 43] on span "Approve" at bounding box center [820, 44] width 49 height 21
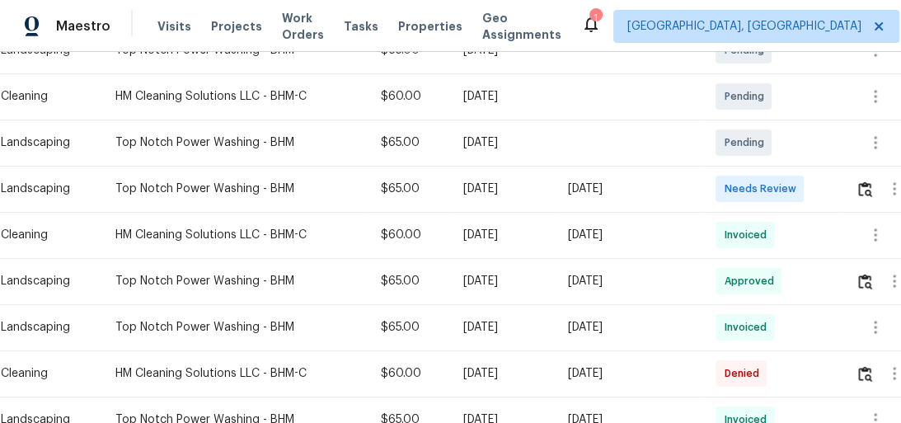
scroll to position [330, 0]
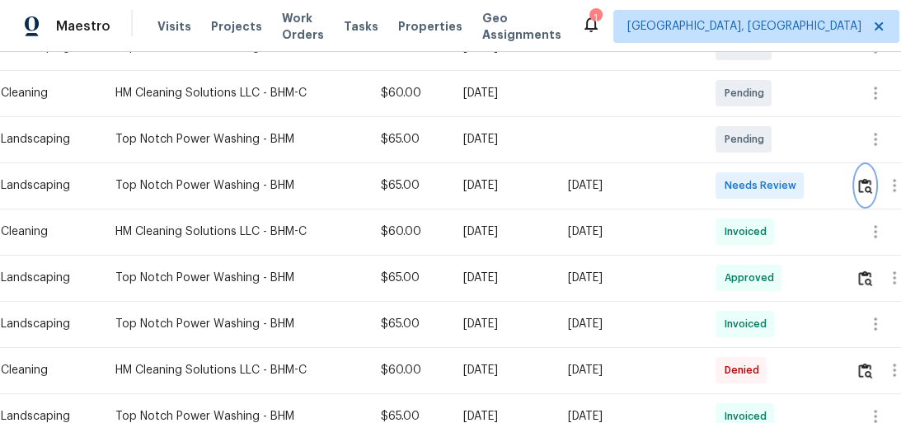
click at [864, 185] on img "button" at bounding box center [866, 186] width 14 height 16
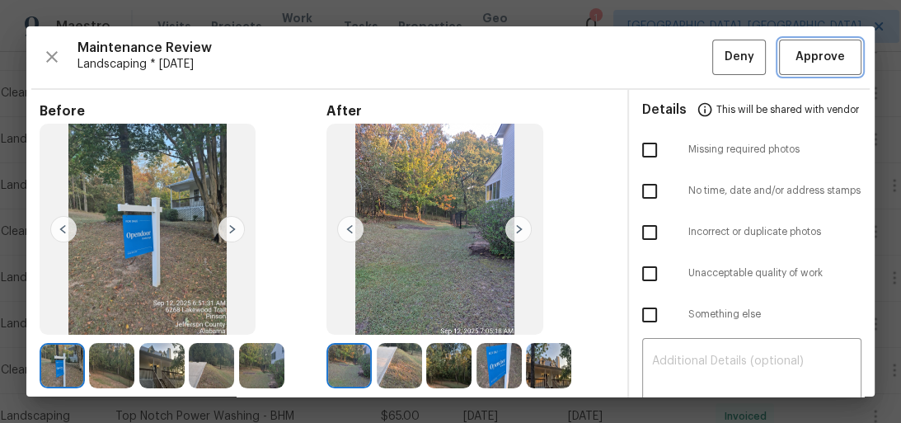
click at [818, 63] on span "Approve" at bounding box center [820, 57] width 49 height 21
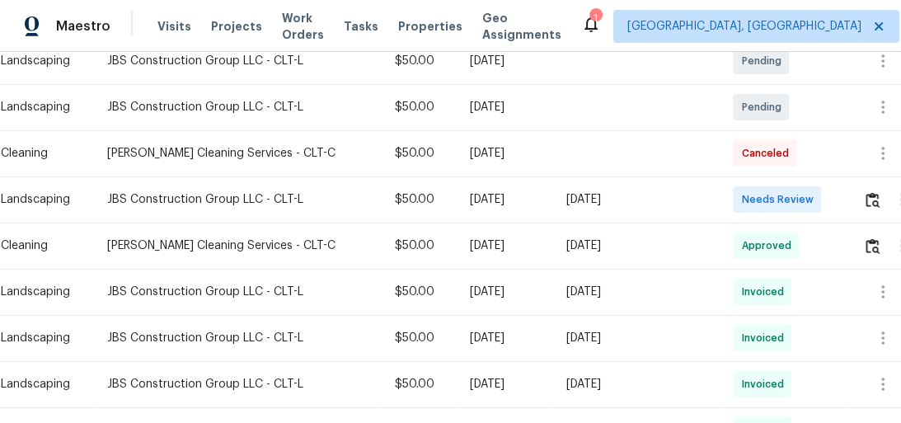
scroll to position [330, 0]
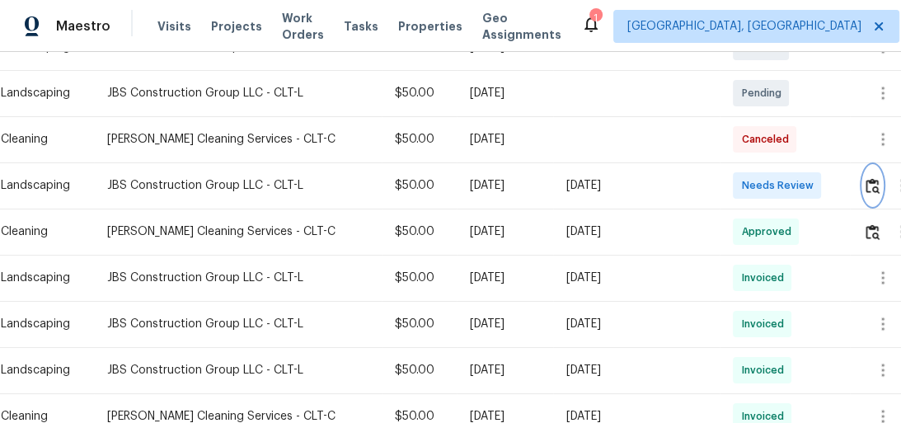
click at [866, 185] on img "button" at bounding box center [873, 186] width 14 height 16
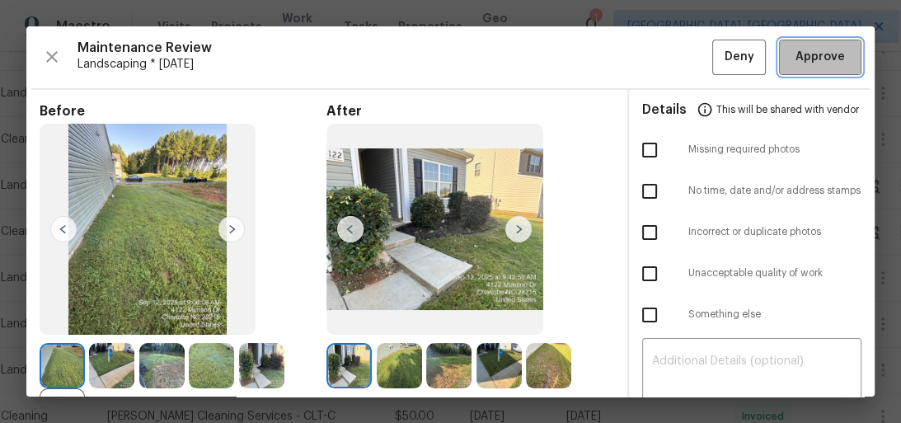
click at [808, 49] on span "Approve" at bounding box center [820, 57] width 49 height 21
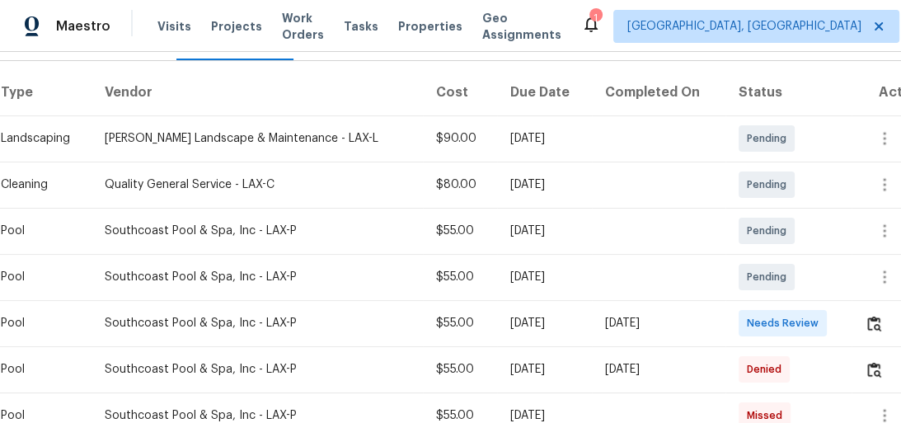
scroll to position [264, 0]
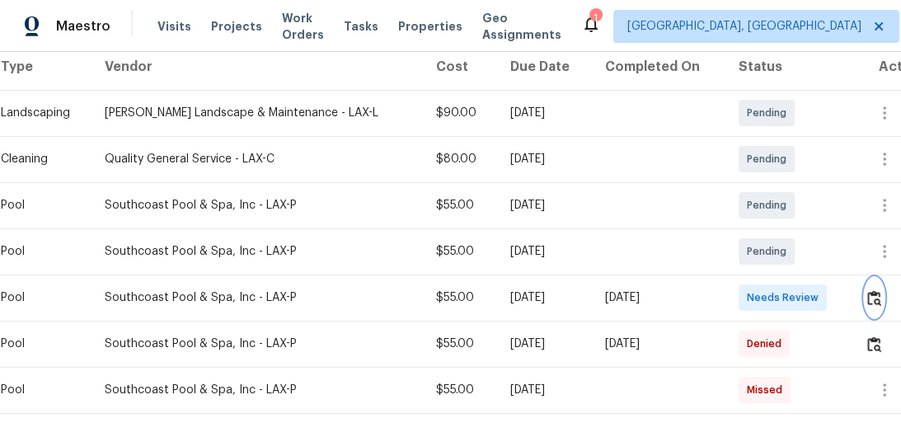
click at [868, 306] on img "button" at bounding box center [875, 298] width 14 height 16
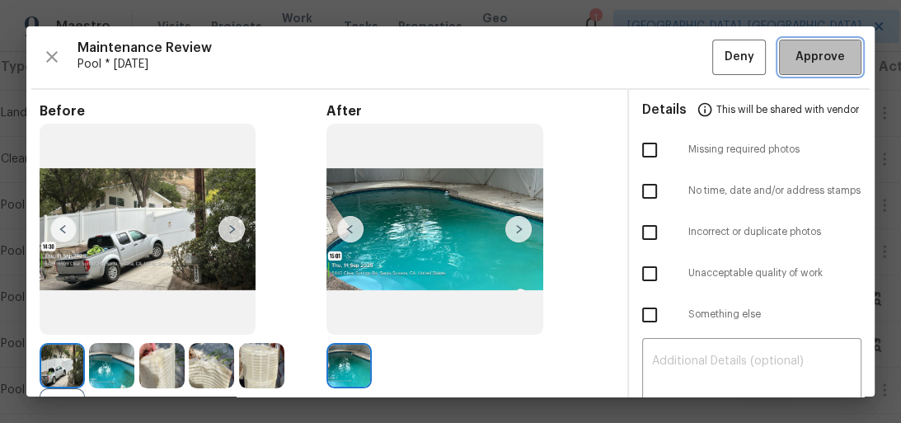
click at [828, 49] on span "Approve" at bounding box center [820, 57] width 49 height 21
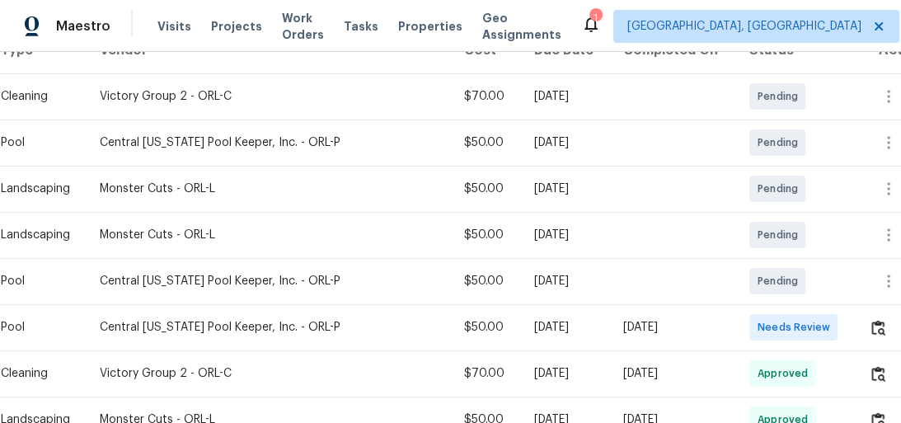
scroll to position [369, 0]
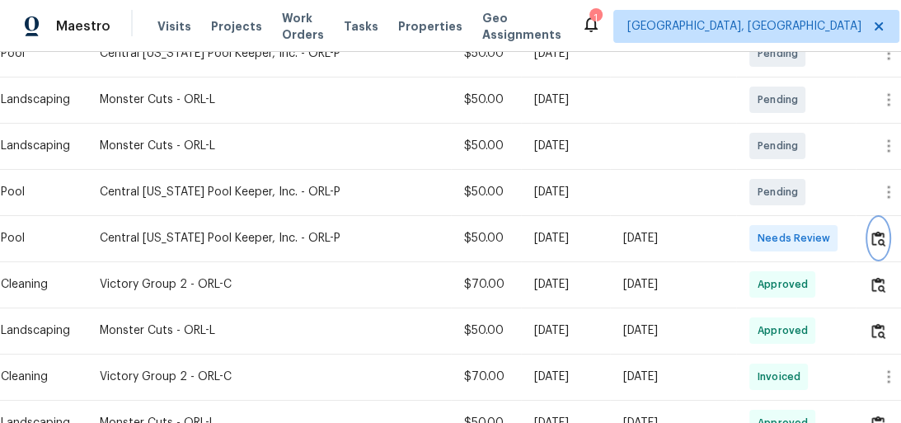
click at [871, 239] on button "button" at bounding box center [878, 239] width 19 height 40
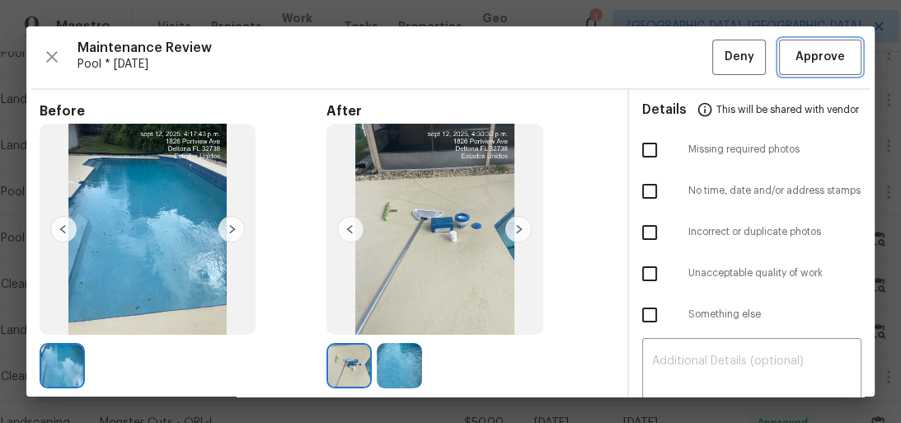
click at [796, 57] on span "Approve" at bounding box center [820, 57] width 49 height 21
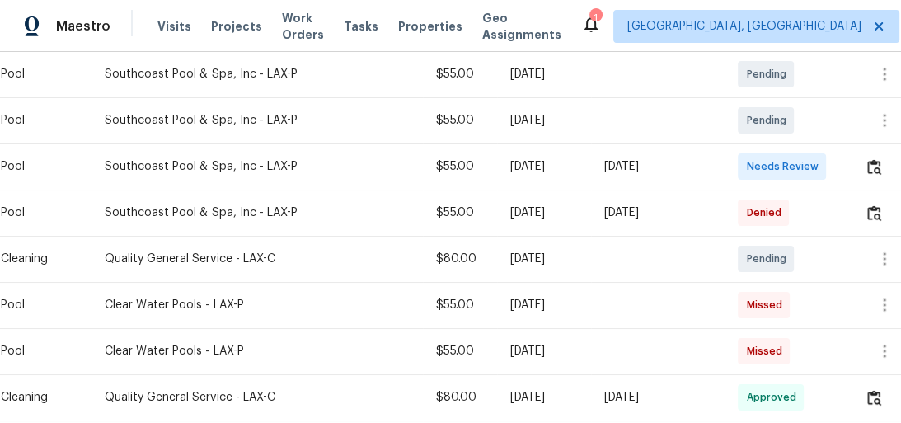
scroll to position [396, 0]
click at [870, 174] on img "button" at bounding box center [875, 166] width 14 height 16
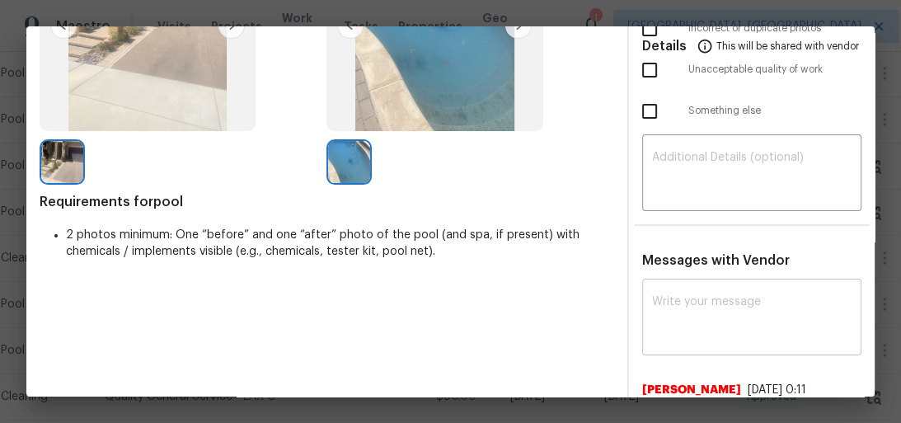
scroll to position [264, 0]
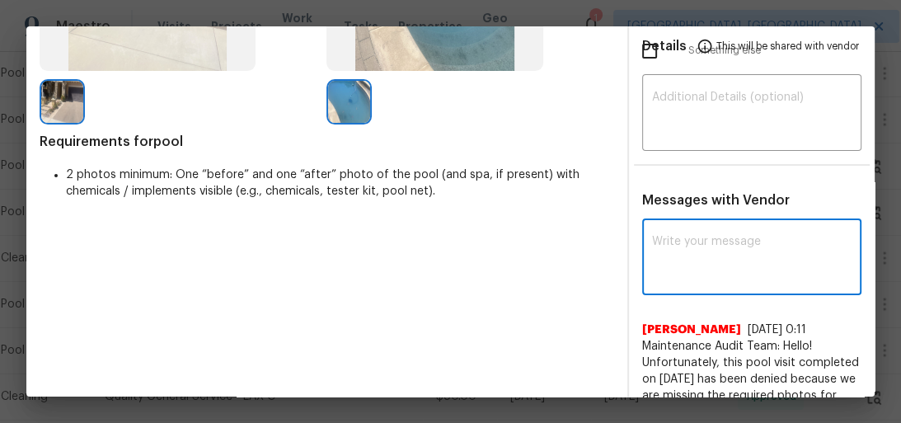
click at [734, 259] on textarea at bounding box center [752, 259] width 200 height 46
paste textarea "Maintenance Audit Team: Hello! Unfortunately, this pool visit completed on [DAT…"
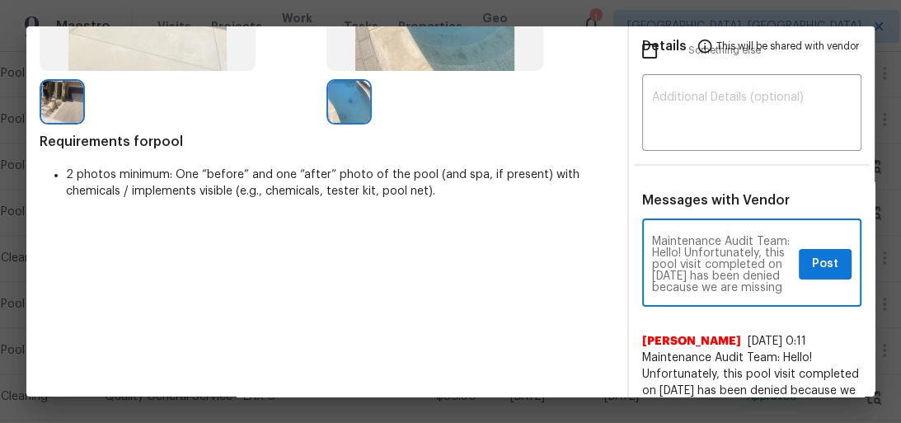
scroll to position [311, 0]
type textarea "Maintenance Audit Team: Hello! Unfortunately, this pool visit completed on [DAT…"
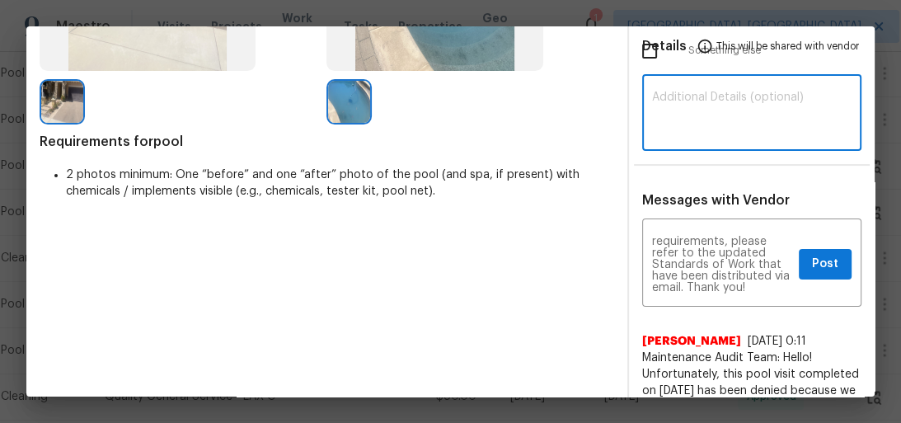
click at [713, 92] on textarea at bounding box center [752, 115] width 200 height 46
paste textarea "Maintenance Audit Team: Hello! Unfortunately, this pool visit completed on [DAT…"
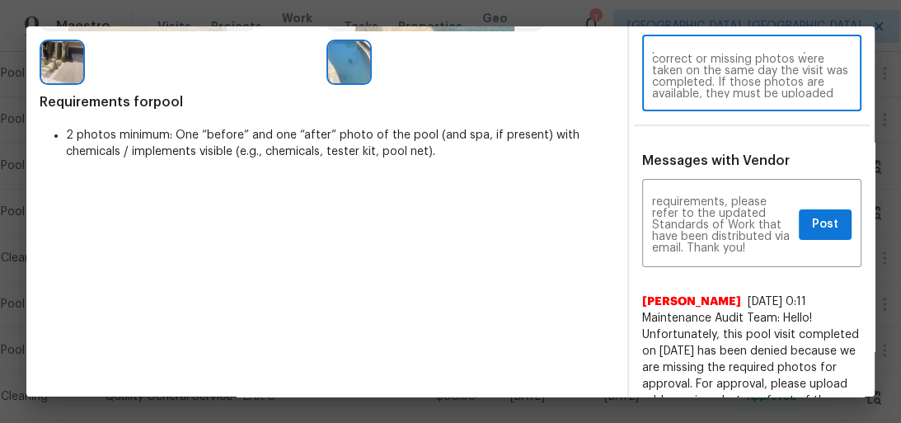
scroll to position [330, 0]
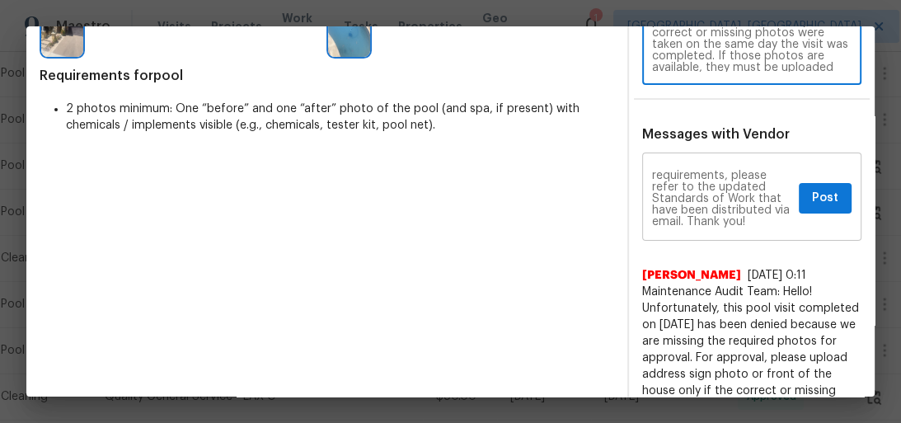
type textarea "Maintenance Audit Team: Hello! Unfortunately, this pool visit completed on [DAT…"
click at [800, 203] on button "Post" at bounding box center [825, 198] width 53 height 31
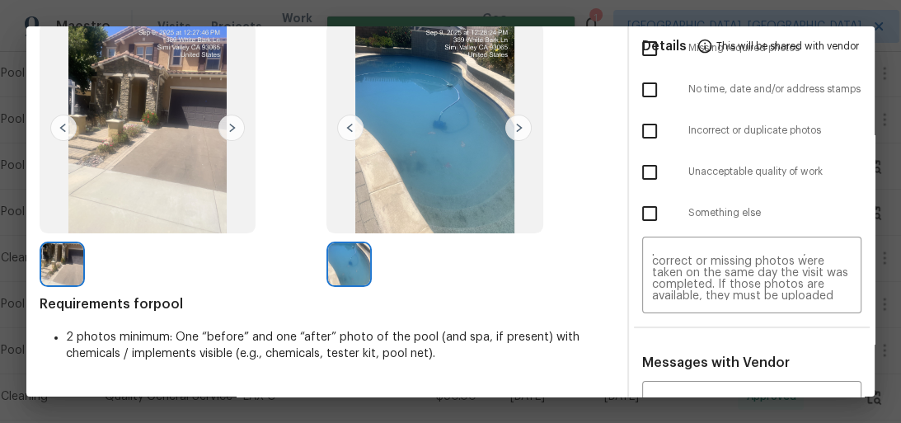
scroll to position [0, 0]
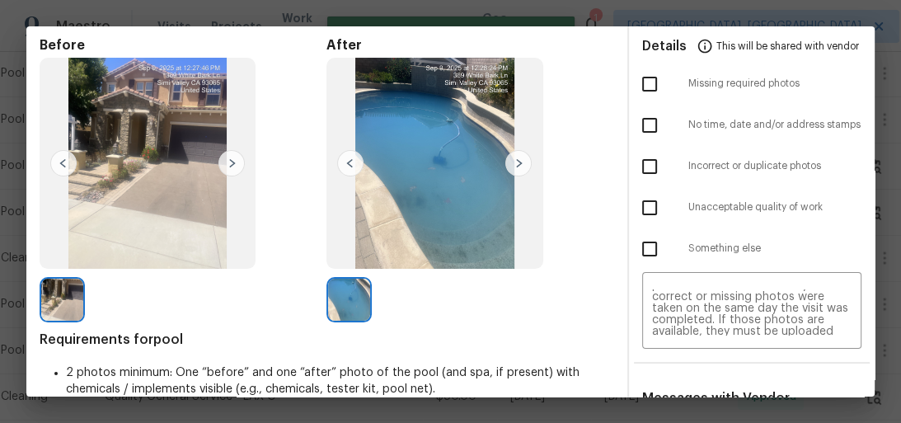
click at [652, 81] on input "checkbox" at bounding box center [650, 84] width 35 height 35
checkbox input "true"
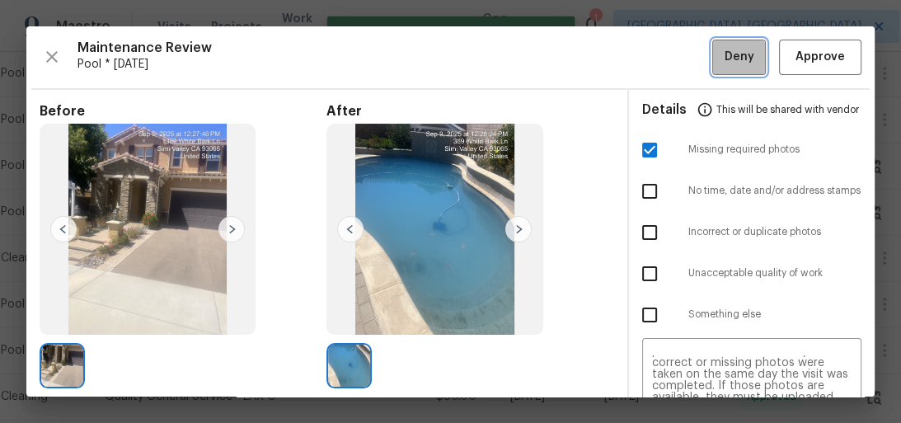
click at [753, 64] on button "Deny" at bounding box center [740, 57] width 54 height 35
